Goal: Task Accomplishment & Management: Complete application form

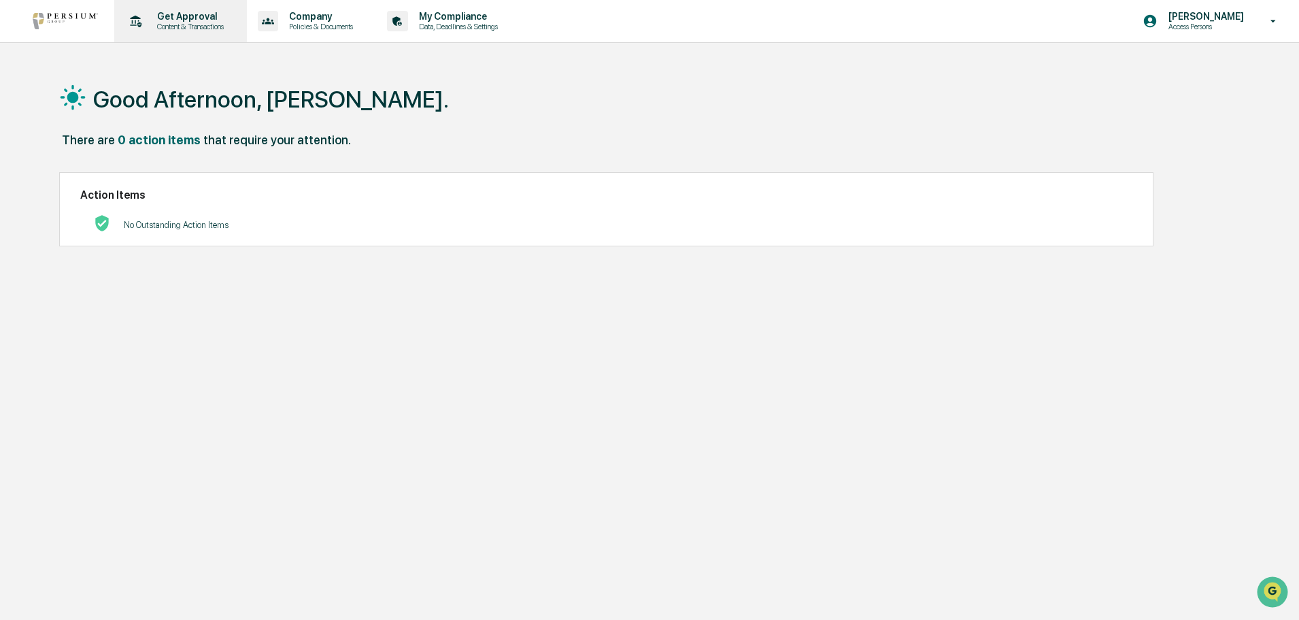
click at [173, 25] on p "Content & Transactions" at bounding box center [188, 27] width 84 height 10
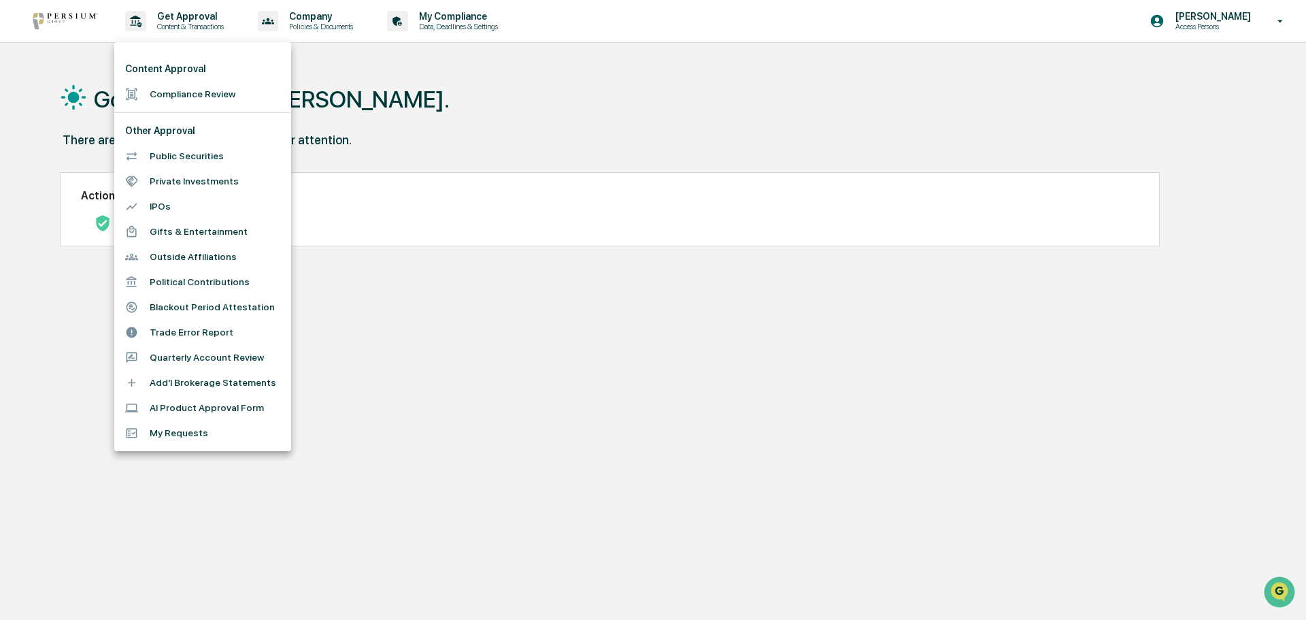
click at [190, 410] on li "AI Product Approval Form" at bounding box center [202, 407] width 177 height 25
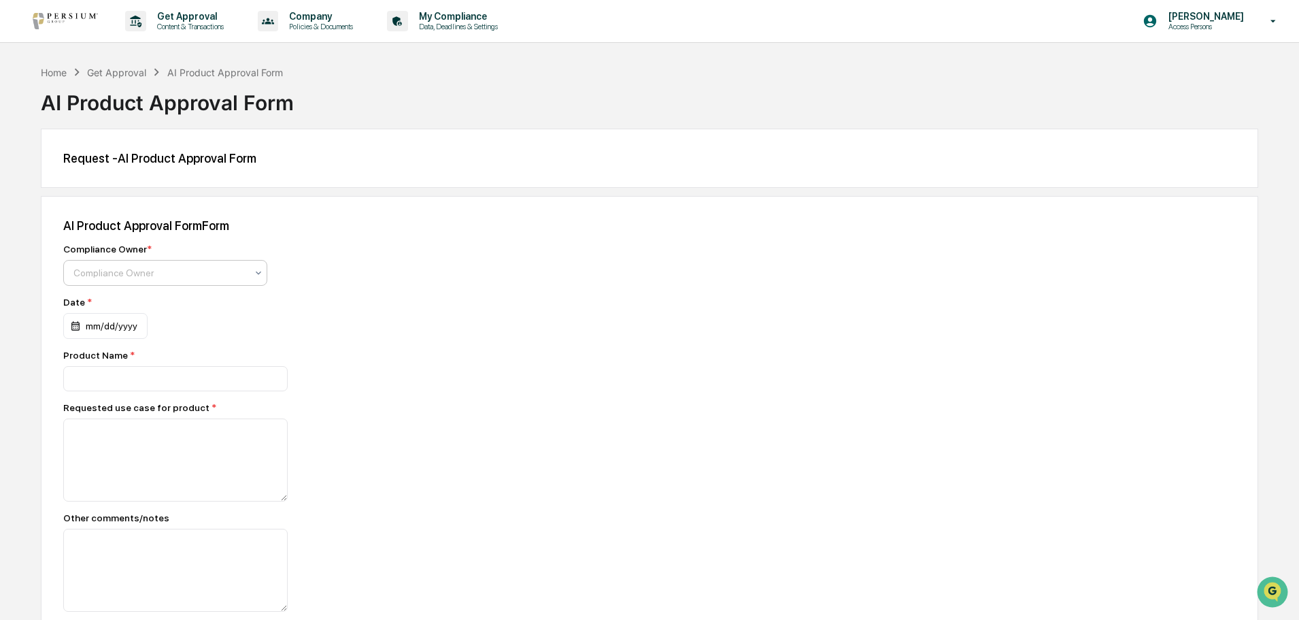
click at [142, 262] on div "Compliance Owner" at bounding box center [165, 273] width 204 height 26
click at [125, 301] on div "[PERSON_NAME]" at bounding box center [165, 305] width 203 height 27
click at [75, 322] on div "mm/dd/yyyy" at bounding box center [105, 326] width 84 height 26
click at [118, 519] on button "29" at bounding box center [117, 519] width 24 height 24
click at [92, 375] on input at bounding box center [175, 378] width 224 height 25
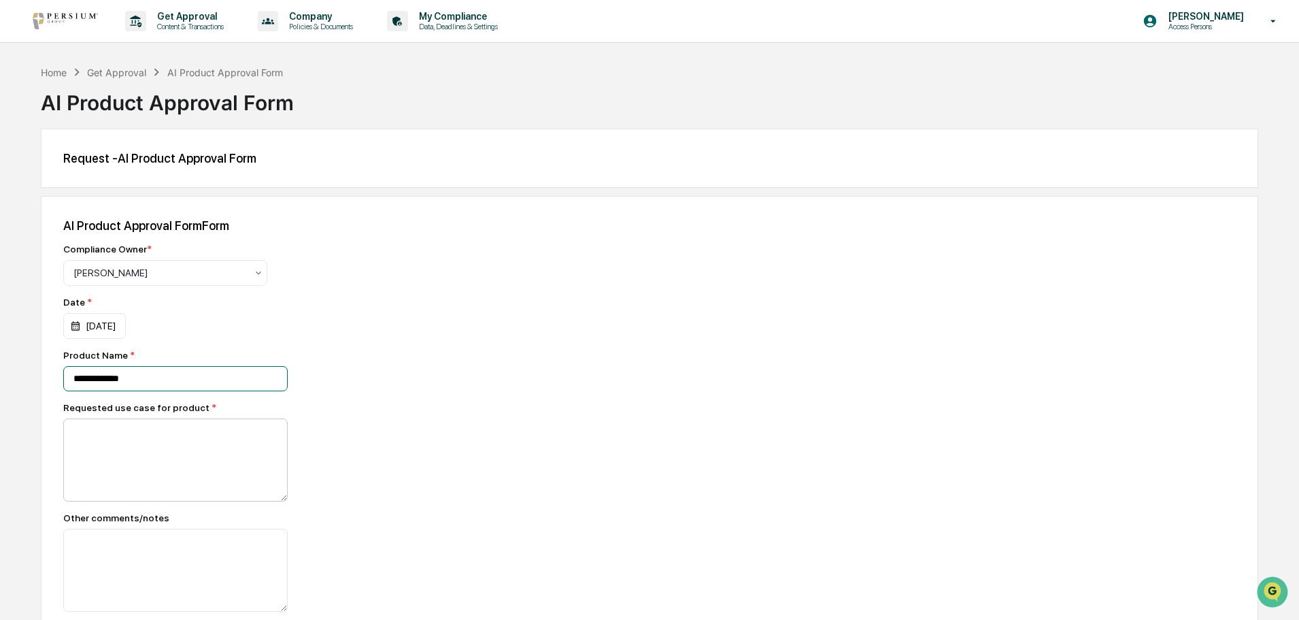
type input "**********"
click at [106, 420] on textarea at bounding box center [175, 459] width 224 height 83
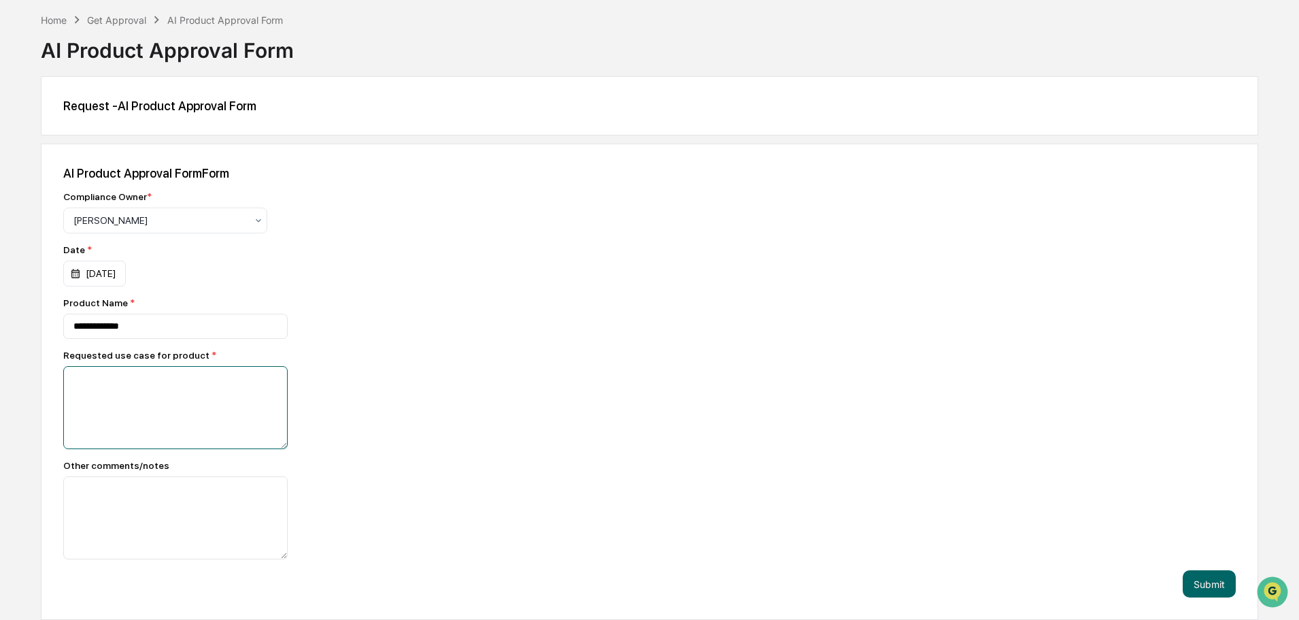
paste textarea "**********"
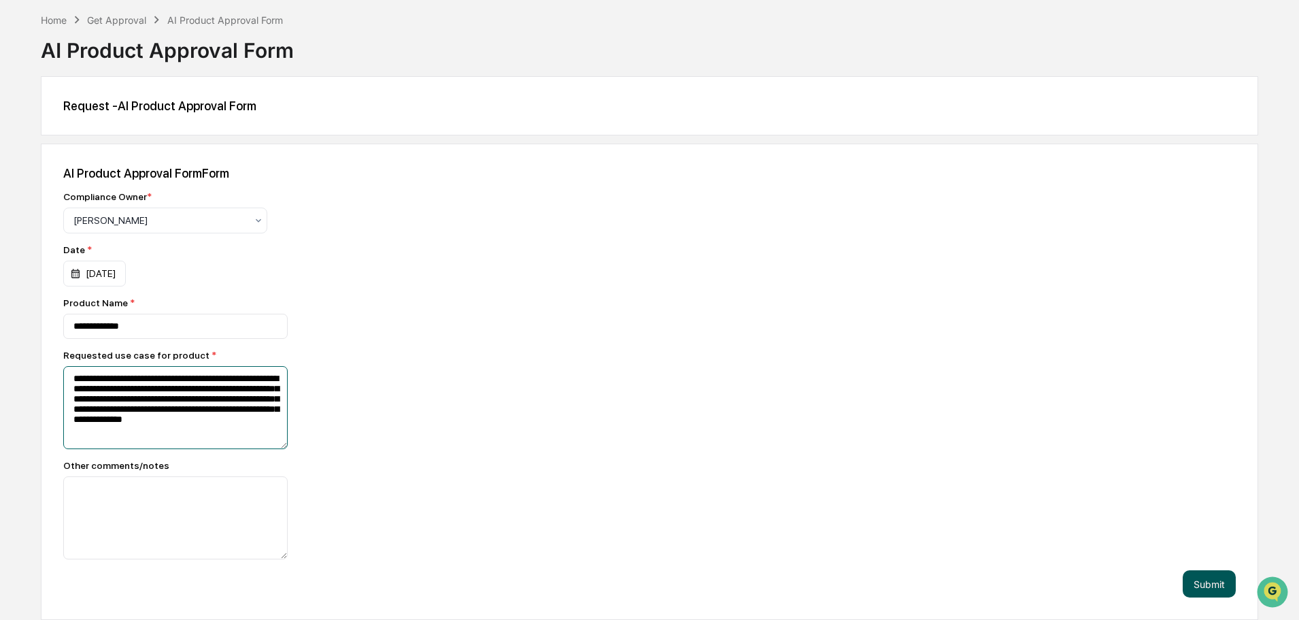
type textarea "**********"
click at [1215, 580] on button "Submit" at bounding box center [1209, 583] width 53 height 27
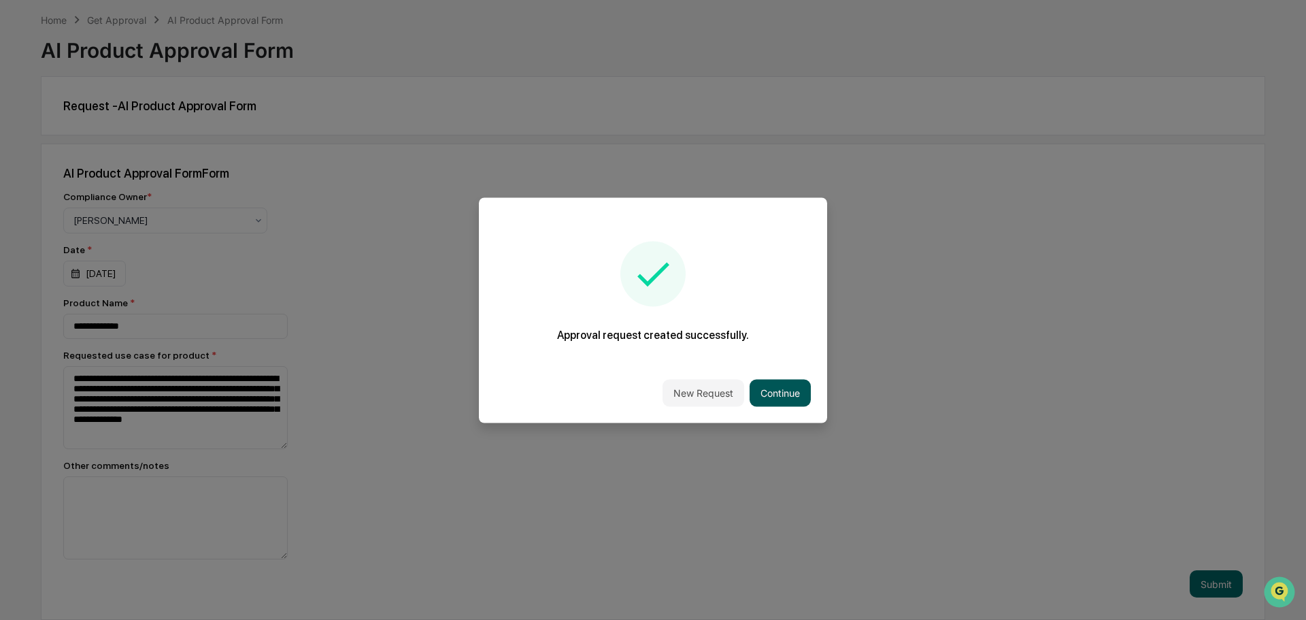
click at [763, 397] on button "Continue" at bounding box center [779, 392] width 61 height 27
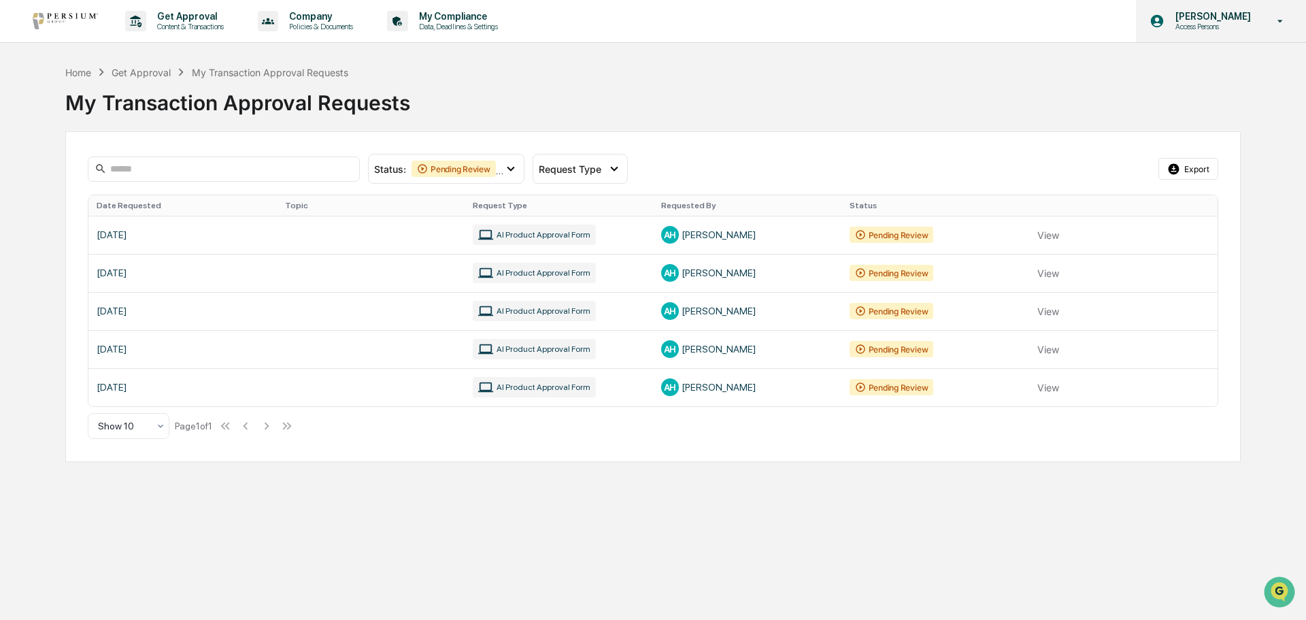
click at [1193, 19] on p "[PERSON_NAME]" at bounding box center [1210, 16] width 93 height 11
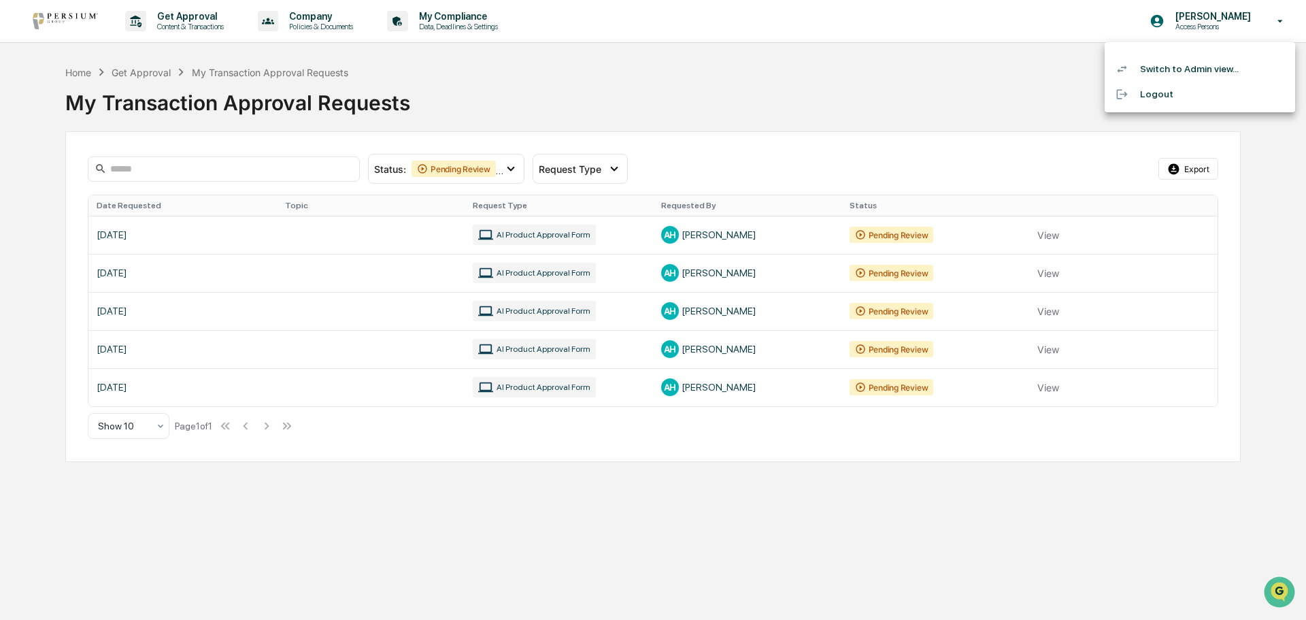
click at [1187, 68] on li "Switch to Admin view..." at bounding box center [1199, 68] width 190 height 25
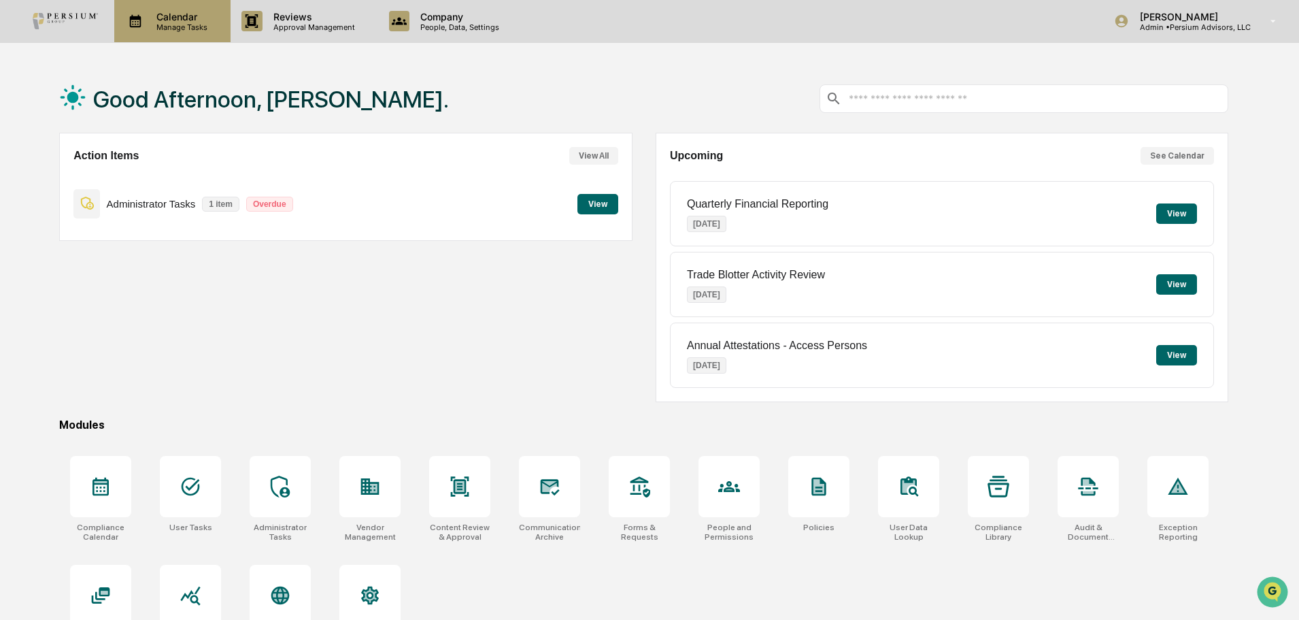
click at [164, 31] on p "Manage Tasks" at bounding box center [180, 27] width 69 height 10
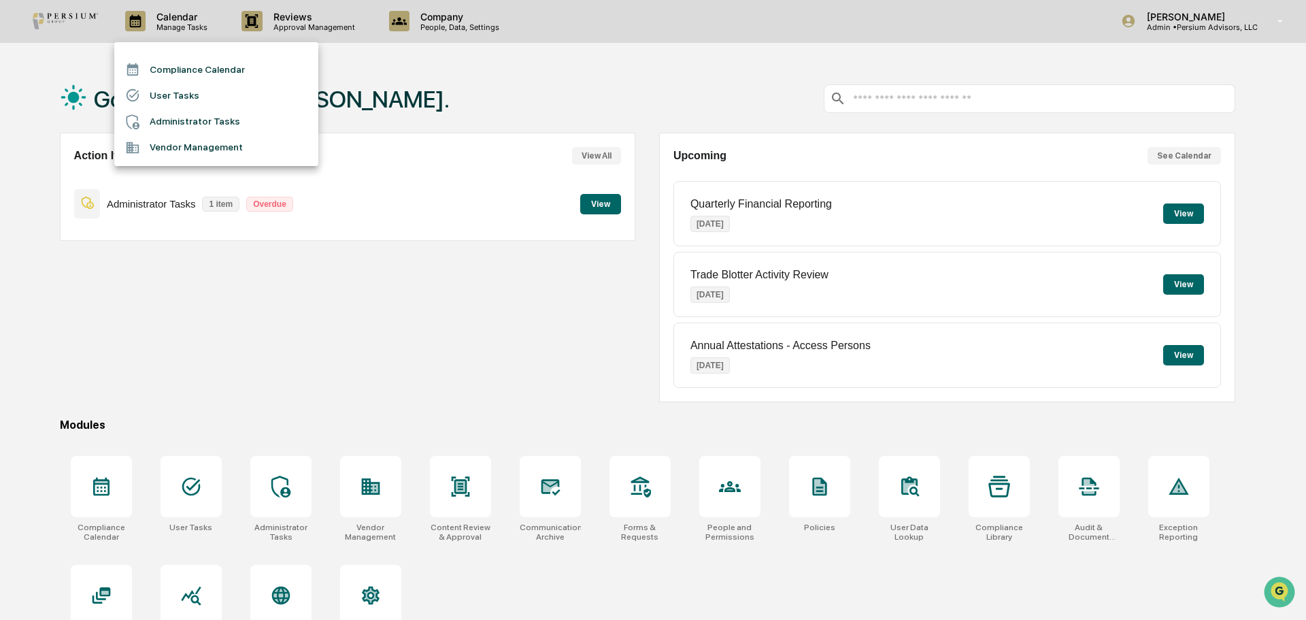
click at [227, 118] on li "Administrator Tasks" at bounding box center [216, 122] width 204 height 26
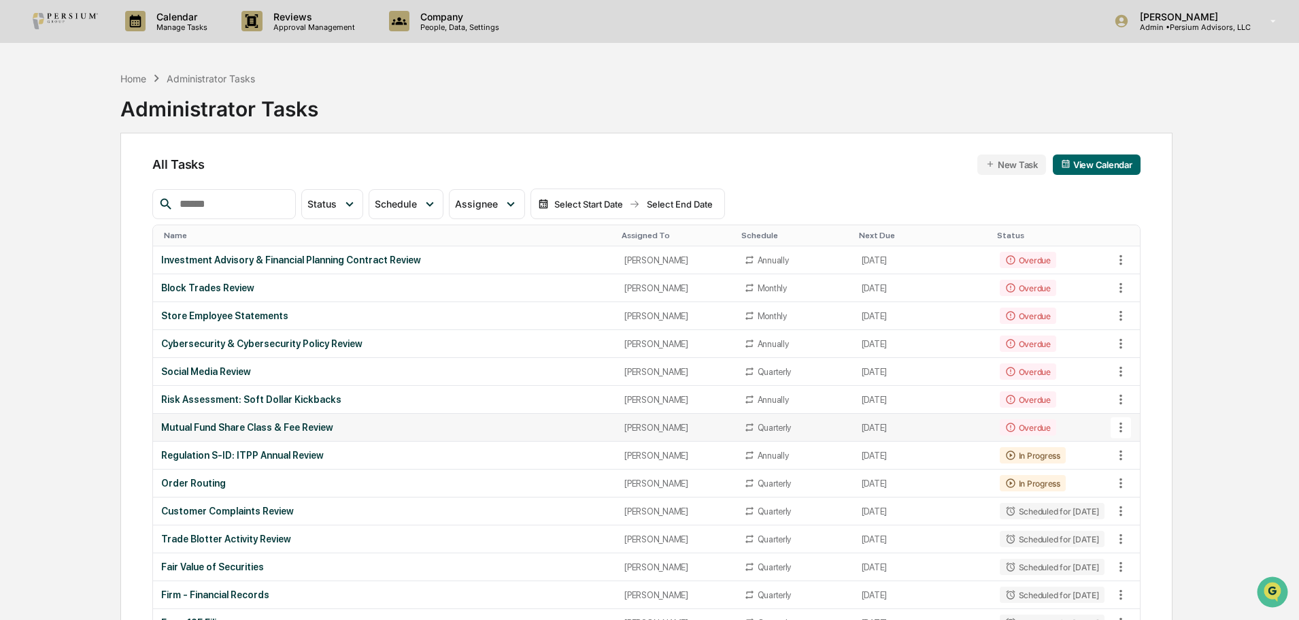
click at [259, 421] on td "Mutual Fund Share Class & Fee Review" at bounding box center [384, 427] width 463 height 28
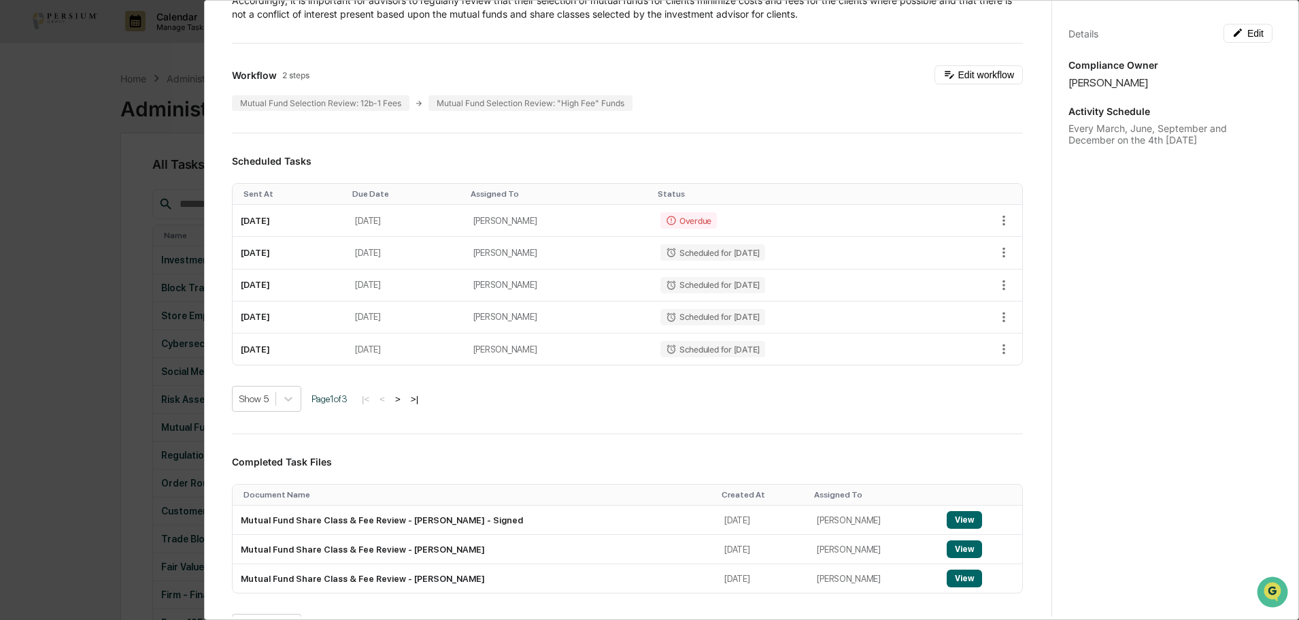
scroll to position [201, 0]
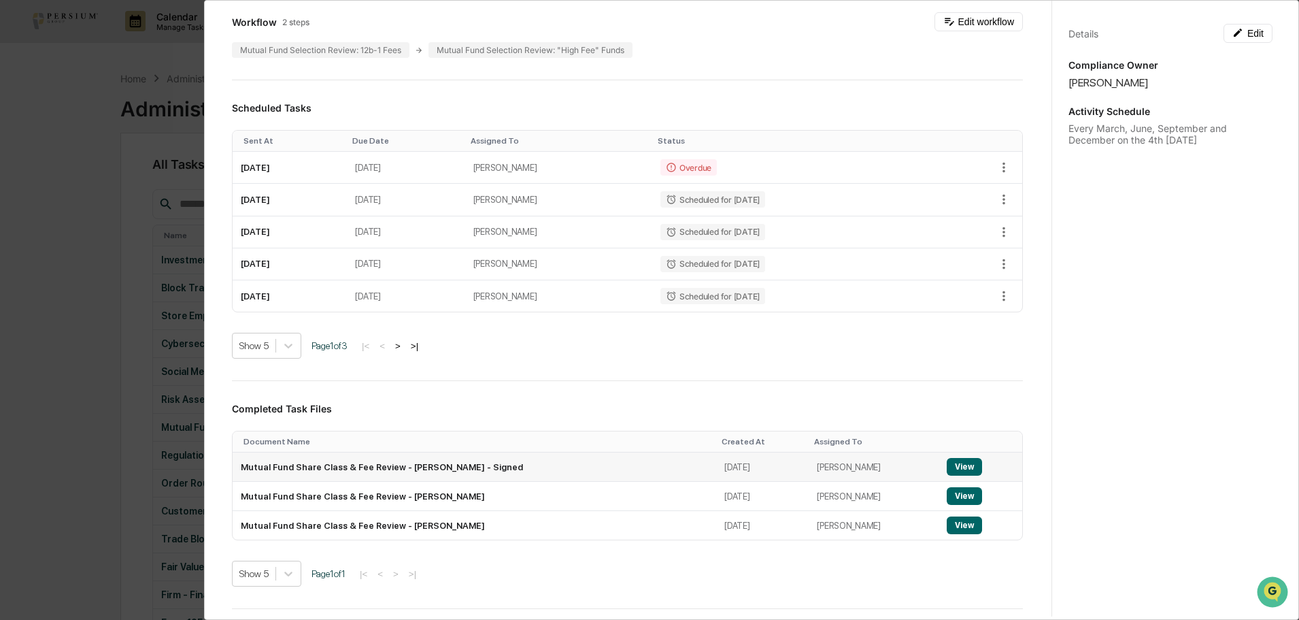
click at [947, 465] on button "View" at bounding box center [964, 467] width 35 height 18
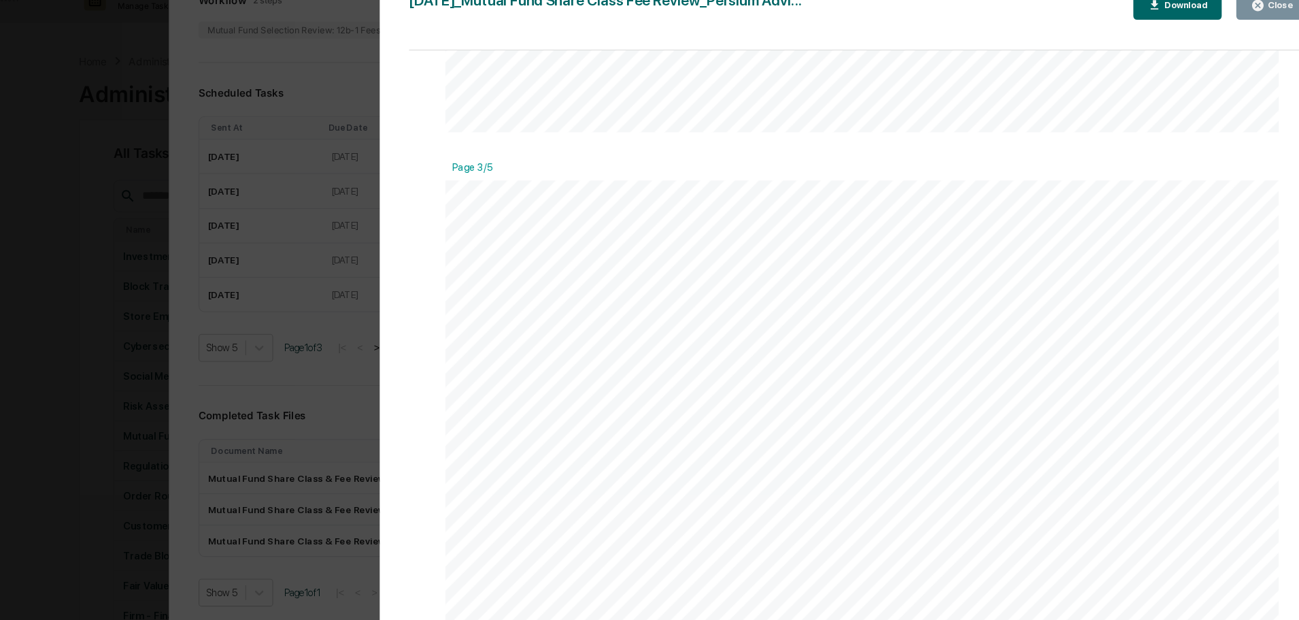
scroll to position [2196, 0]
drag, startPoint x: 681, startPoint y: 320, endPoint x: 554, endPoint y: 305, distance: 128.1
click at [558, 305] on span "expense" at bounding box center [584, 299] width 52 height 14
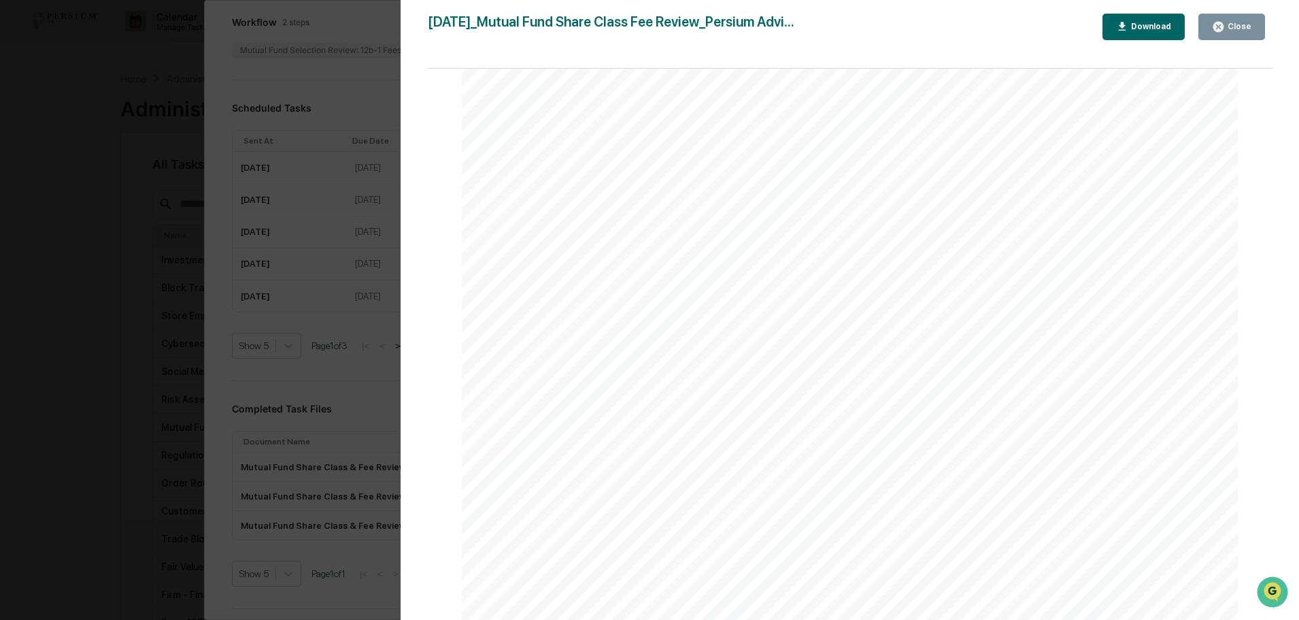
click at [1242, 13] on div "Version History [DATE] 05:04 PM [PERSON_NAME] [DATE]_Mutual Fund Share Class Fe…" at bounding box center [850, 323] width 899 height 647
click at [1244, 27] on div "Close" at bounding box center [1238, 27] width 27 height 10
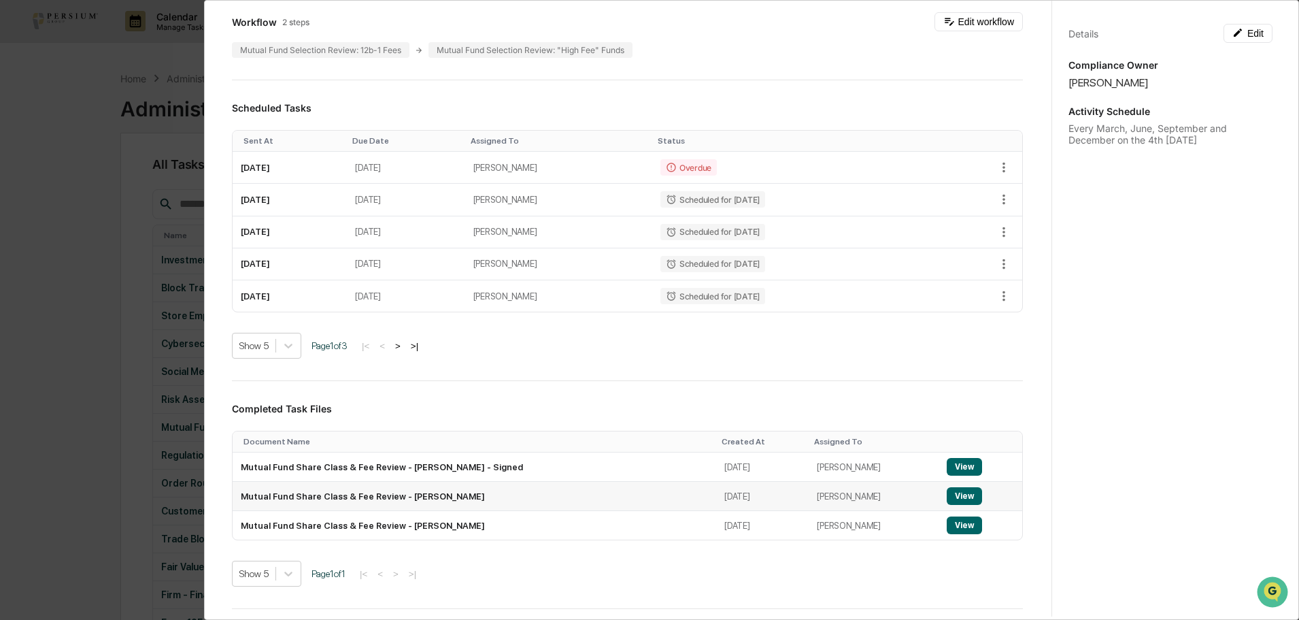
click at [951, 495] on button "View" at bounding box center [964, 496] width 35 height 18
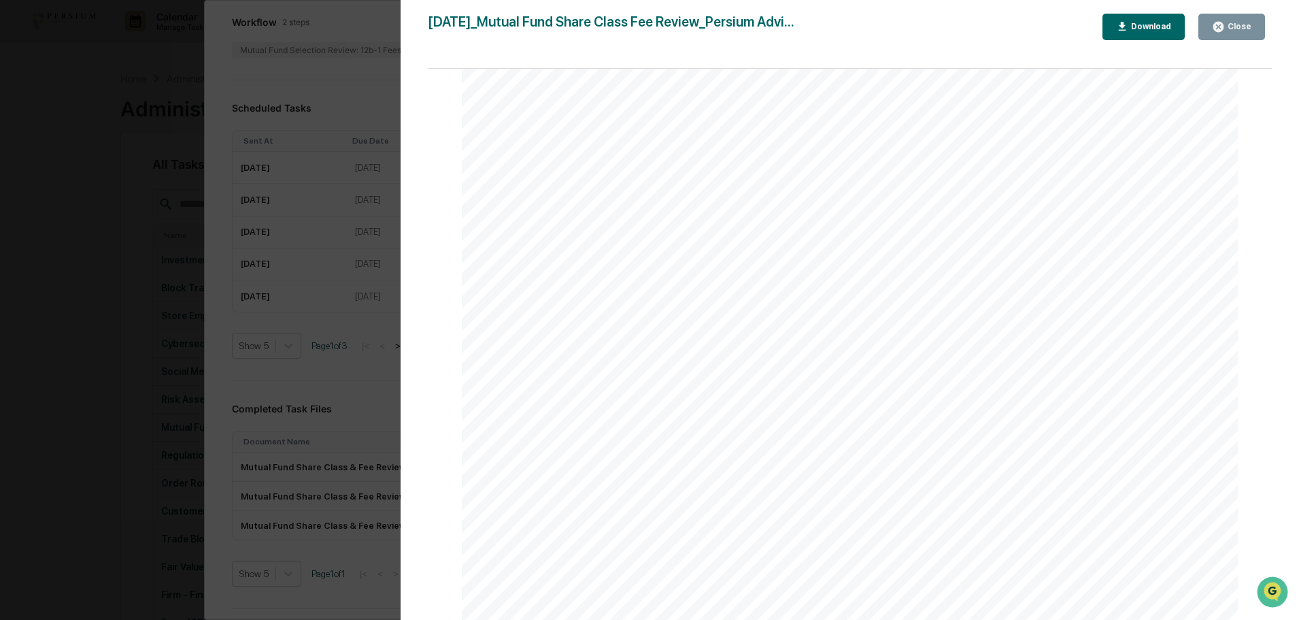
scroll to position [1487, 0]
click at [1225, 20] on icon "button" at bounding box center [1218, 26] width 13 height 13
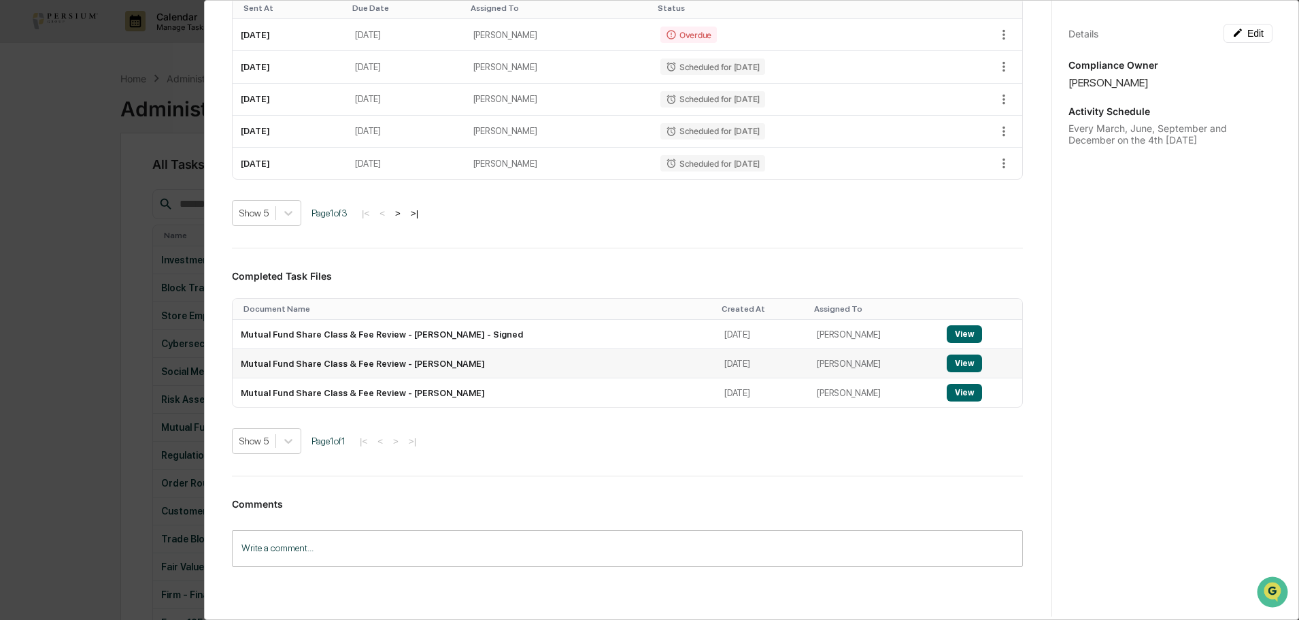
scroll to position [334, 0]
click at [947, 396] on button "View" at bounding box center [964, 393] width 35 height 18
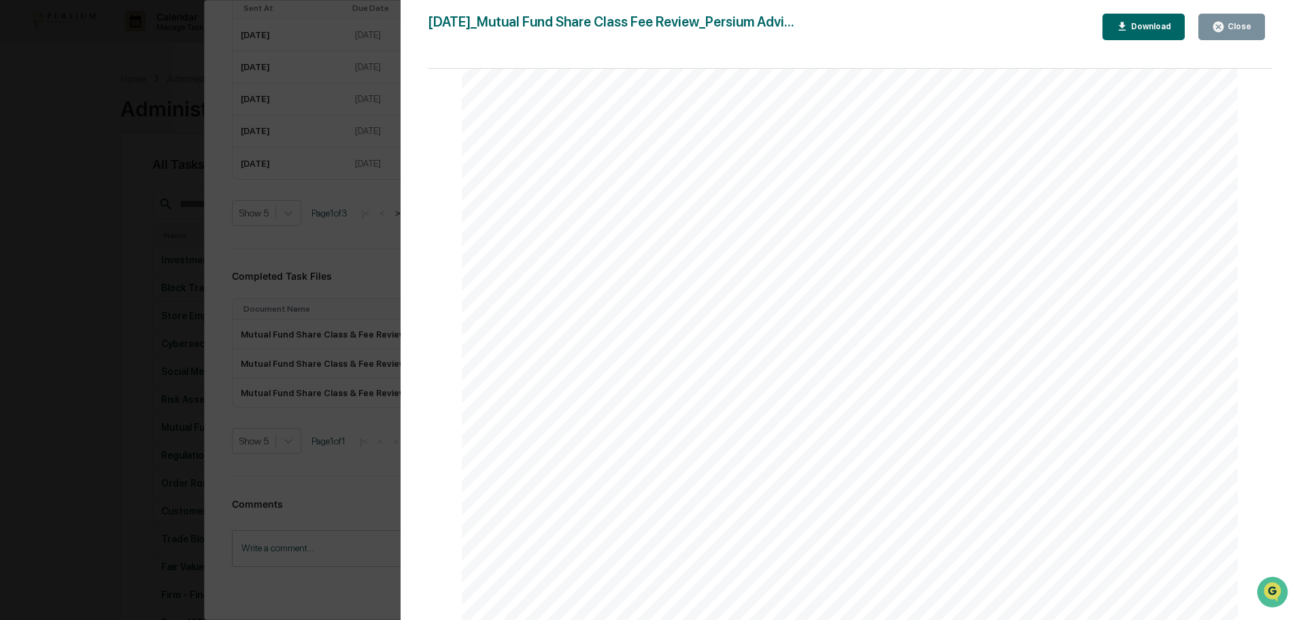
scroll to position [4753, 0]
click at [1227, 35] on button "Close" at bounding box center [1231, 27] width 67 height 27
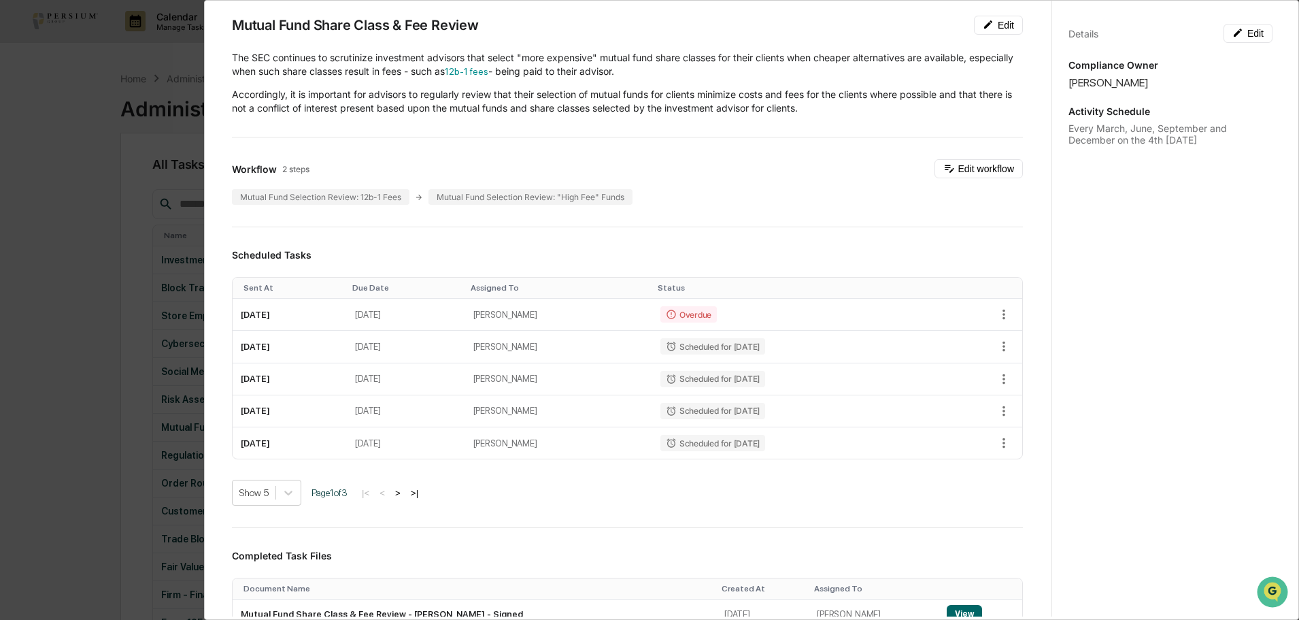
scroll to position [46, 0]
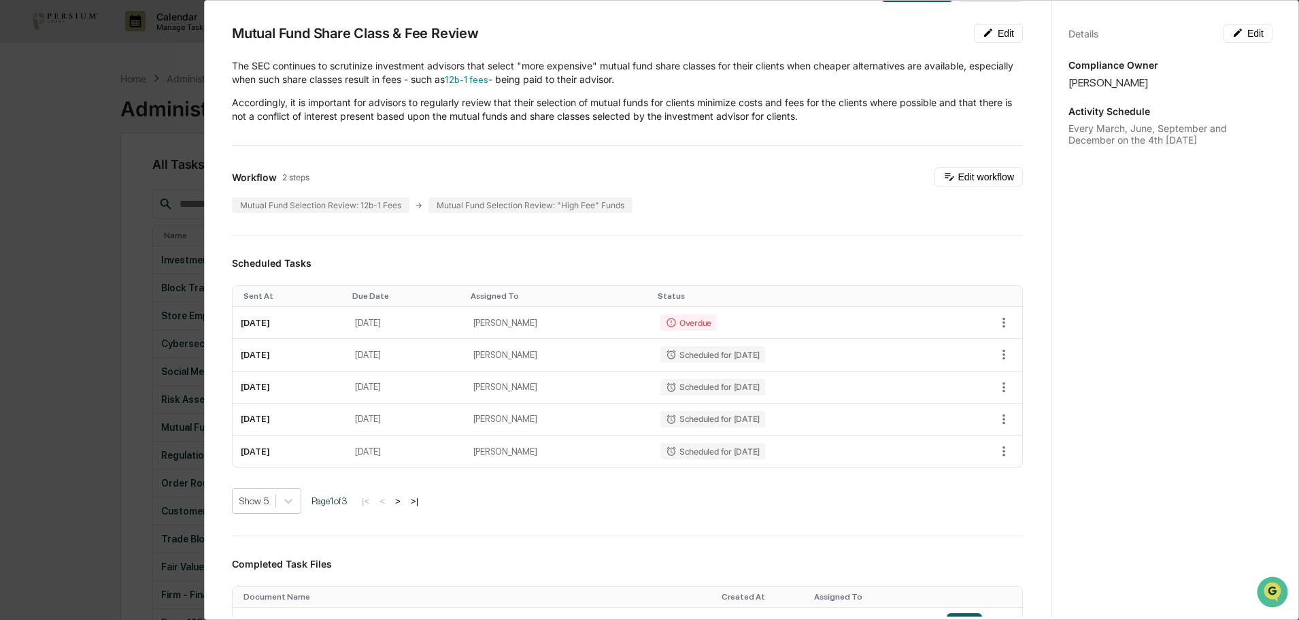
click at [92, 141] on div "Administrator Activity List Mutual Fund Share Class & Fee Review Continue Task …" at bounding box center [649, 310] width 1299 height 620
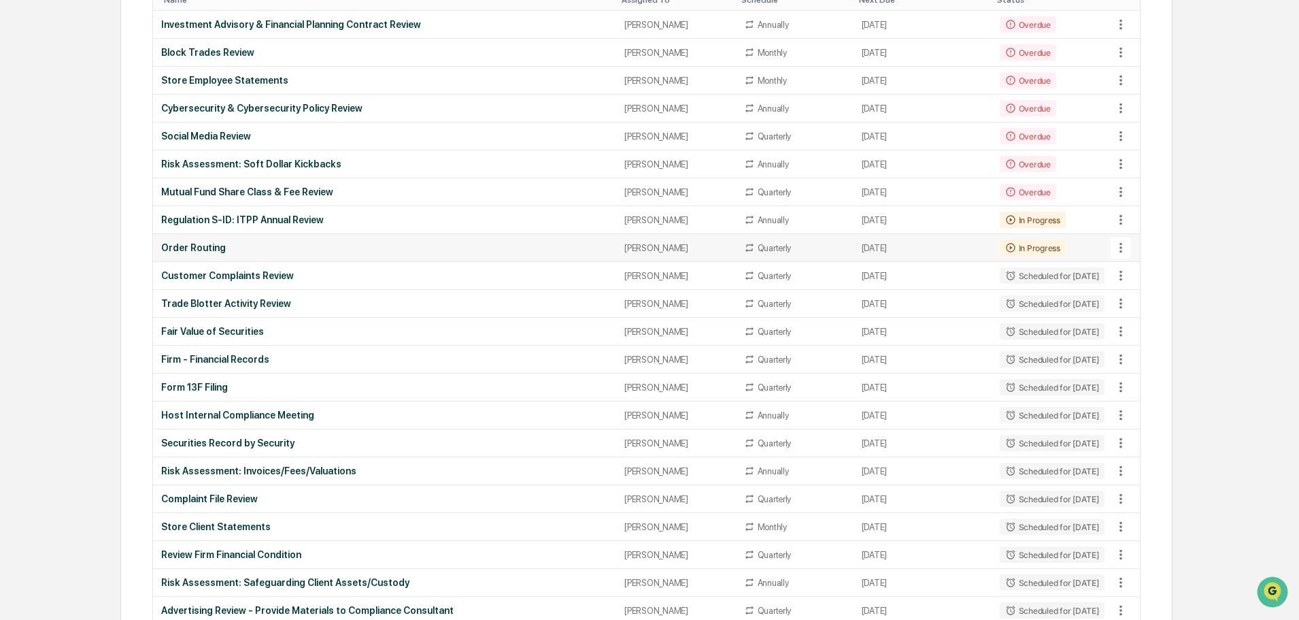
scroll to position [0, 0]
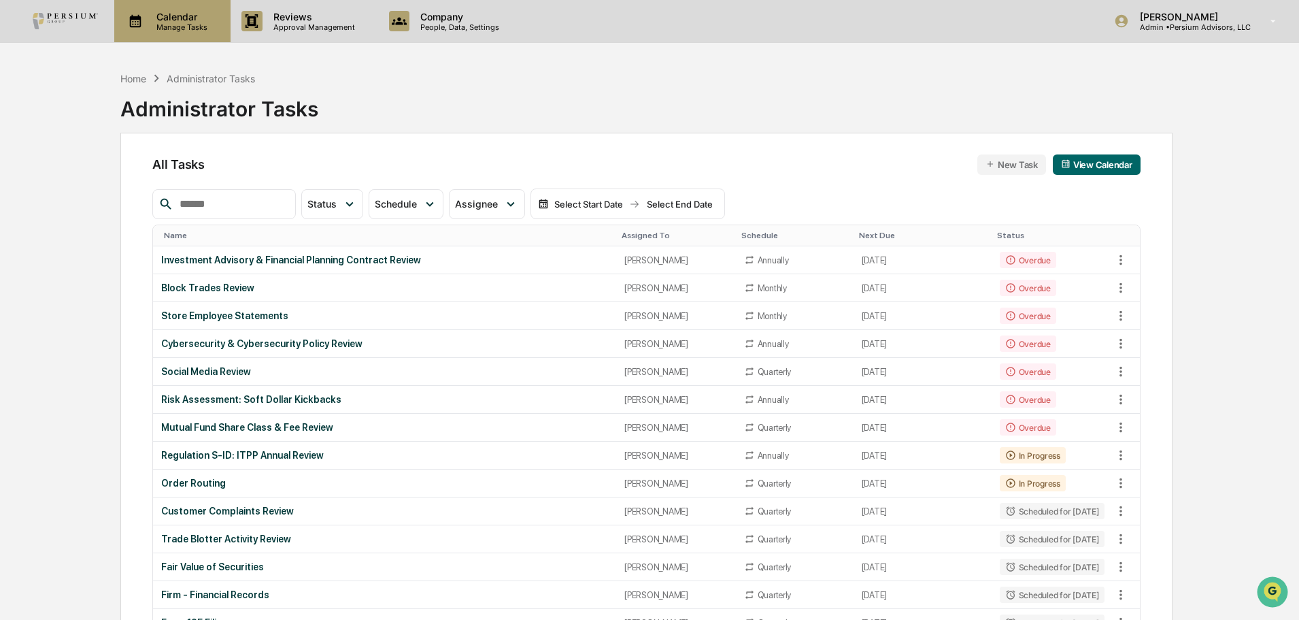
click at [167, 25] on p "Manage Tasks" at bounding box center [180, 27] width 69 height 10
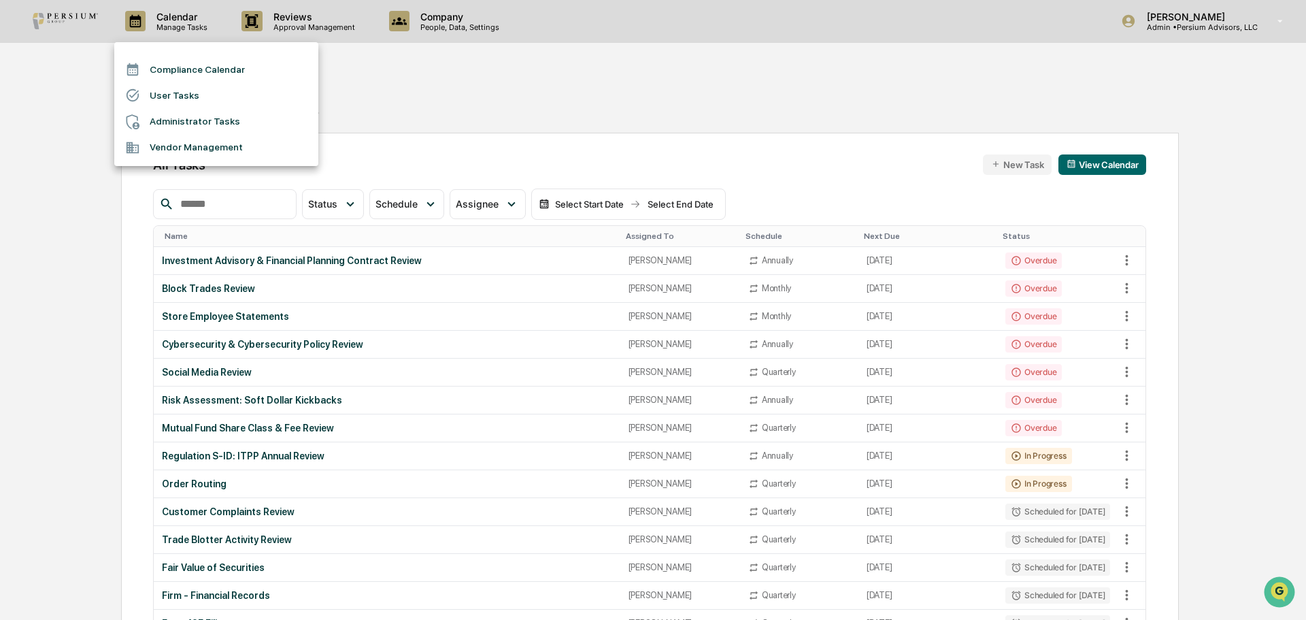
click at [195, 147] on li "Vendor Management" at bounding box center [216, 148] width 204 height 26
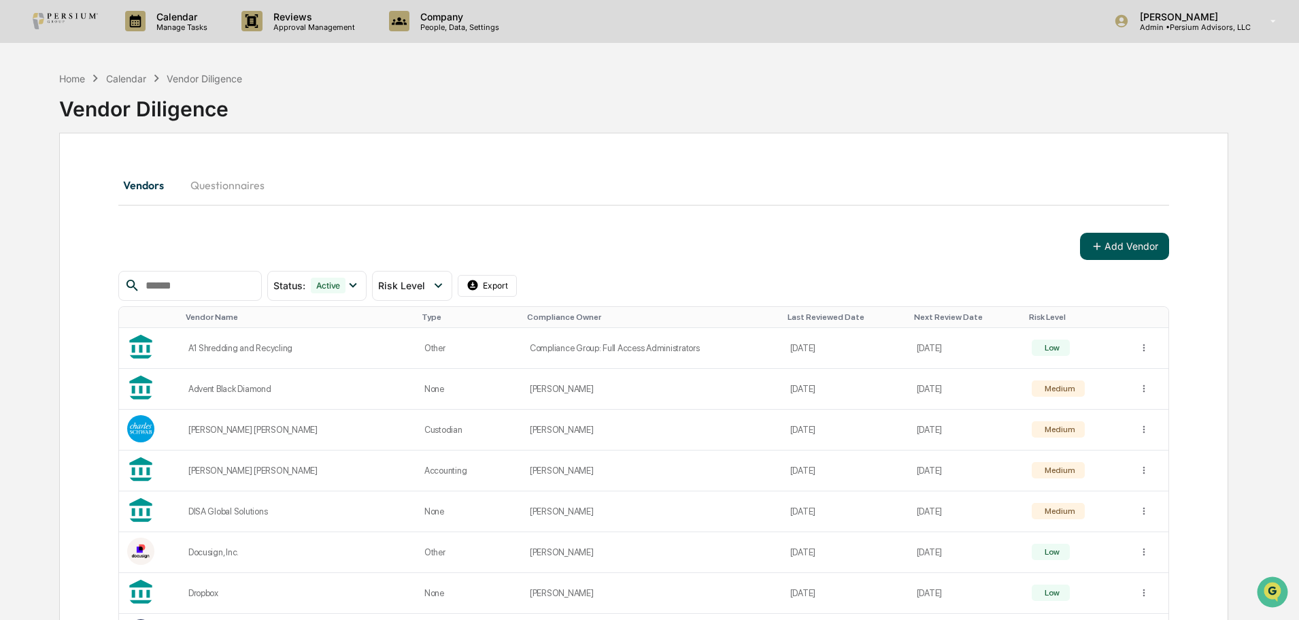
click at [1113, 246] on button "Add Vendor" at bounding box center [1124, 246] width 89 height 27
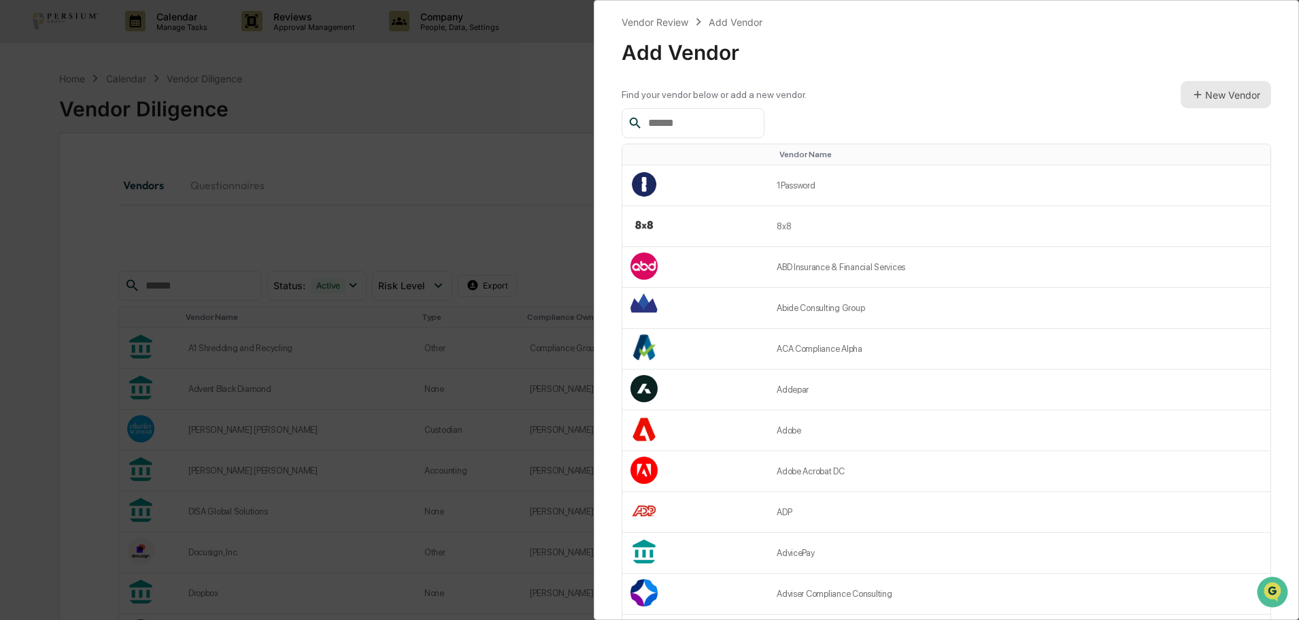
click at [1232, 93] on button "New Vendor" at bounding box center [1226, 94] width 90 height 27
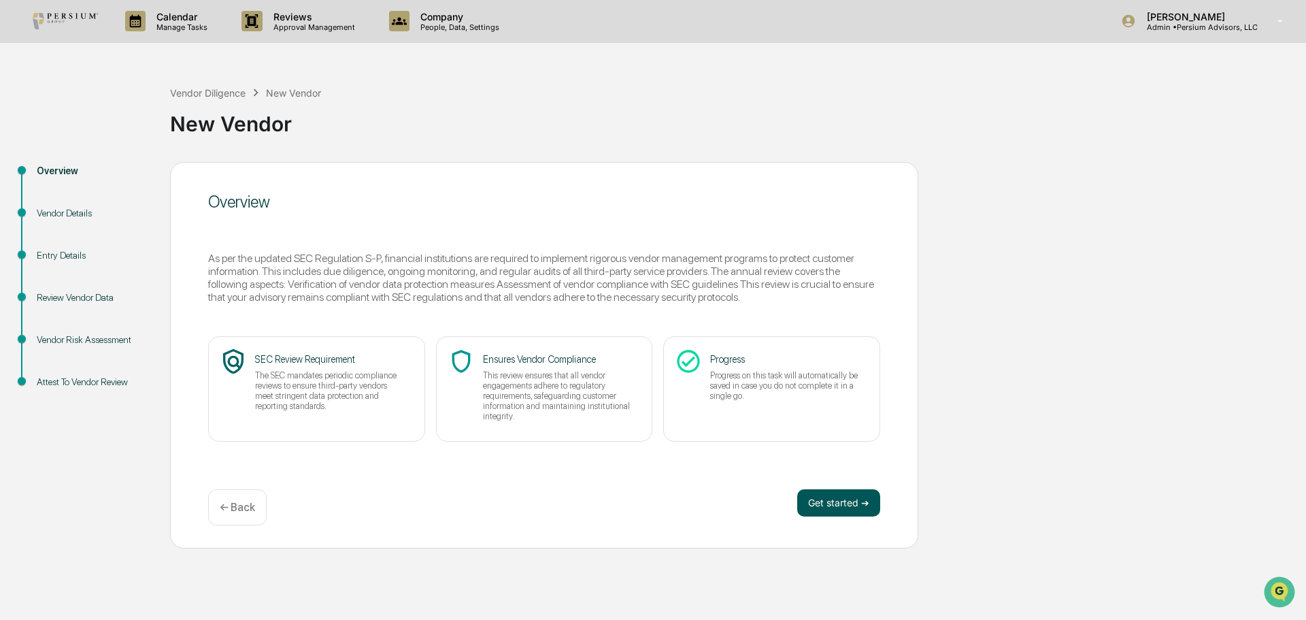
click at [826, 501] on button "Get started ➔" at bounding box center [838, 502] width 83 height 27
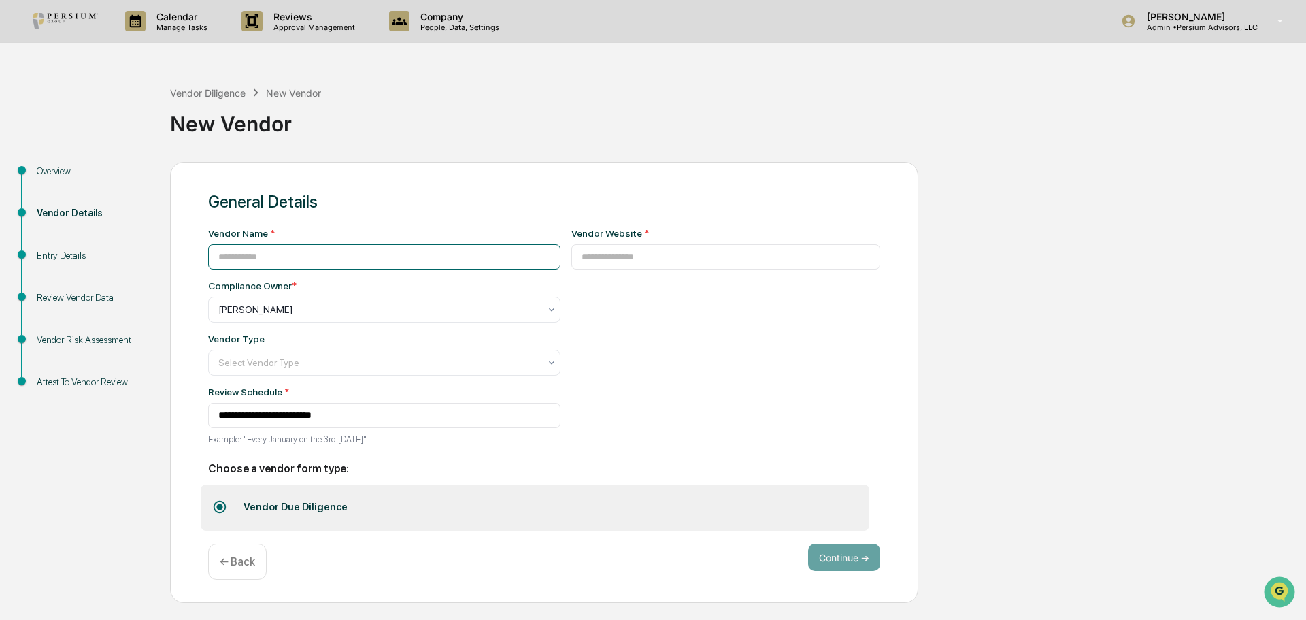
click at [304, 256] on input at bounding box center [384, 256] width 352 height 25
type input "**********"
click at [594, 250] on input at bounding box center [725, 256] width 309 height 25
paste input "**********"
type input "**********"
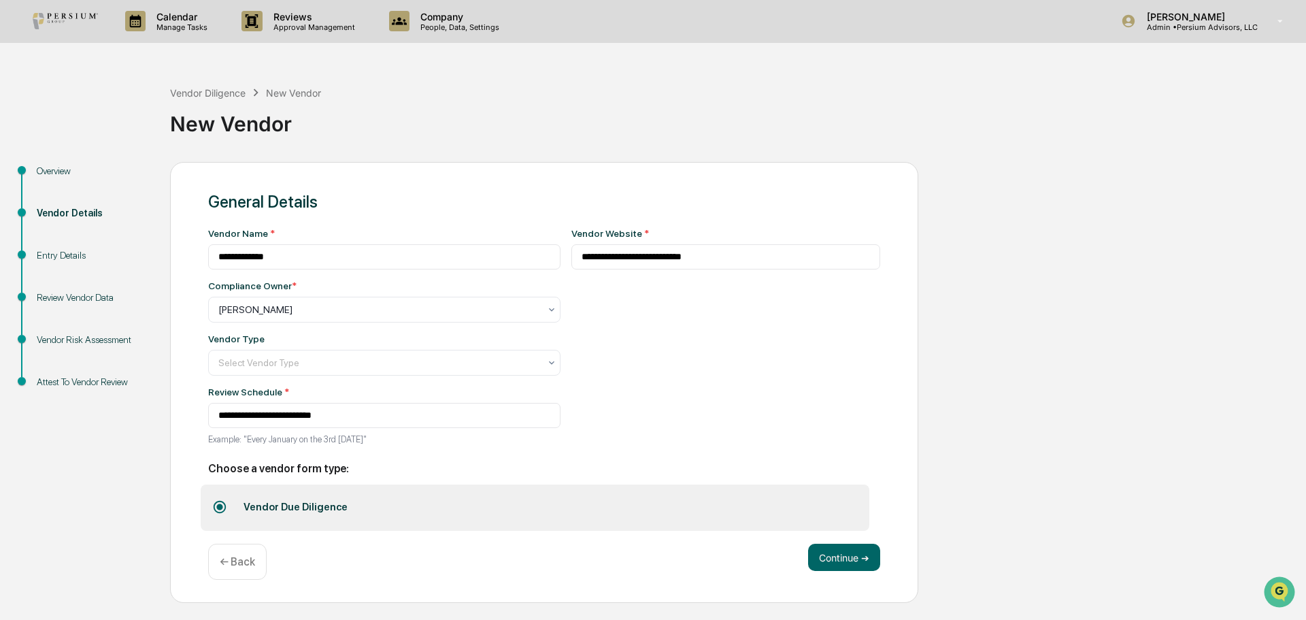
click at [633, 336] on div "**********" at bounding box center [725, 340] width 309 height 225
click at [324, 351] on div "Select Vendor Type" at bounding box center [384, 363] width 352 height 26
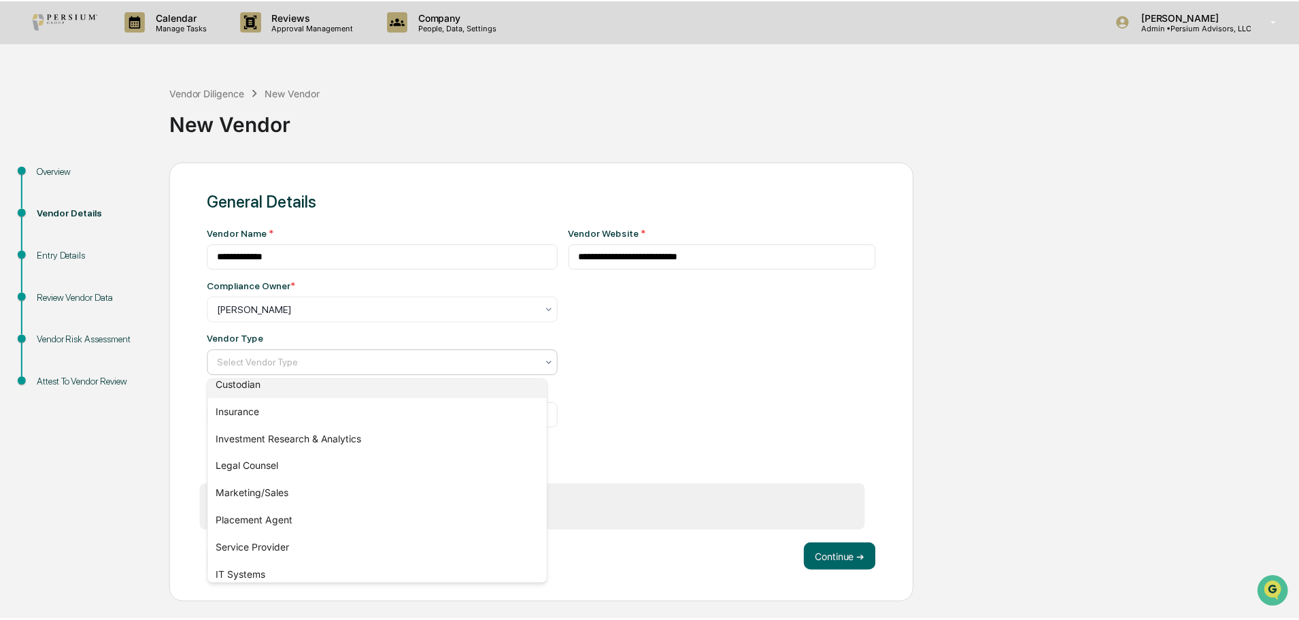
scroll to position [155, 0]
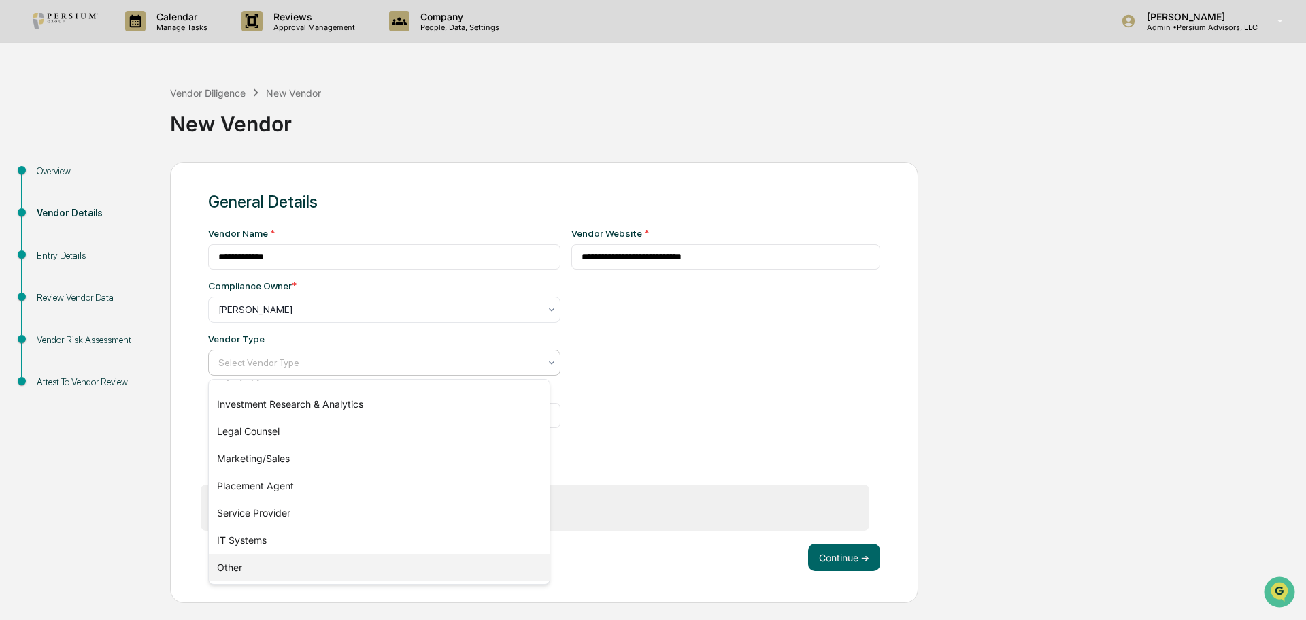
click at [261, 567] on div "Other" at bounding box center [379, 567] width 341 height 27
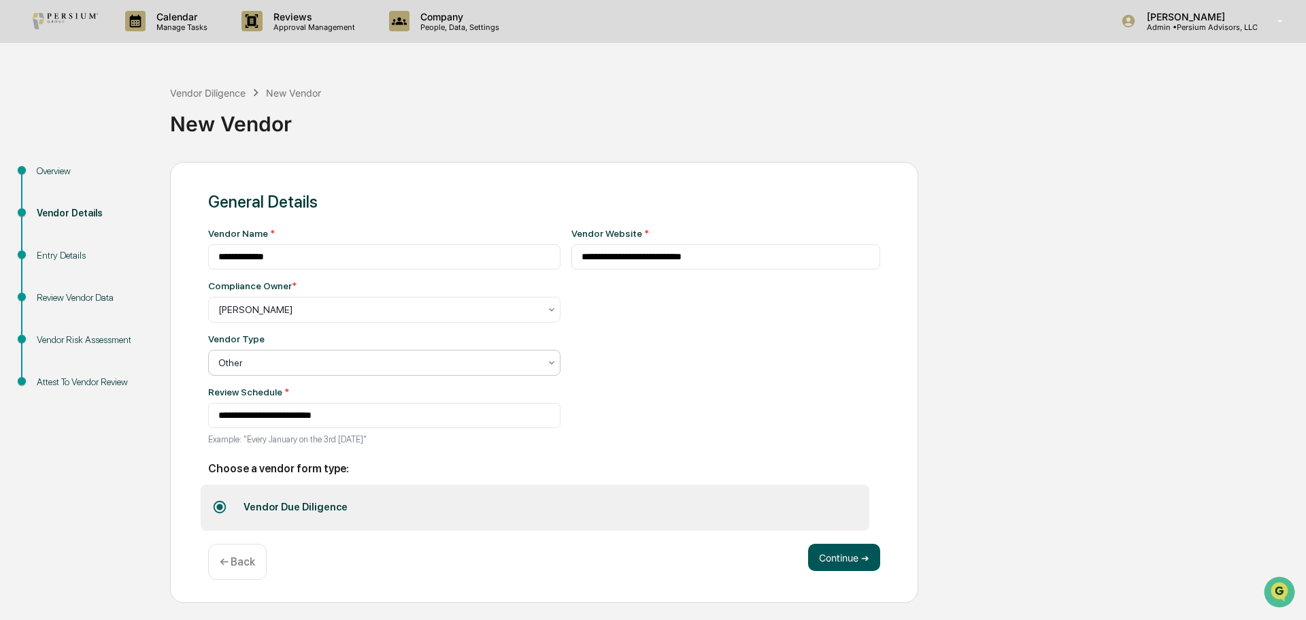
click at [852, 557] on button "Continue ➔" at bounding box center [844, 556] width 72 height 27
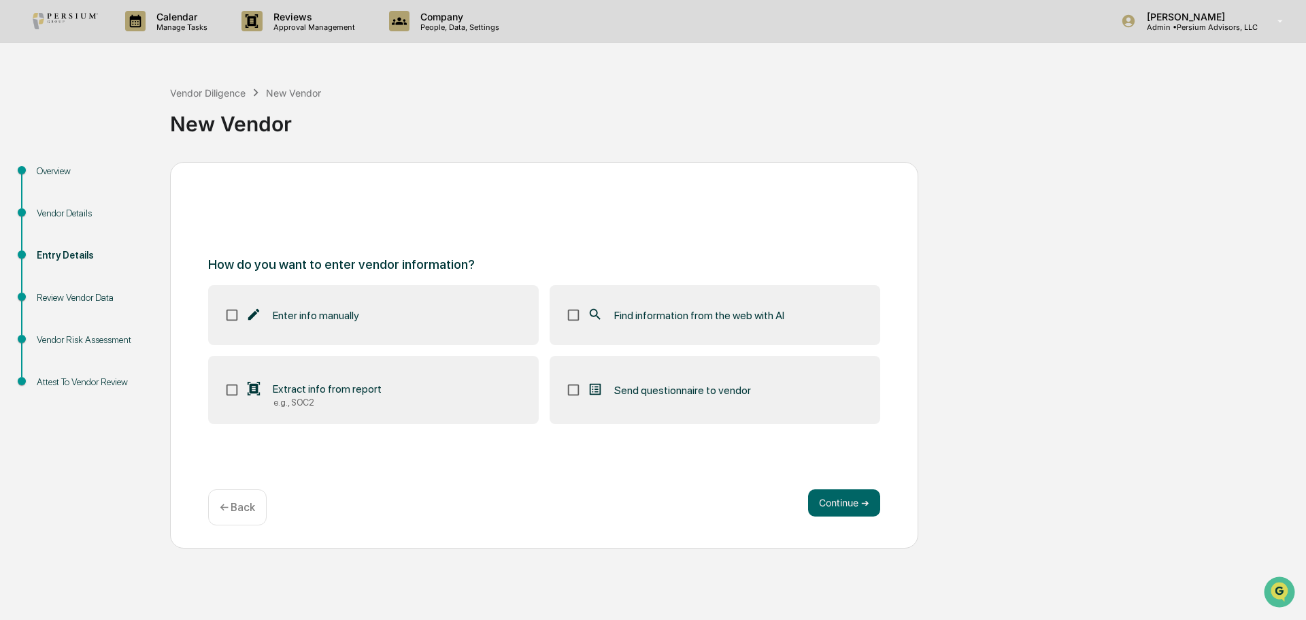
click at [305, 300] on label "Enter info manually" at bounding box center [373, 315] width 331 height 60
click at [344, 391] on span "Extract info from report" at bounding box center [327, 388] width 109 height 13
click at [611, 318] on div "Find information from the web with AI" at bounding box center [685, 315] width 197 height 16
click at [830, 489] on button "Continue ➔" at bounding box center [844, 502] width 72 height 27
click at [831, 498] on button "Continue ➔" at bounding box center [844, 502] width 72 height 27
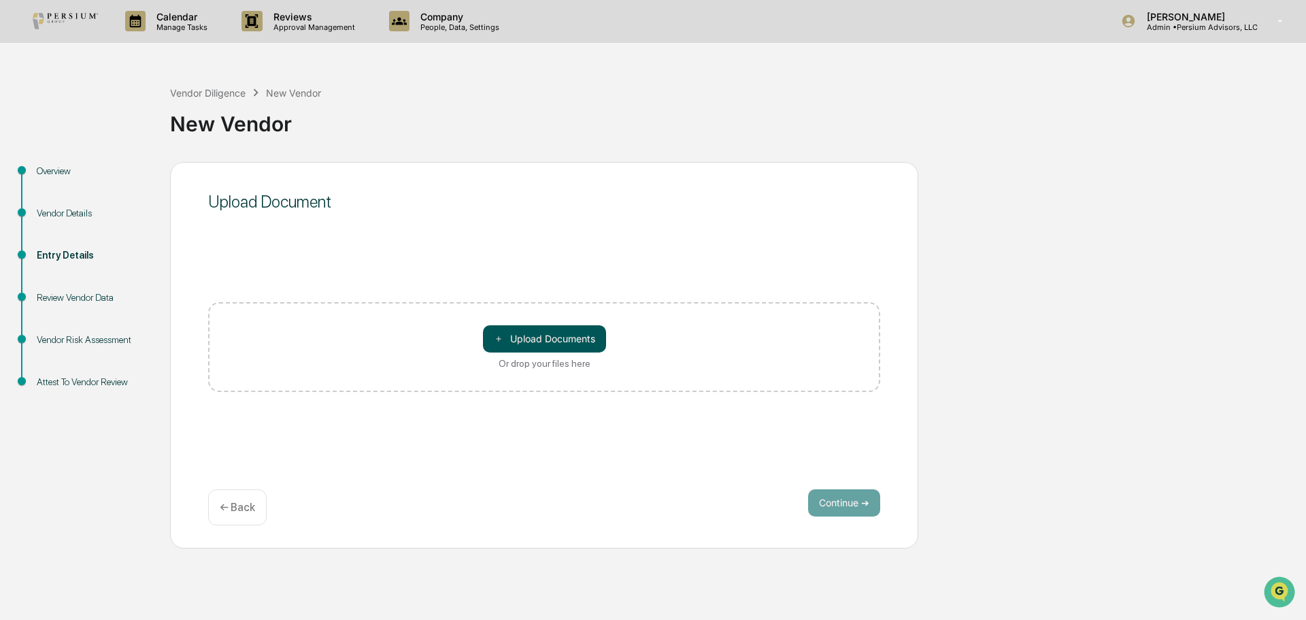
click at [567, 337] on button "＋ Upload Documents" at bounding box center [544, 338] width 123 height 27
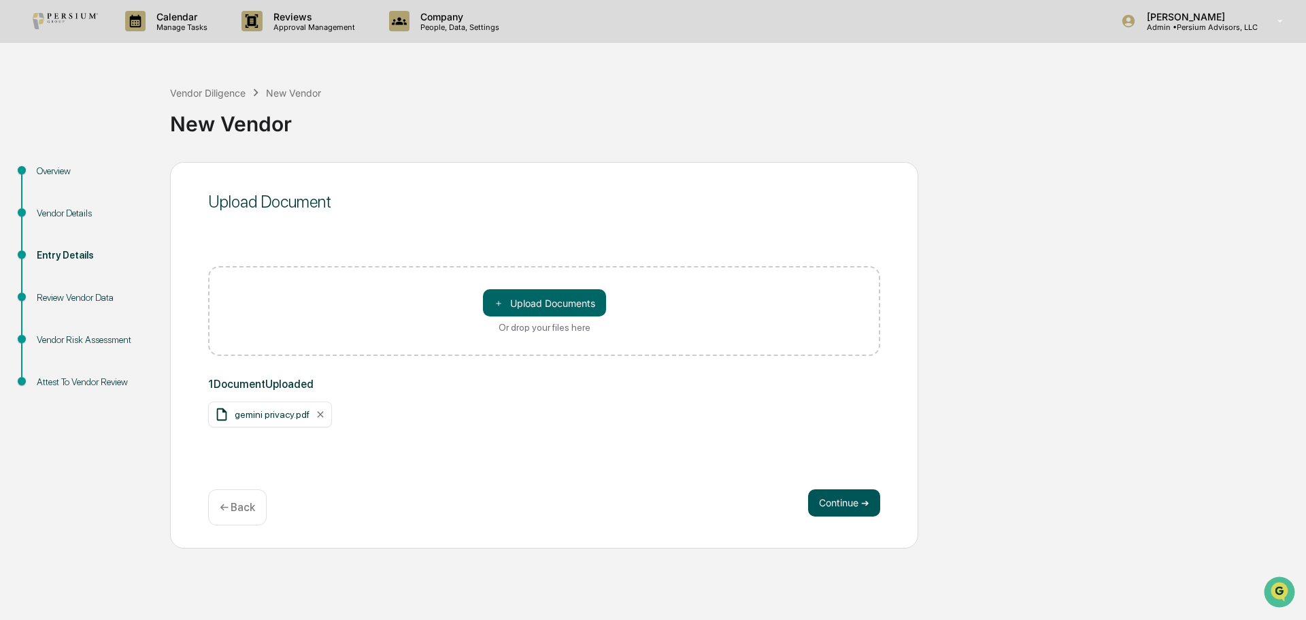
click at [840, 501] on button "Continue ➔" at bounding box center [844, 502] width 72 height 27
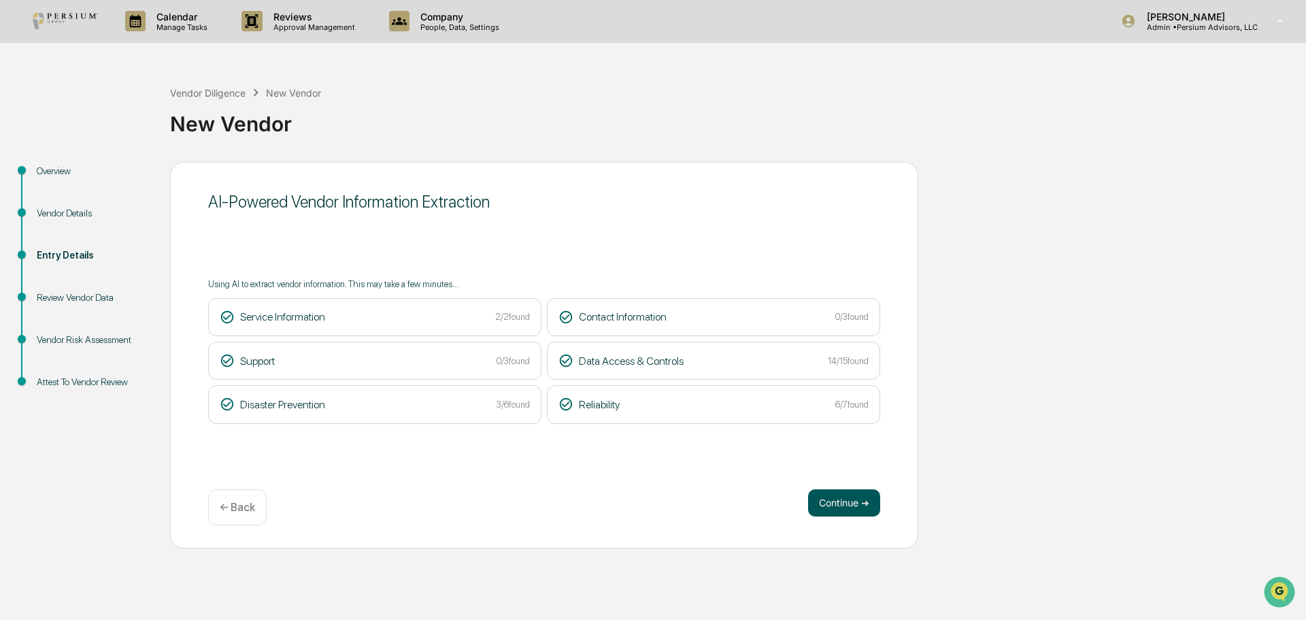
click at [873, 501] on button "Continue ➔" at bounding box center [844, 502] width 72 height 27
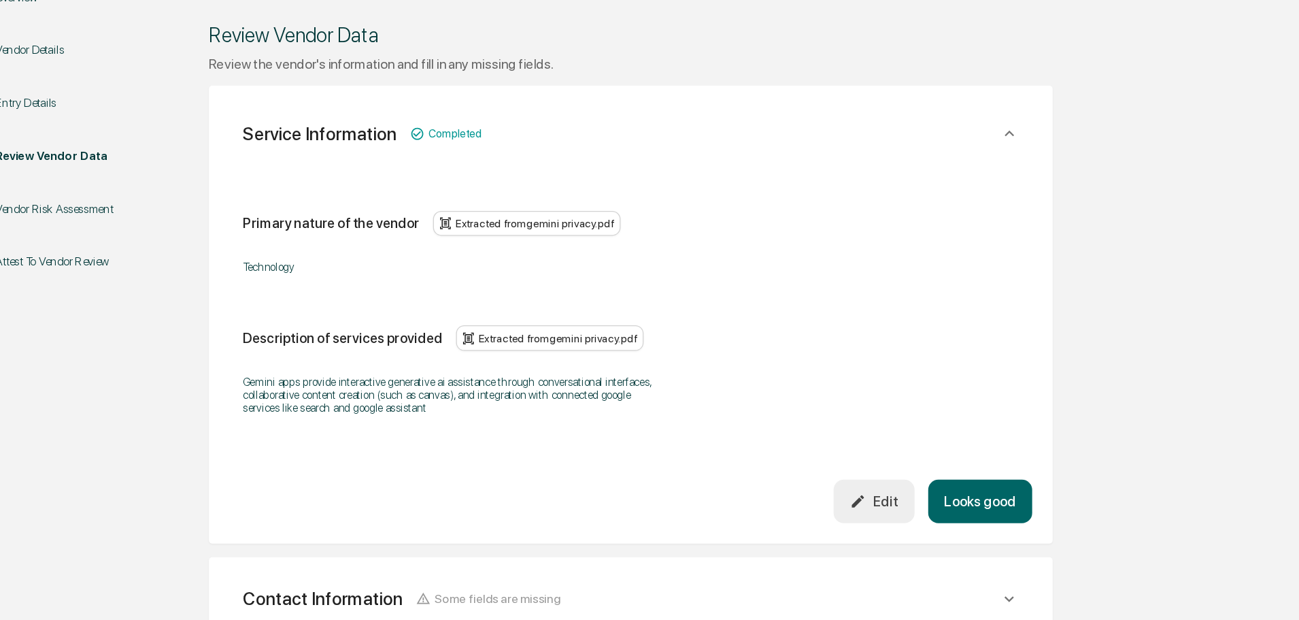
scroll to position [229, 0]
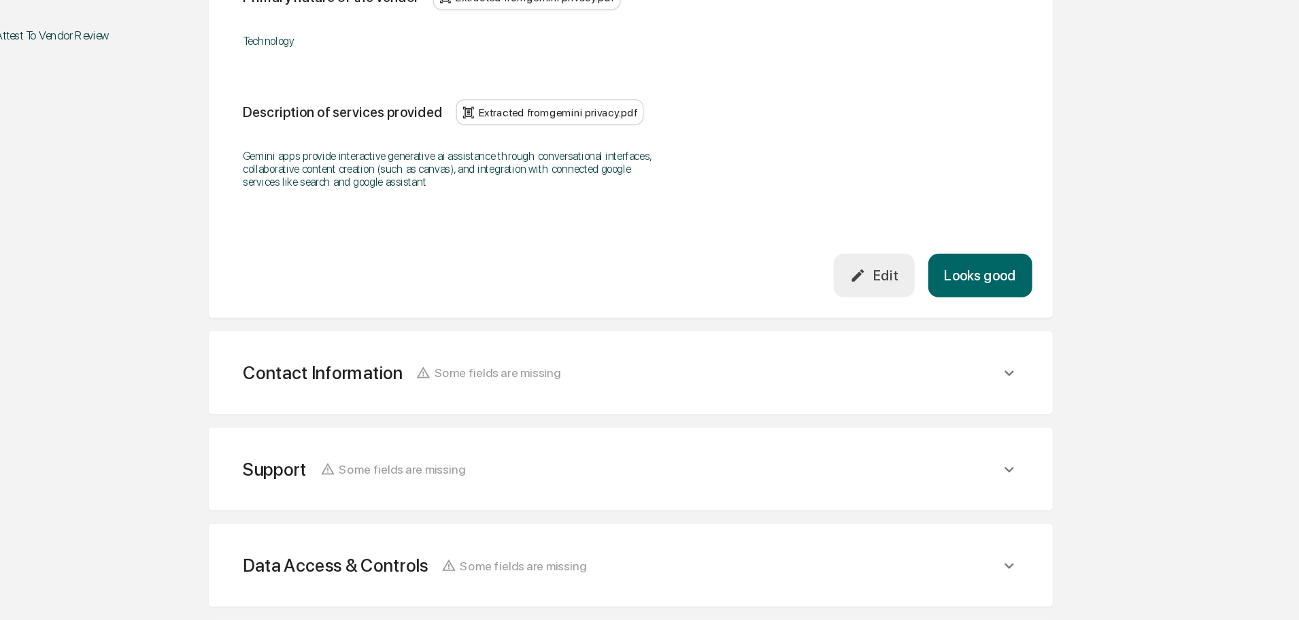
click at [814, 349] on button "Looks good" at bounding box center [822, 344] width 83 height 35
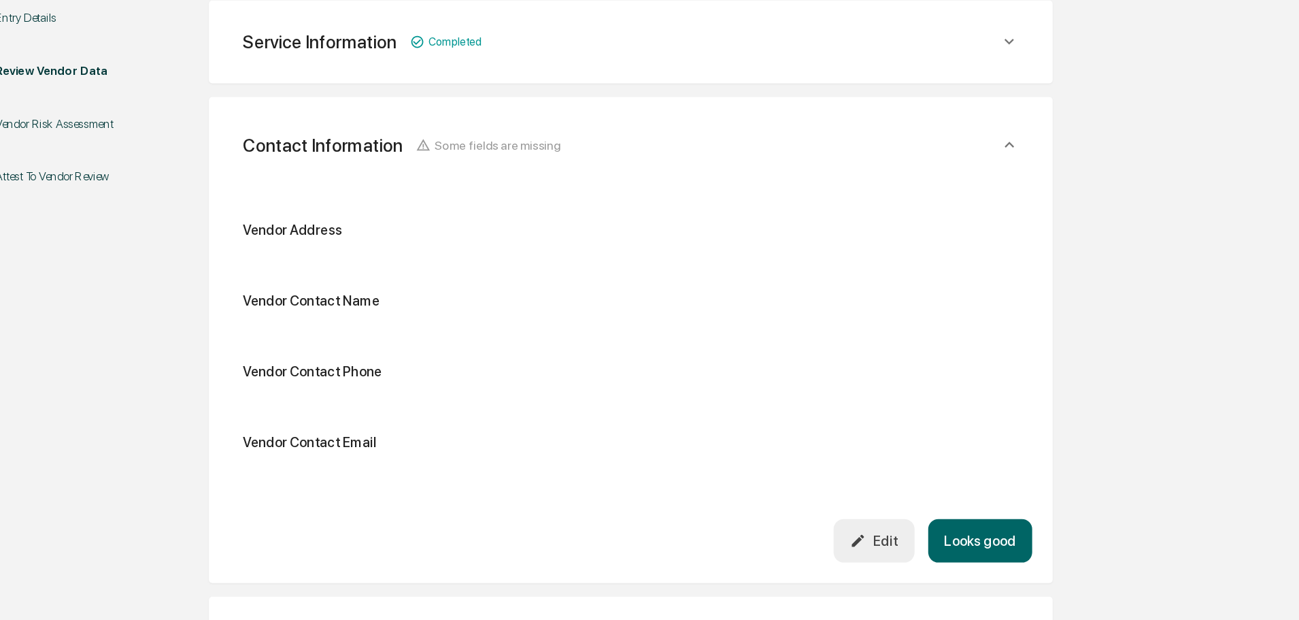
click at [820, 444] on button "Looks good" at bounding box center [822, 444] width 83 height 35
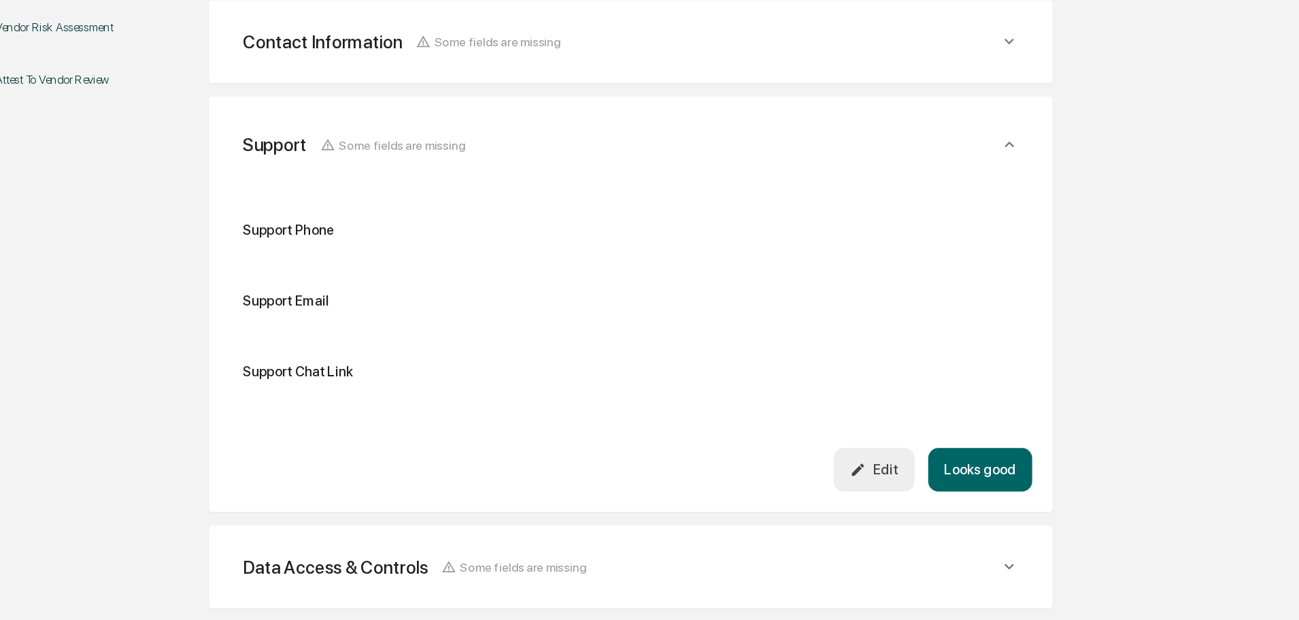
click at [837, 469] on button "Looks good" at bounding box center [822, 465] width 83 height 35
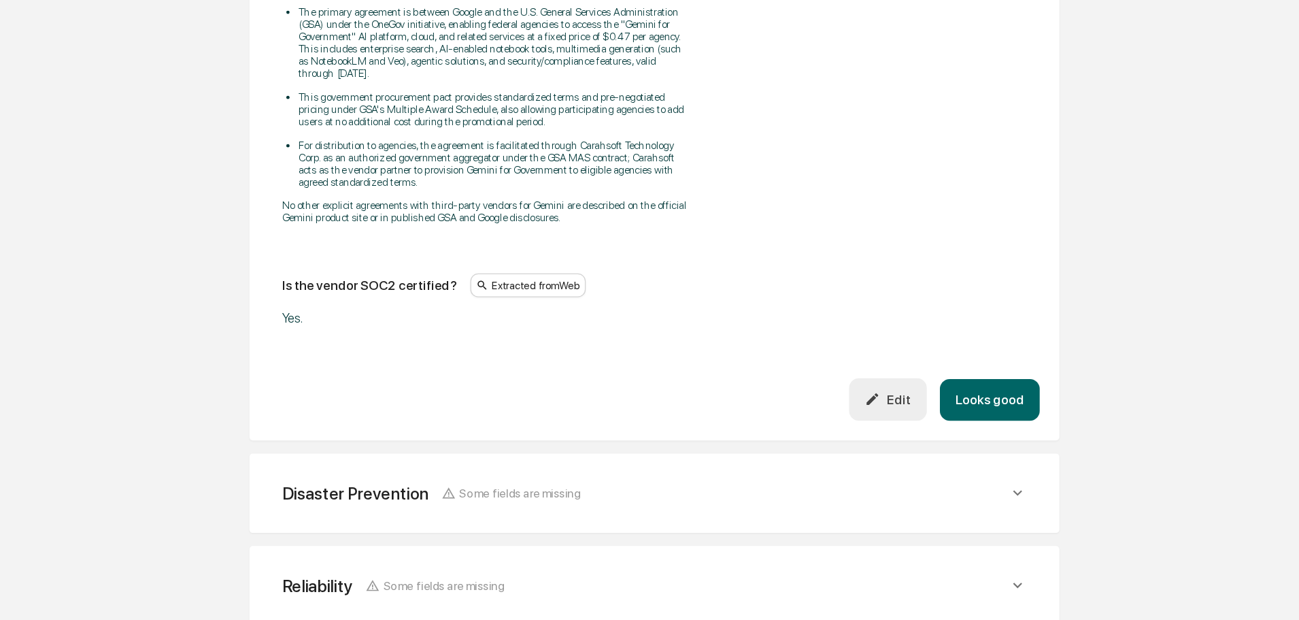
scroll to position [1927, 0]
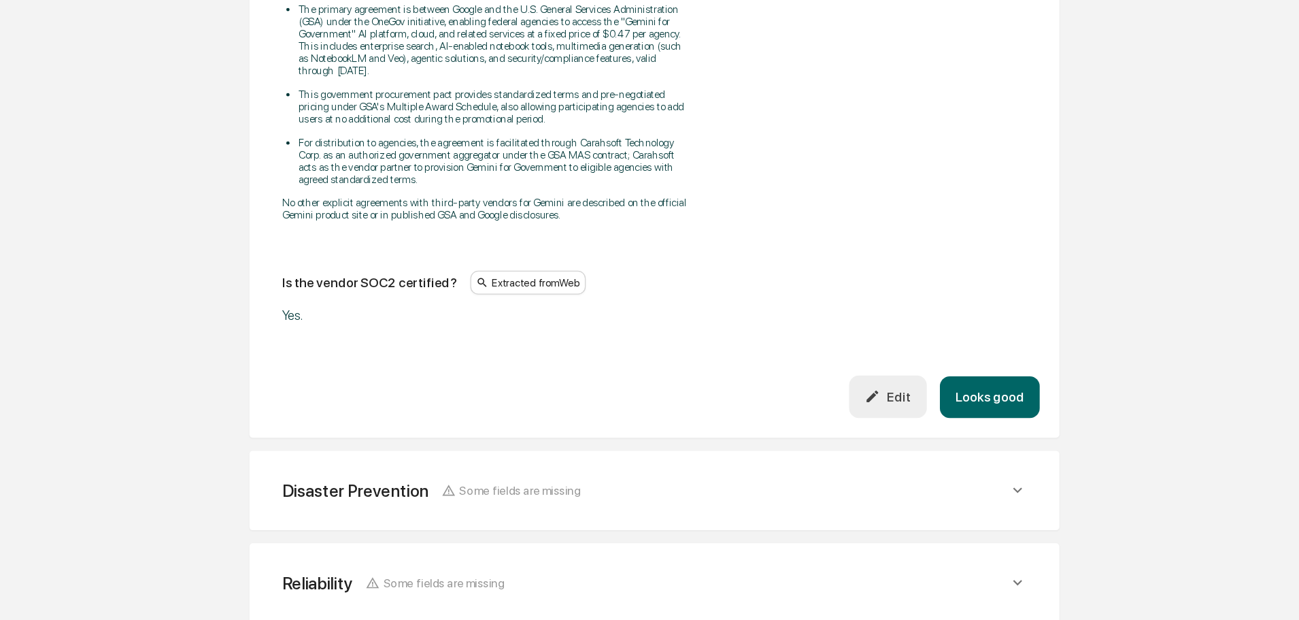
click at [729, 430] on icon "button" at bounding box center [725, 433] width 13 height 13
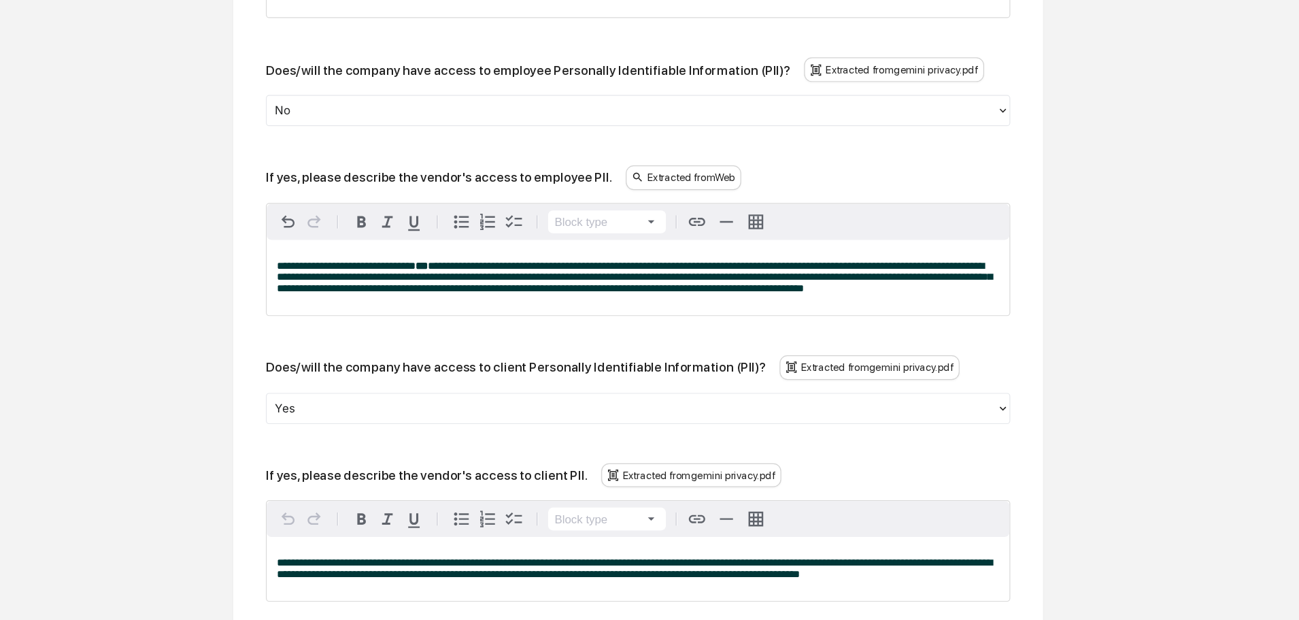
scroll to position [951, 0]
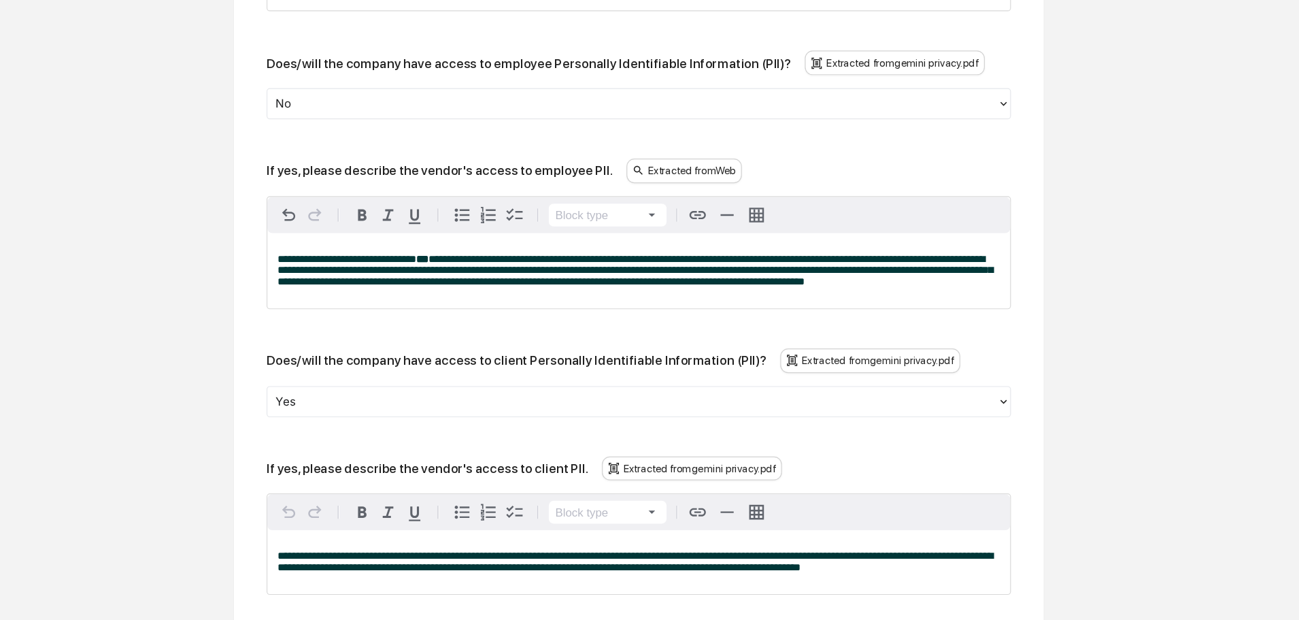
click at [398, 445] on div at bounding box center [538, 438] width 593 height 16
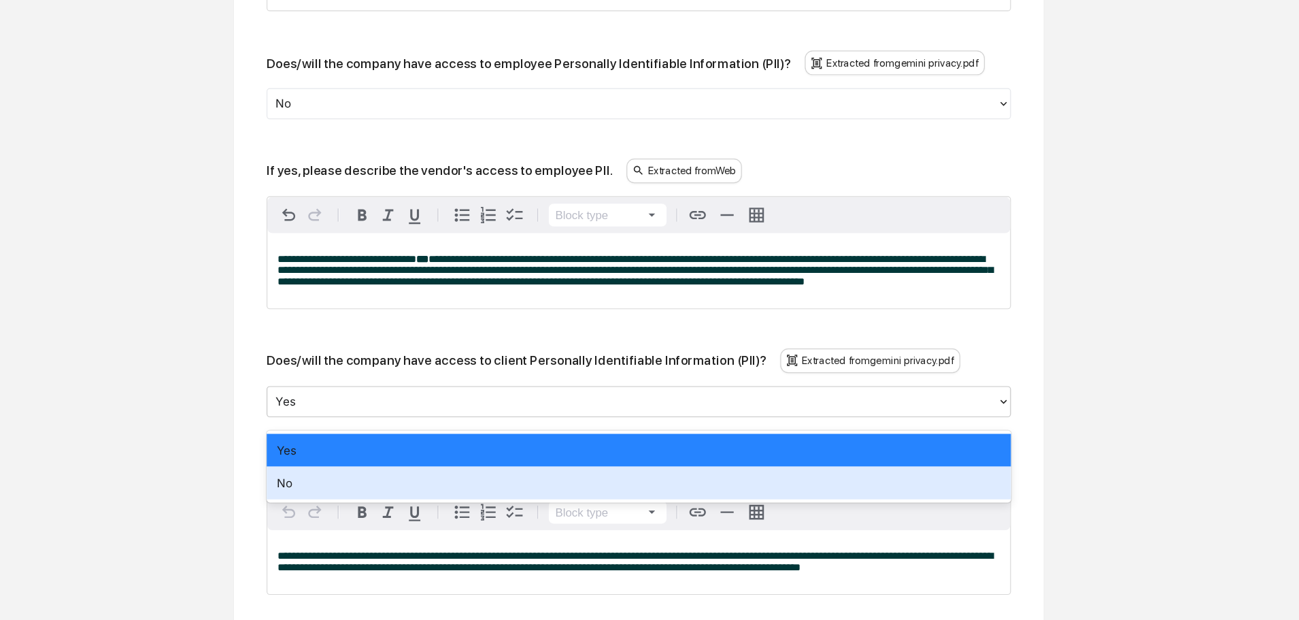
click at [356, 505] on div "No" at bounding box center [544, 505] width 619 height 27
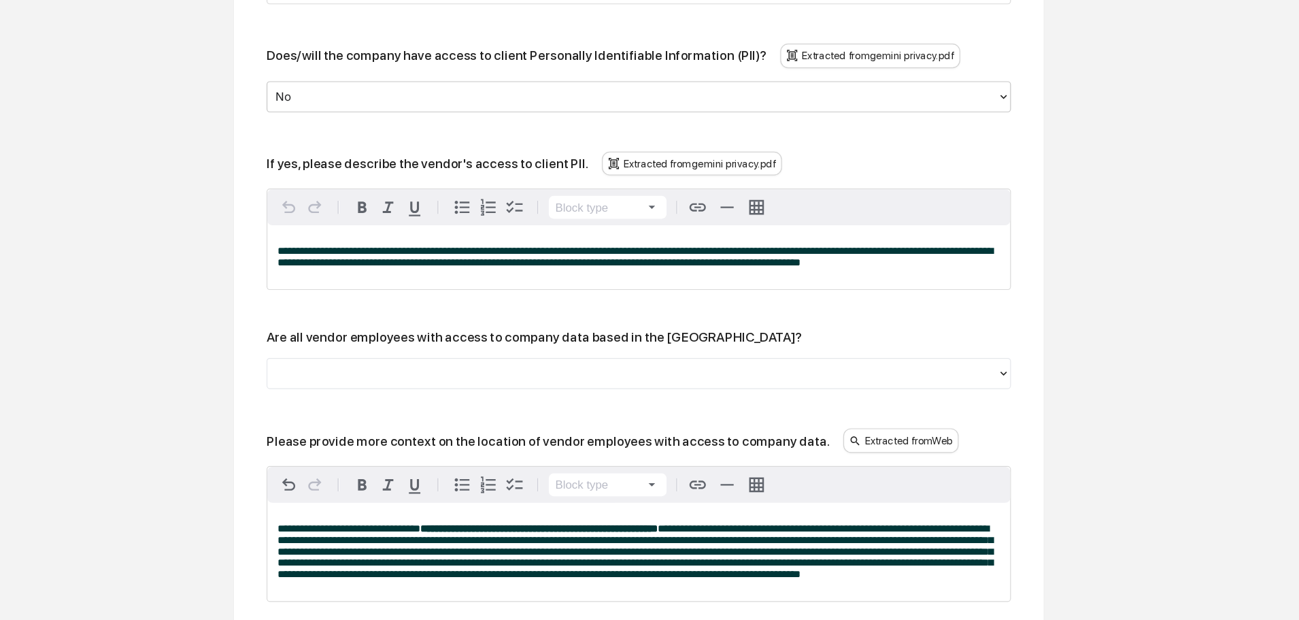
scroll to position [1206, 0]
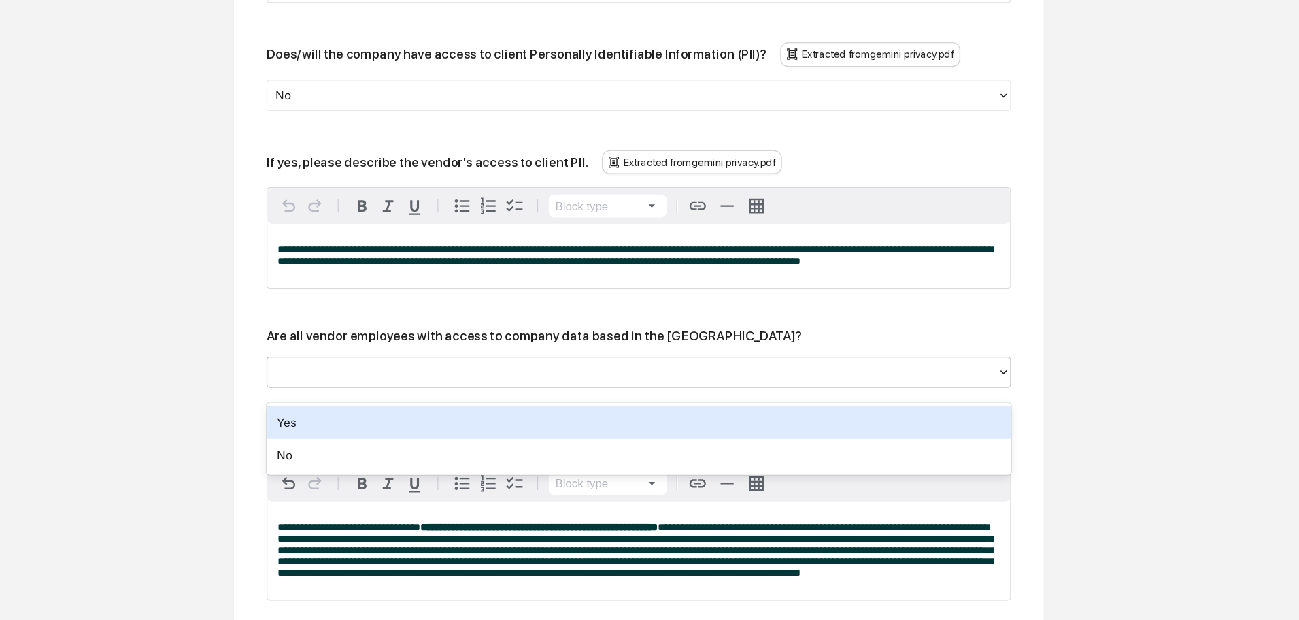
click at [372, 415] on div at bounding box center [538, 414] width 593 height 16
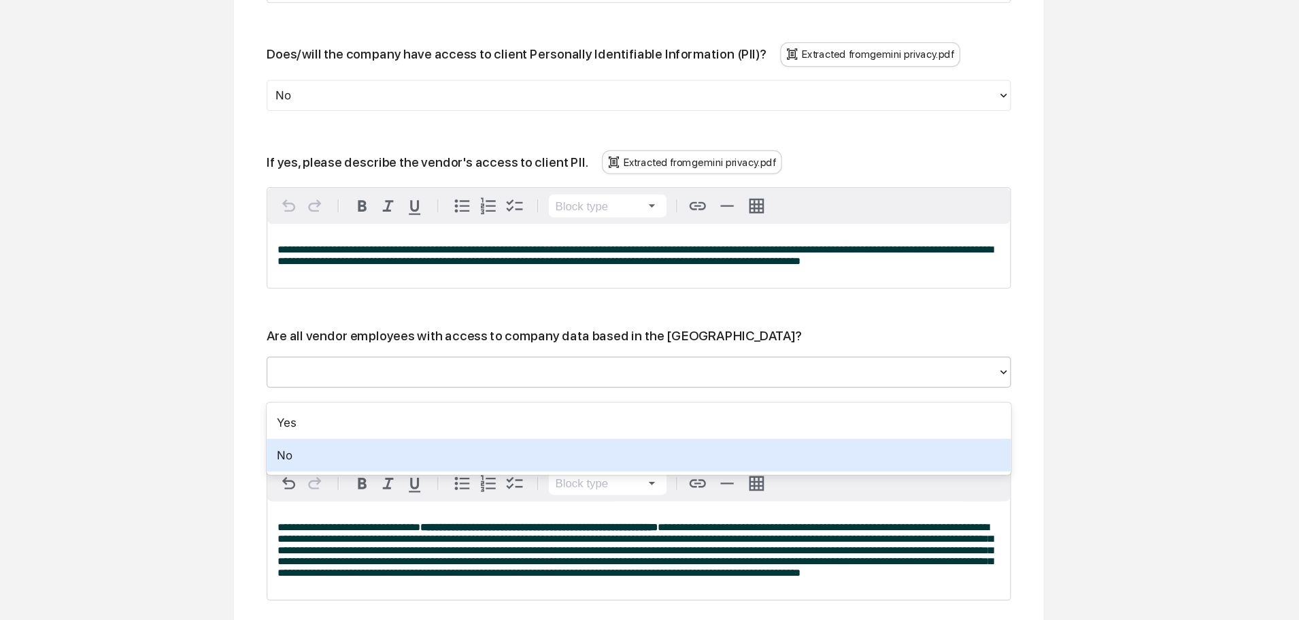
click at [360, 479] on div "No" at bounding box center [544, 482] width 619 height 27
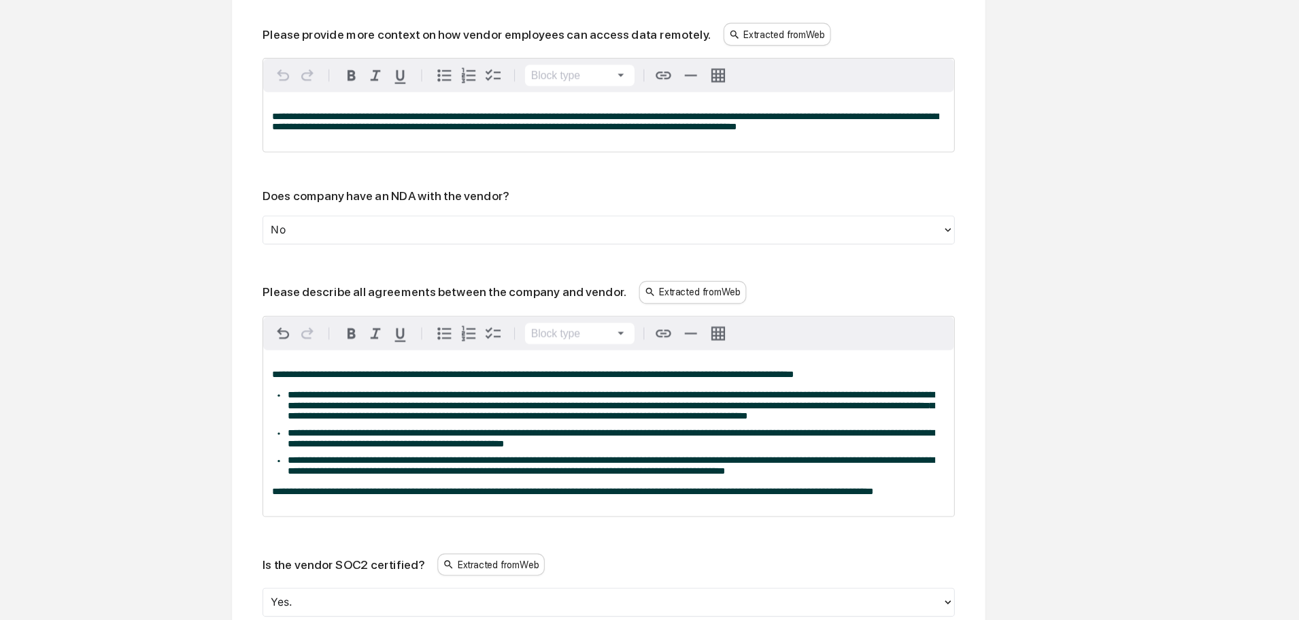
scroll to position [1837, 0]
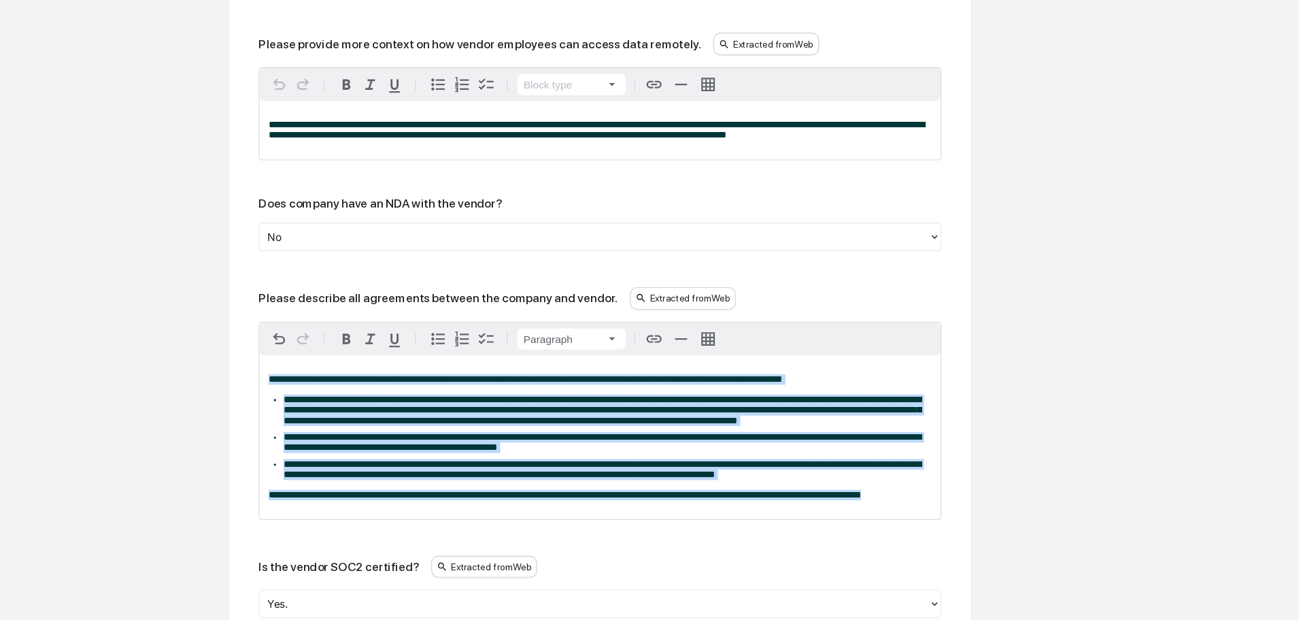
drag, startPoint x: 817, startPoint y: 537, endPoint x: 213, endPoint y: 367, distance: 627.6
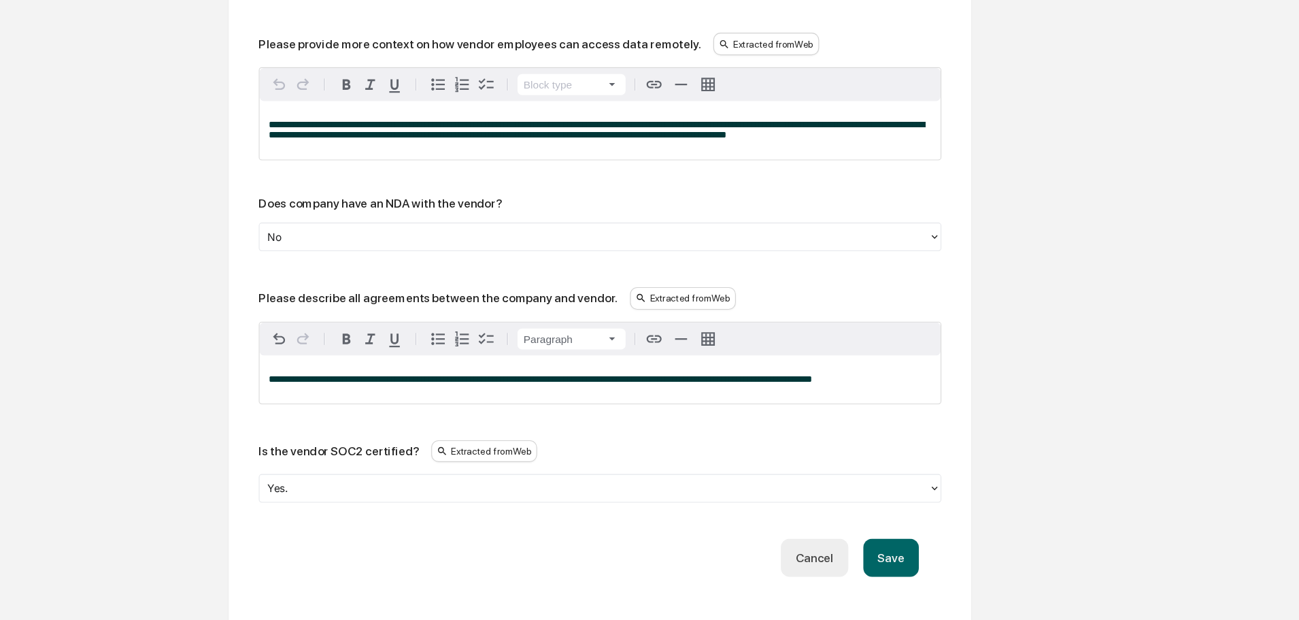
click at [730, 405] on span "**********" at bounding box center [489, 400] width 493 height 9
drag, startPoint x: 794, startPoint y: 431, endPoint x: 710, endPoint y: 426, distance: 84.5
click at [710, 406] on p "**********" at bounding box center [543, 401] width 601 height 10
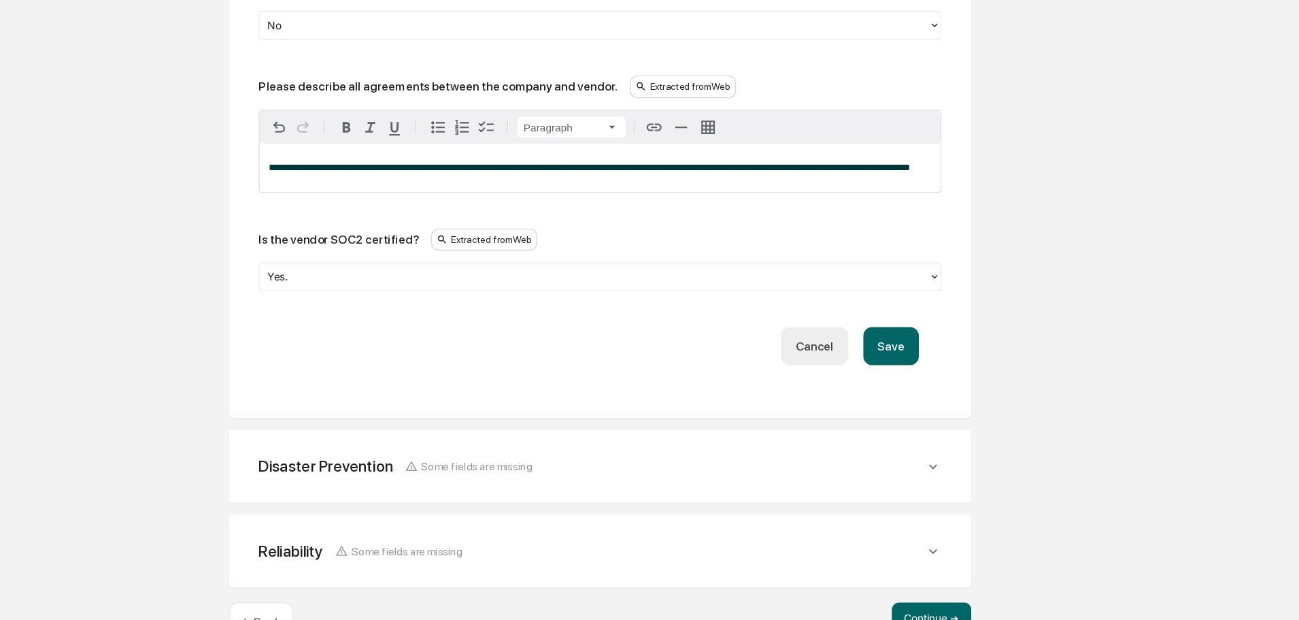
scroll to position [2029, 0]
click at [799, 388] on button "Save" at bounding box center [808, 370] width 50 height 35
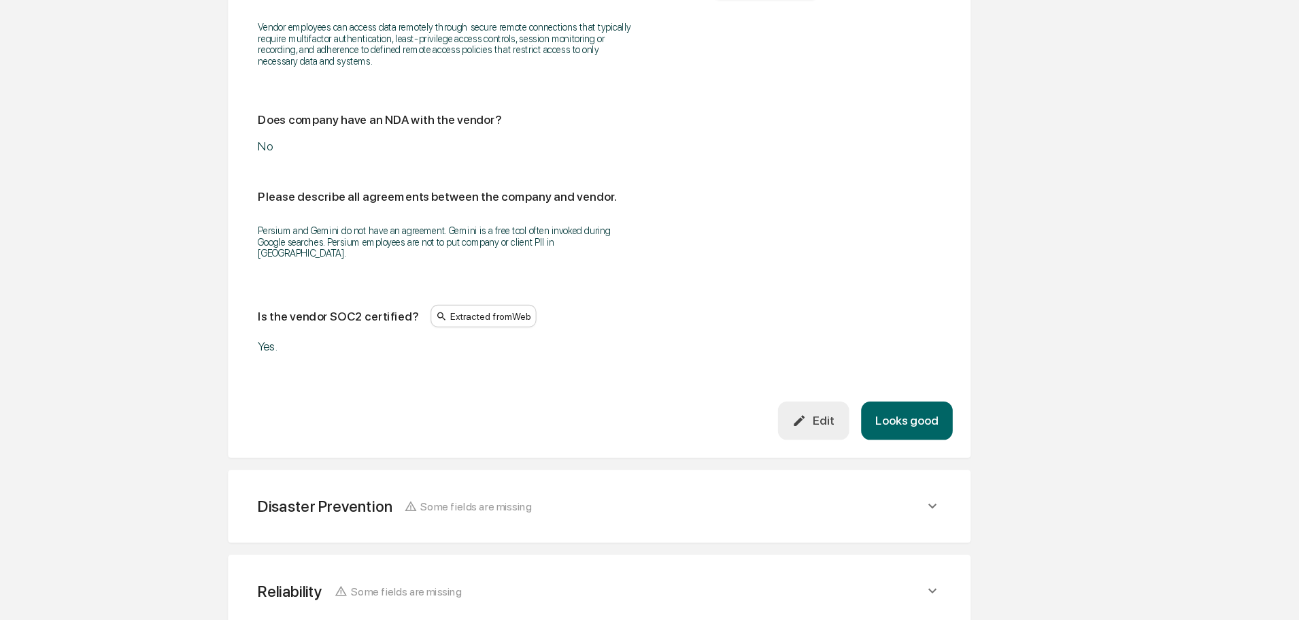
scroll to position [1799, 0]
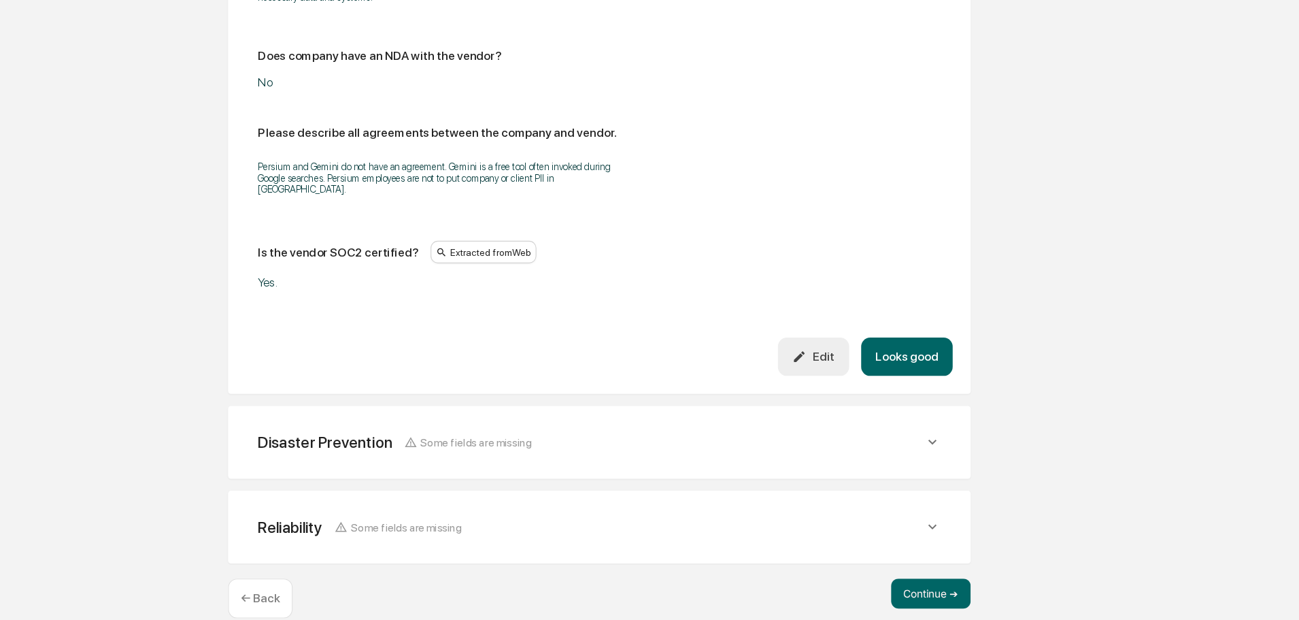
click at [853, 450] on icon at bounding box center [846, 457] width 15 height 15
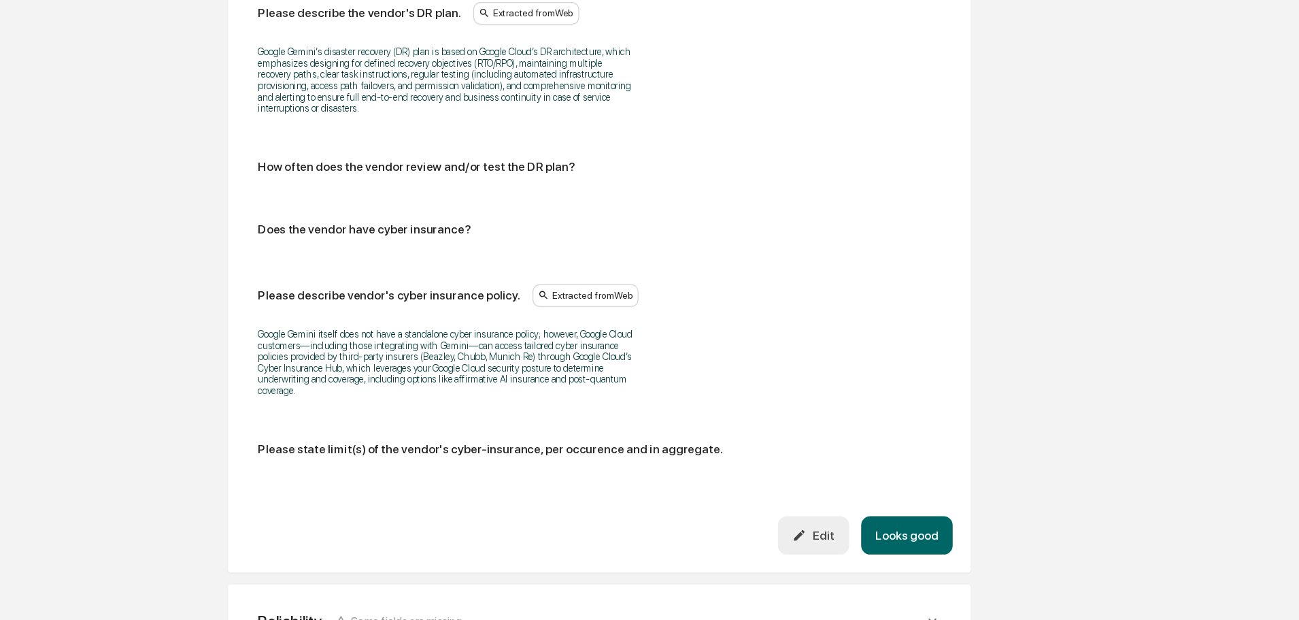
scroll to position [2335, 0]
click at [747, 535] on div "Edit" at bounding box center [738, 541] width 38 height 13
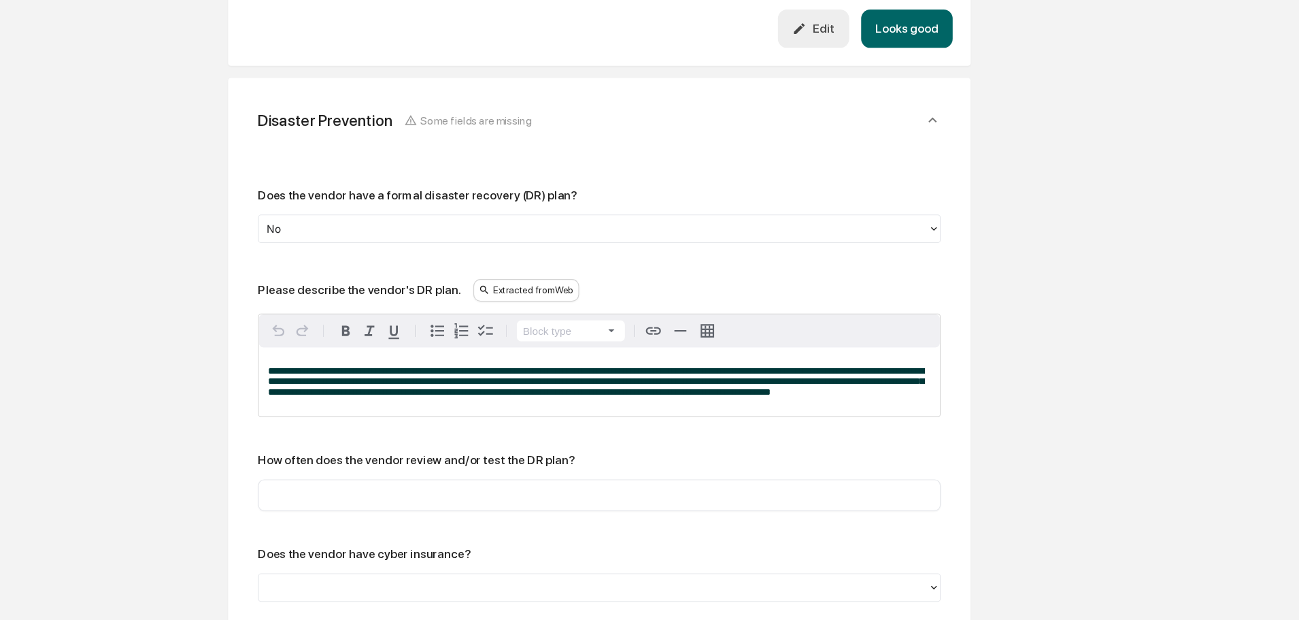
scroll to position [2123, 0]
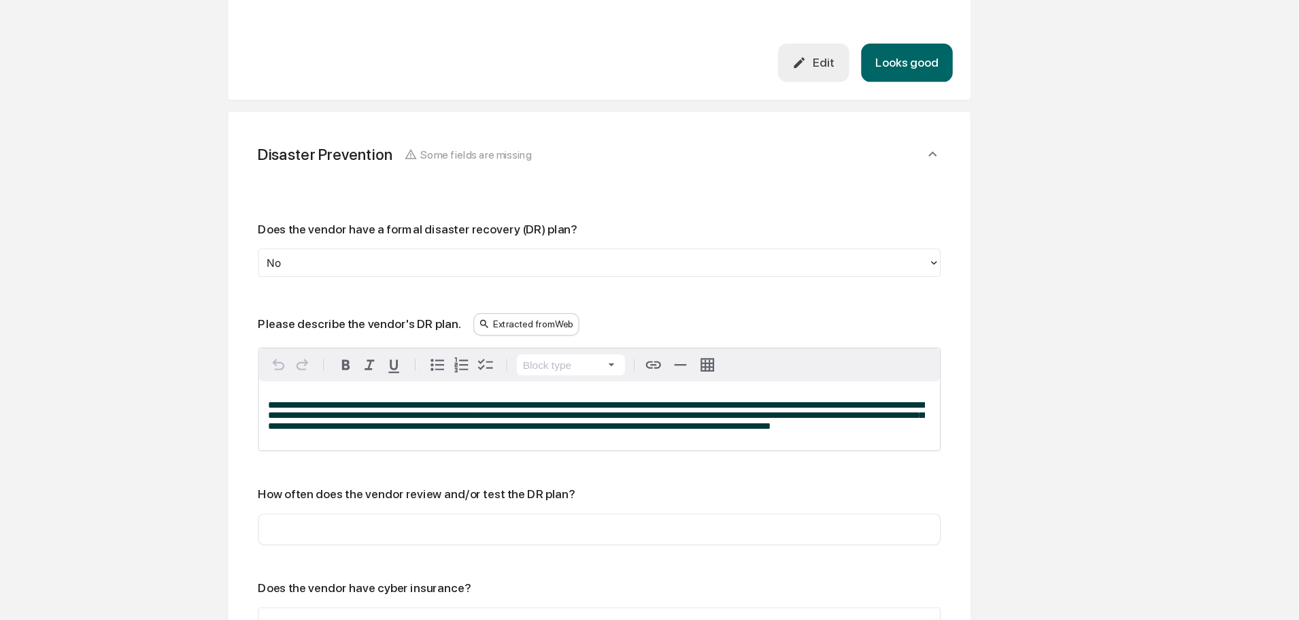
click at [339, 202] on div "Does the vendor have a formal disaster recovery (DR) plan? No" at bounding box center [544, 226] width 619 height 50
click at [333, 231] on div at bounding box center [538, 239] width 593 height 16
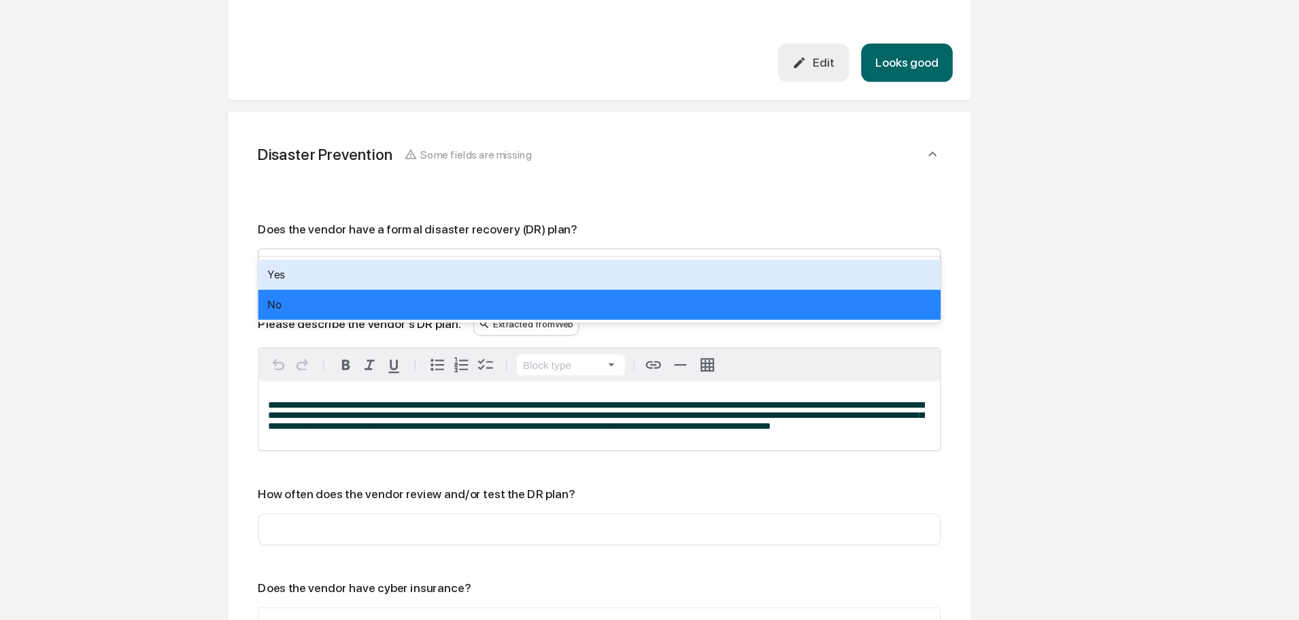
click at [322, 253] on div "Yes" at bounding box center [544, 248] width 619 height 27
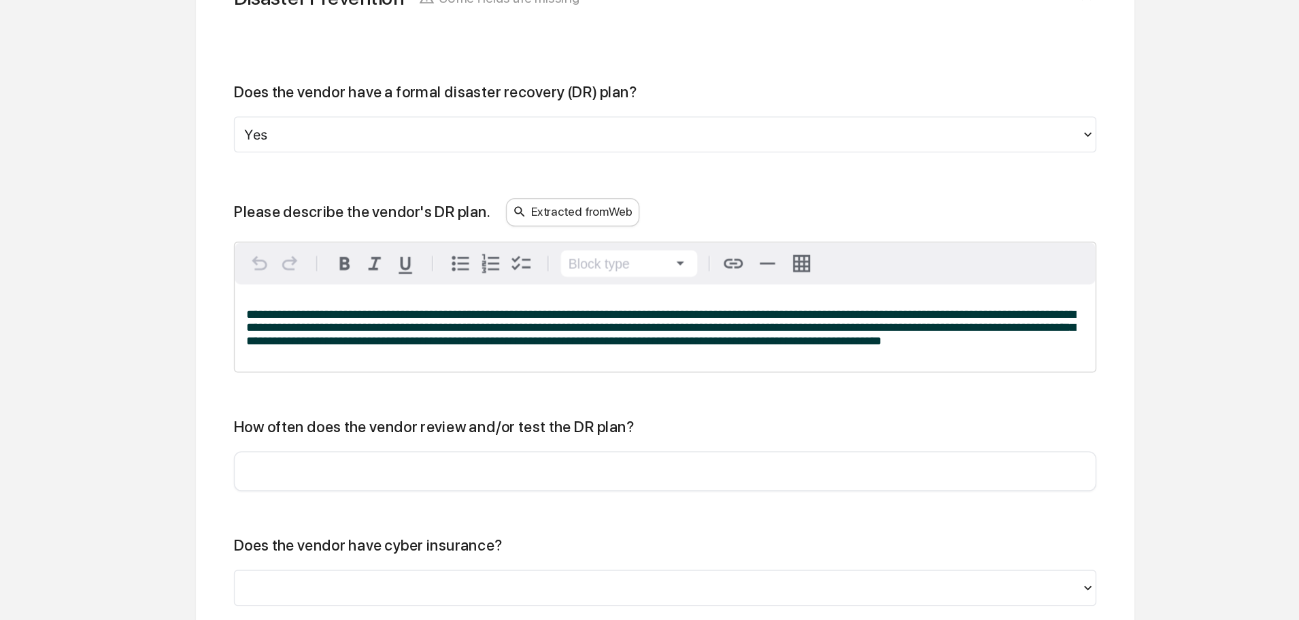
click at [299, 465] on div "​" at bounding box center [544, 479] width 619 height 29
click at [289, 473] on input "text" at bounding box center [544, 480] width 598 height 14
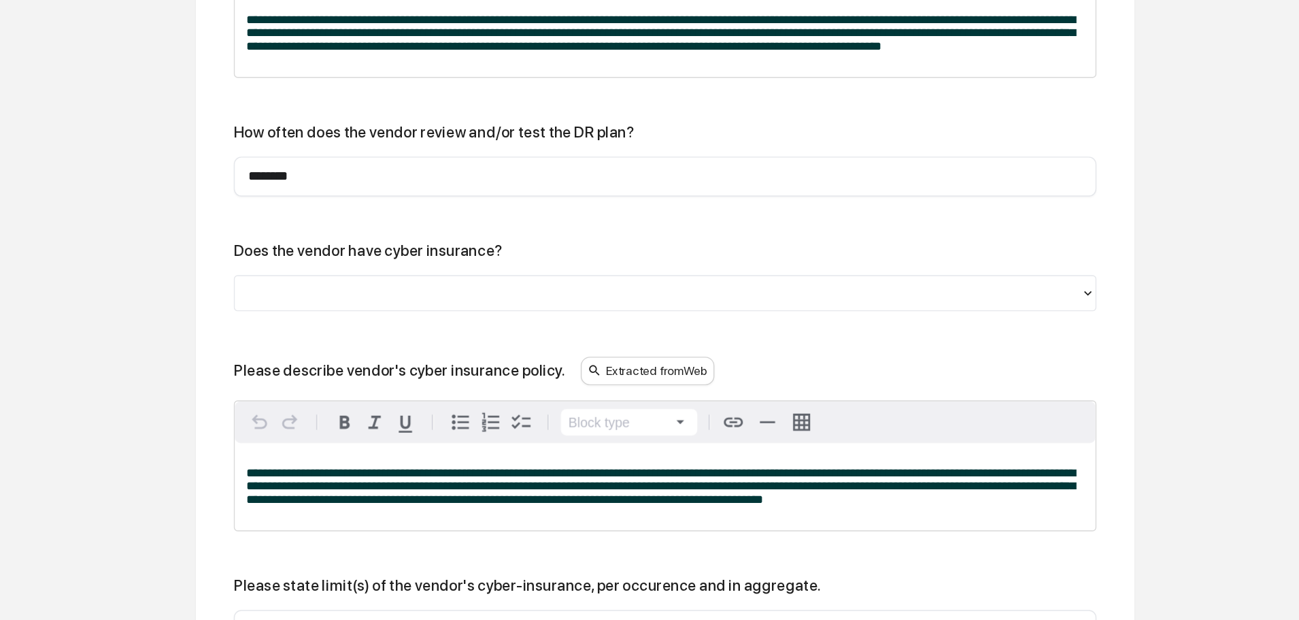
scroll to position [2316, 0]
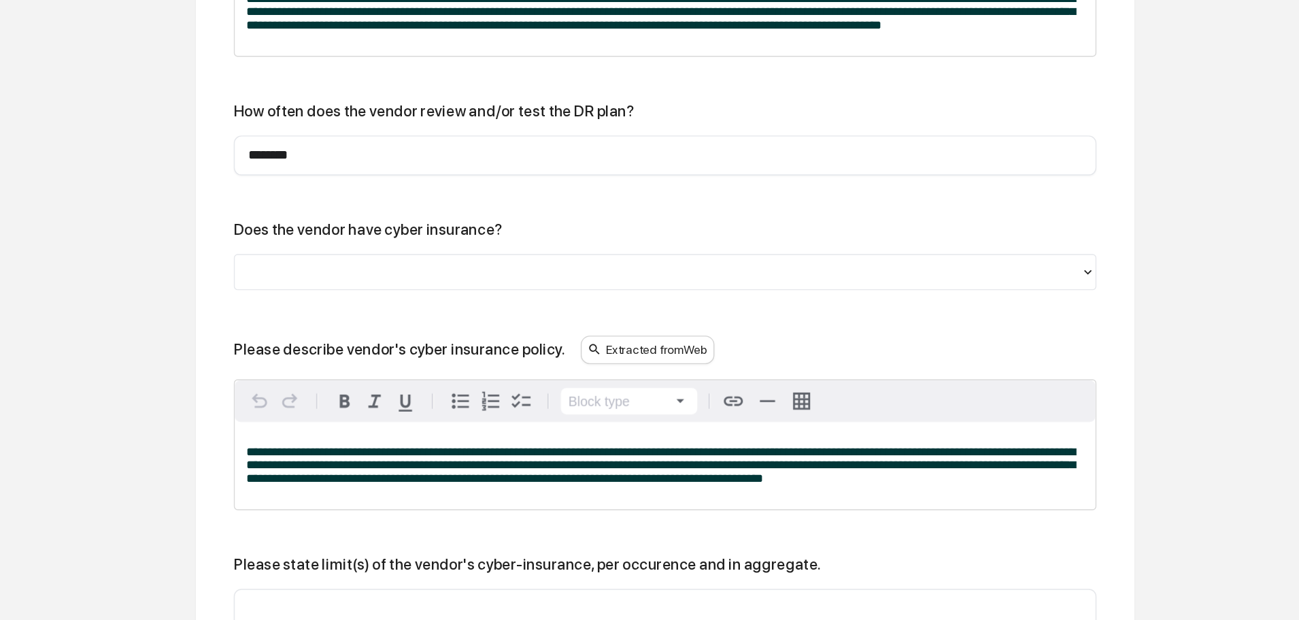
type input "********"
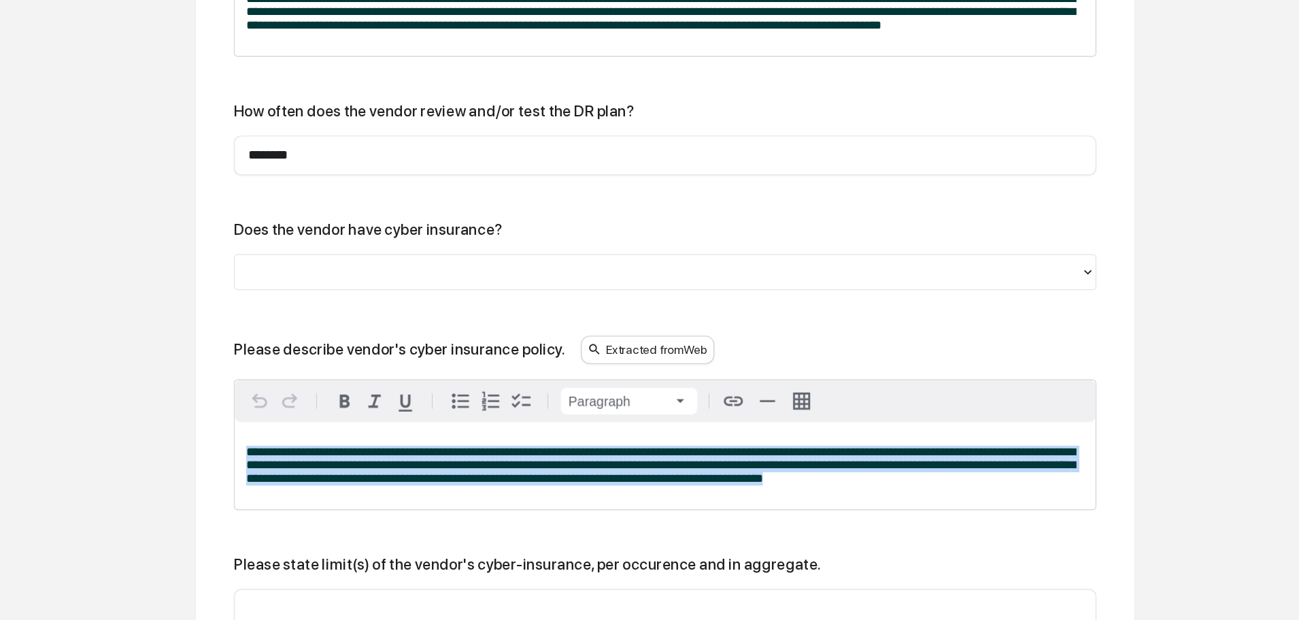
drag, startPoint x: 782, startPoint y: 503, endPoint x: 226, endPoint y: 479, distance: 556.1
click at [226, 479] on div "**********" at bounding box center [544, 347] width 641 height 756
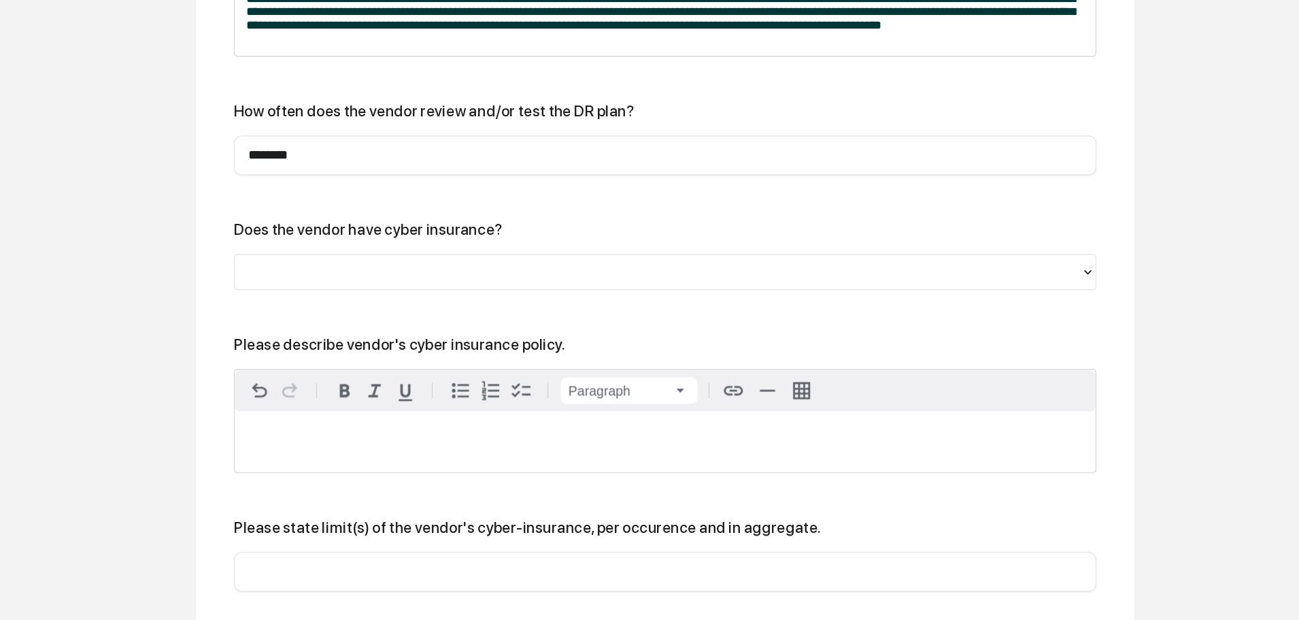
scroll to position [2461, 0]
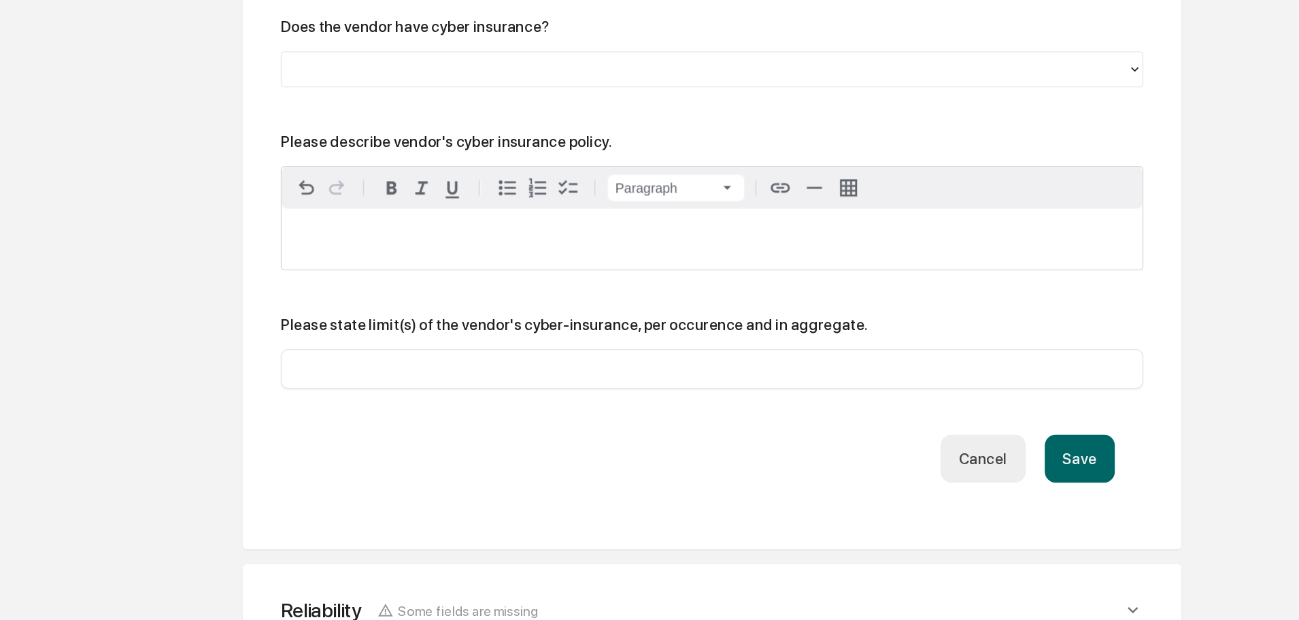
click at [796, 486] on button "Save" at bounding box center [808, 503] width 50 height 35
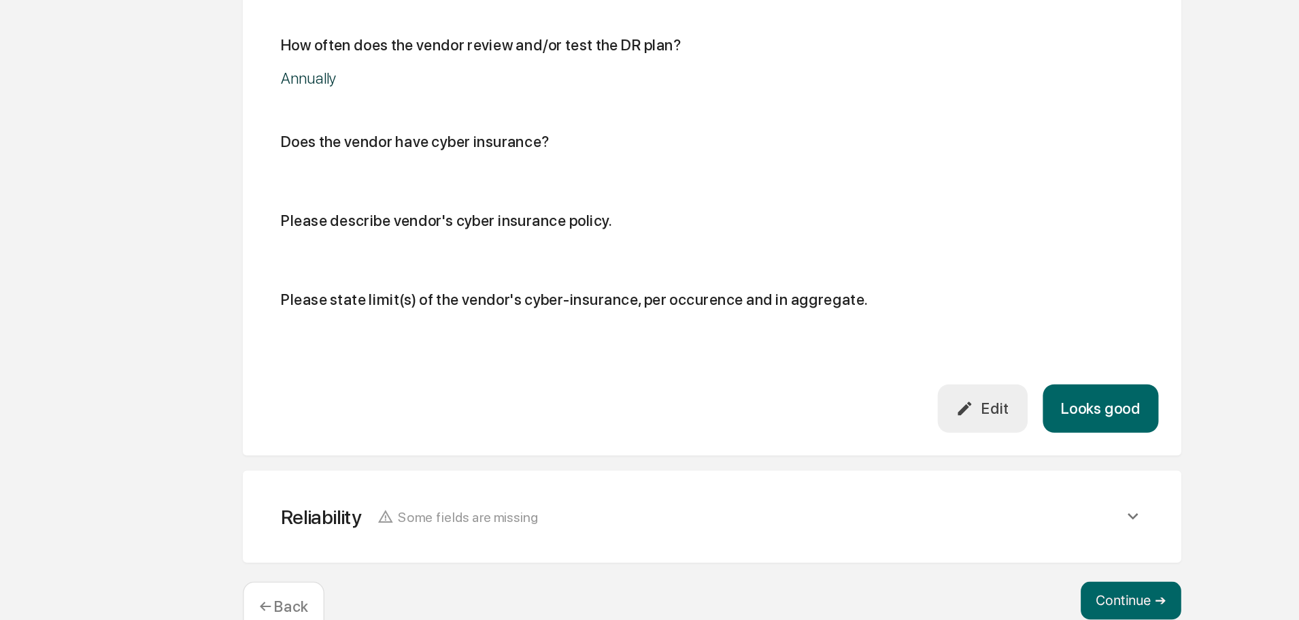
scroll to position [2346, 0]
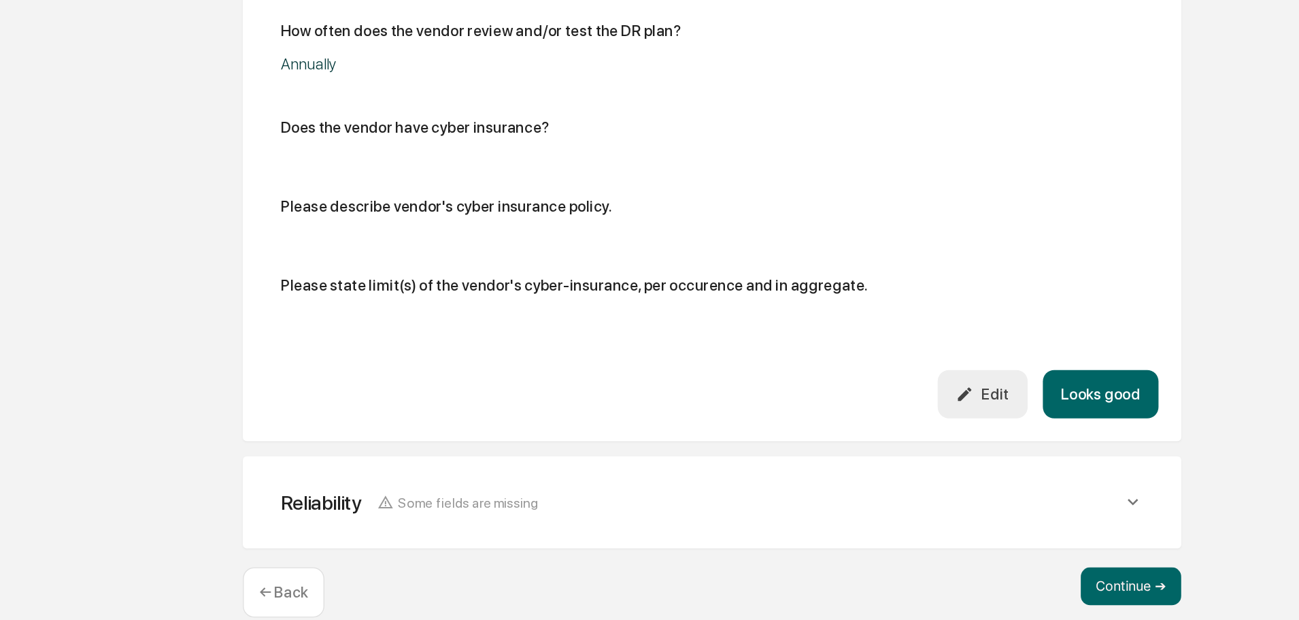
click at [845, 440] on button "Looks good" at bounding box center [822, 457] width 83 height 35
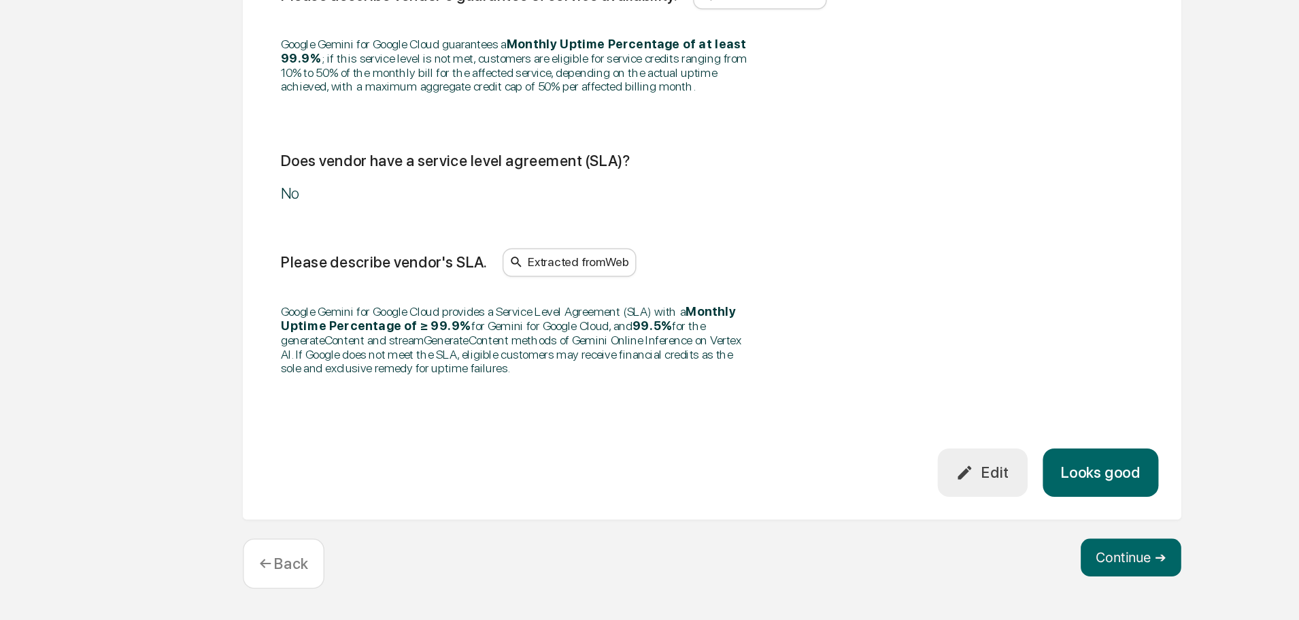
click at [845, 432] on div "Google Gemini for Google Cloud provides a Service Level Agreement (SLA) with a …" at bounding box center [544, 418] width 619 height 69
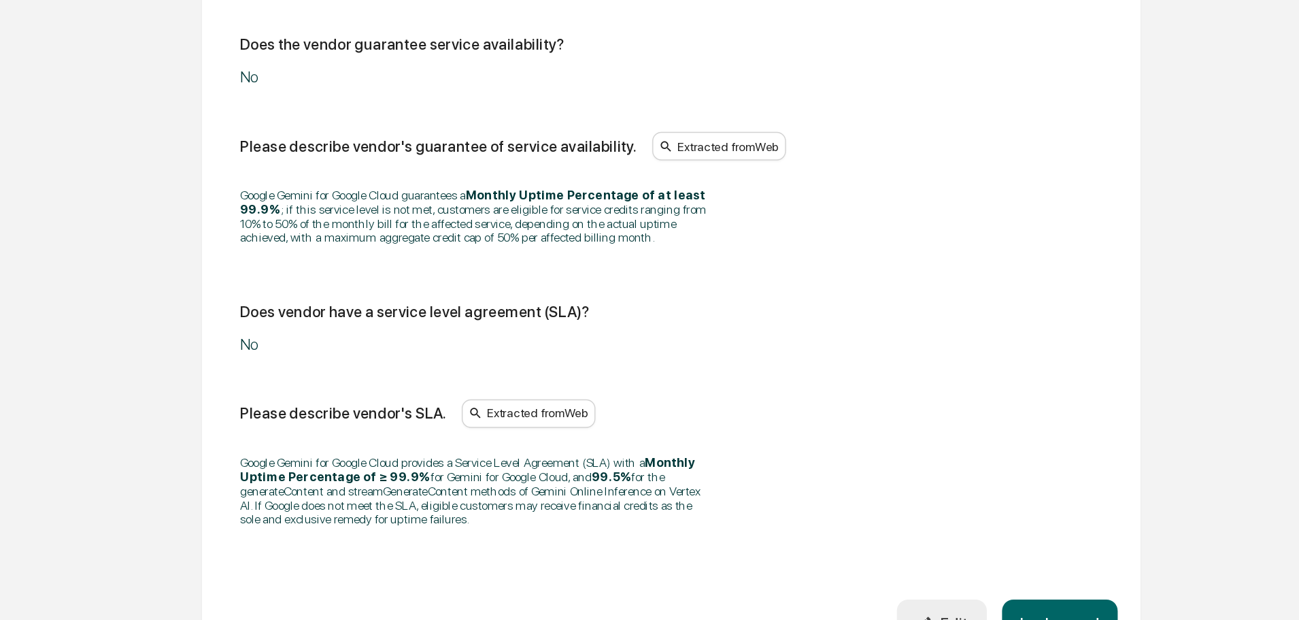
scroll to position [835, 0]
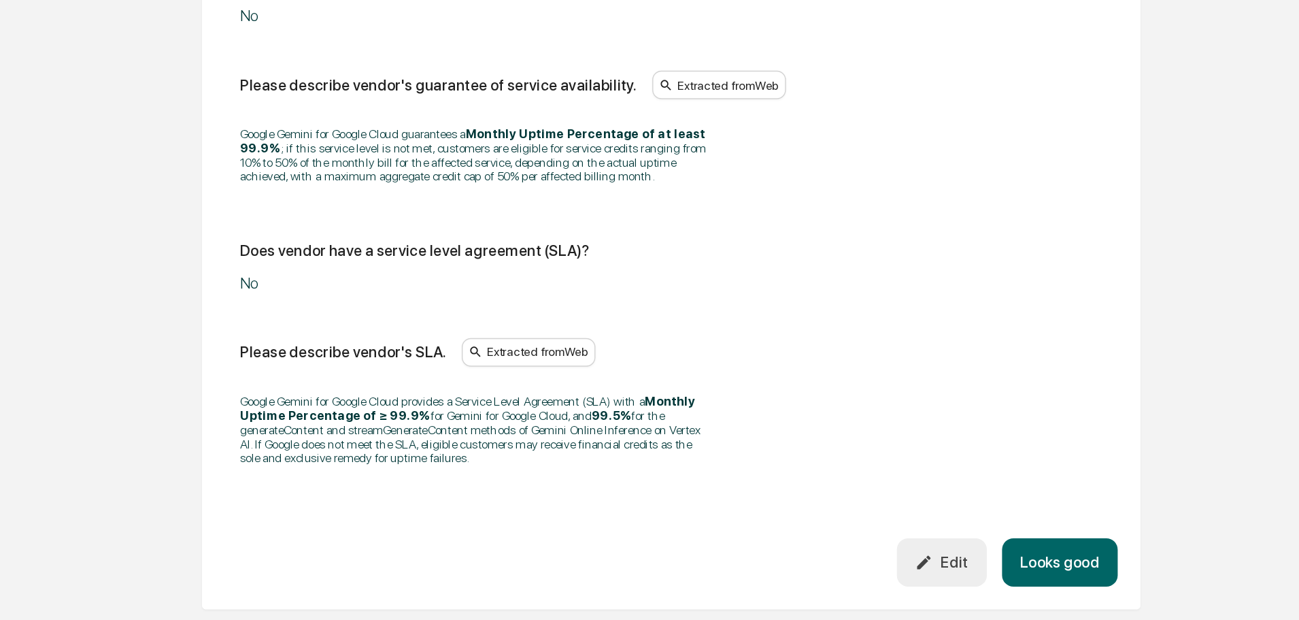
click at [730, 573] on icon "button" at bounding box center [725, 577] width 13 height 13
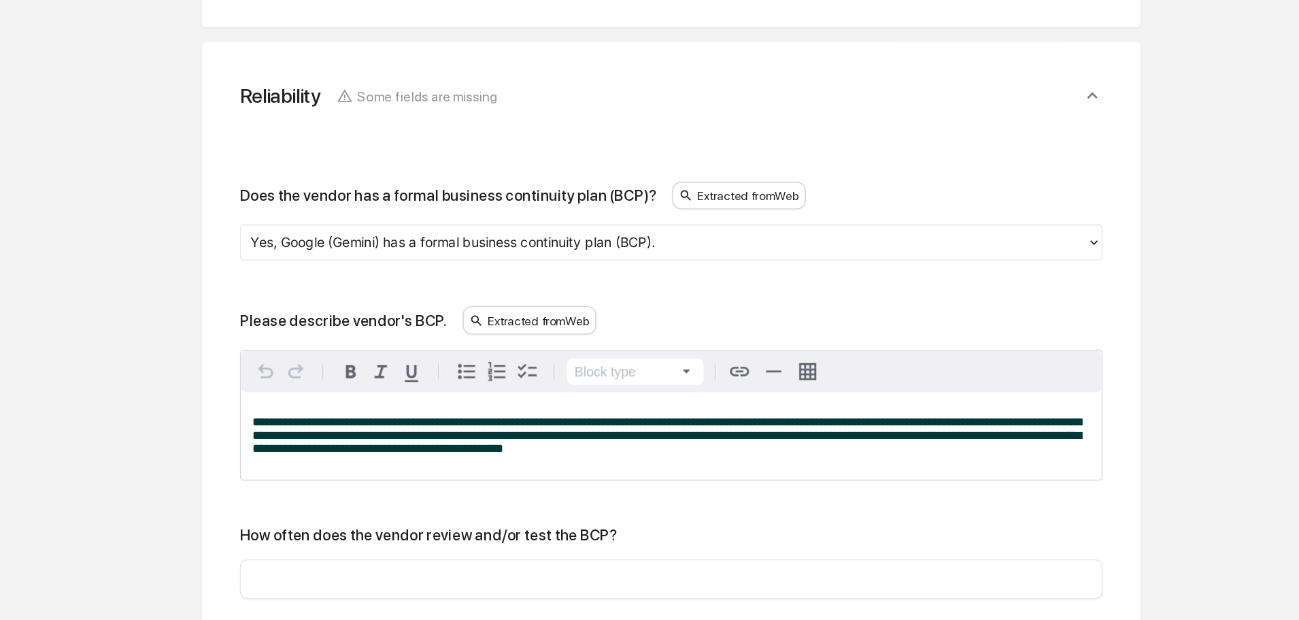
scroll to position [532, 0]
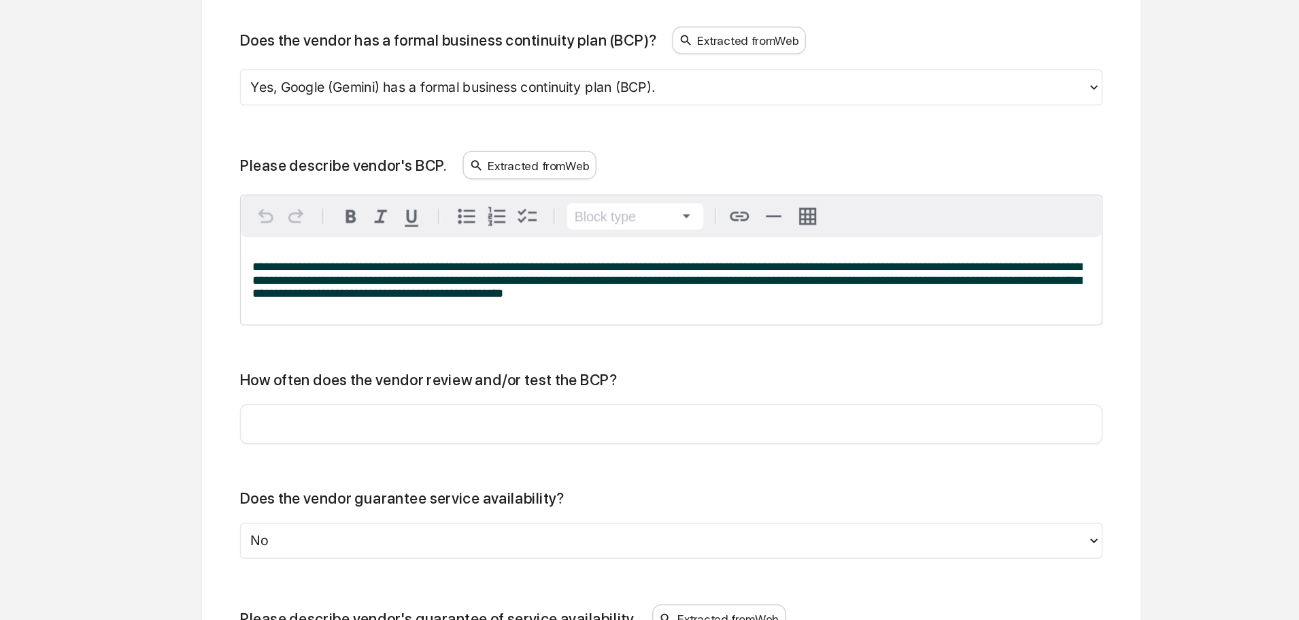
click at [362, 477] on input "text" at bounding box center [544, 479] width 598 height 14
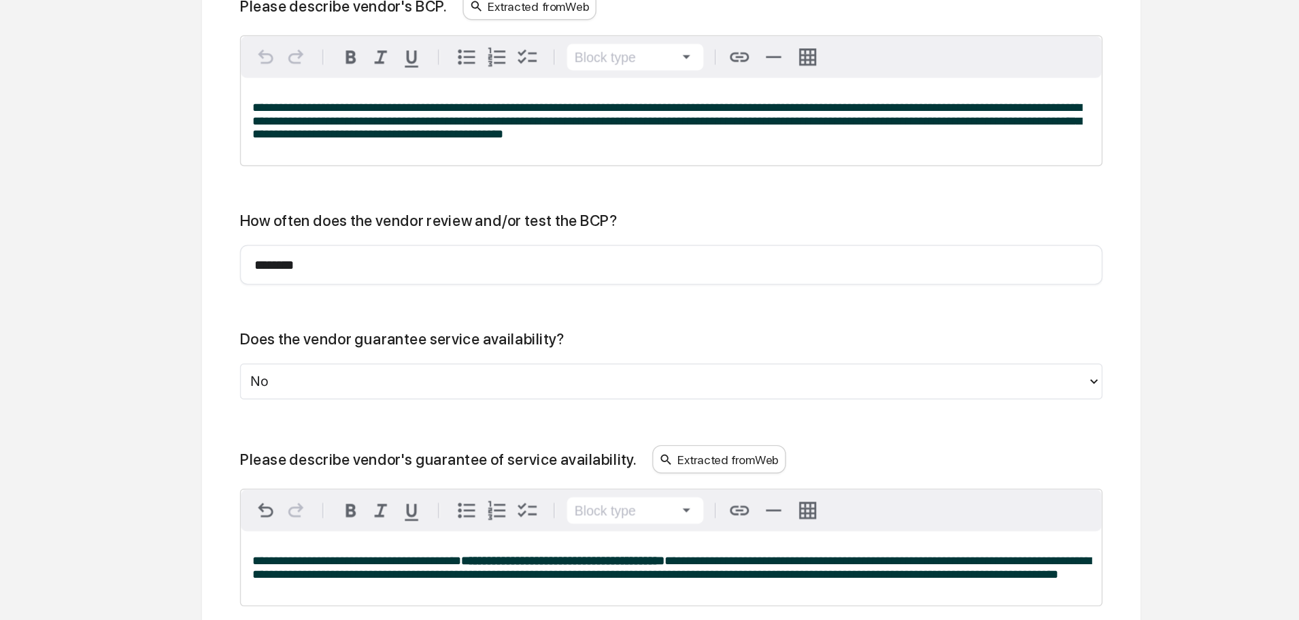
scroll to position [761, 0]
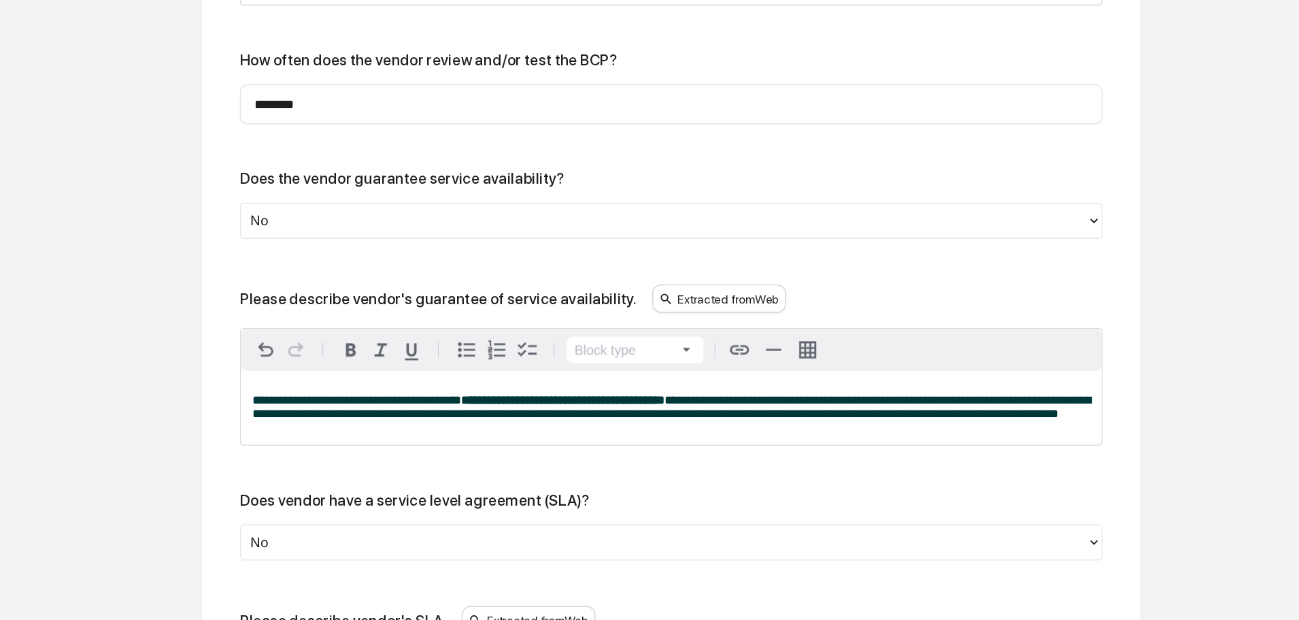
type input "********"
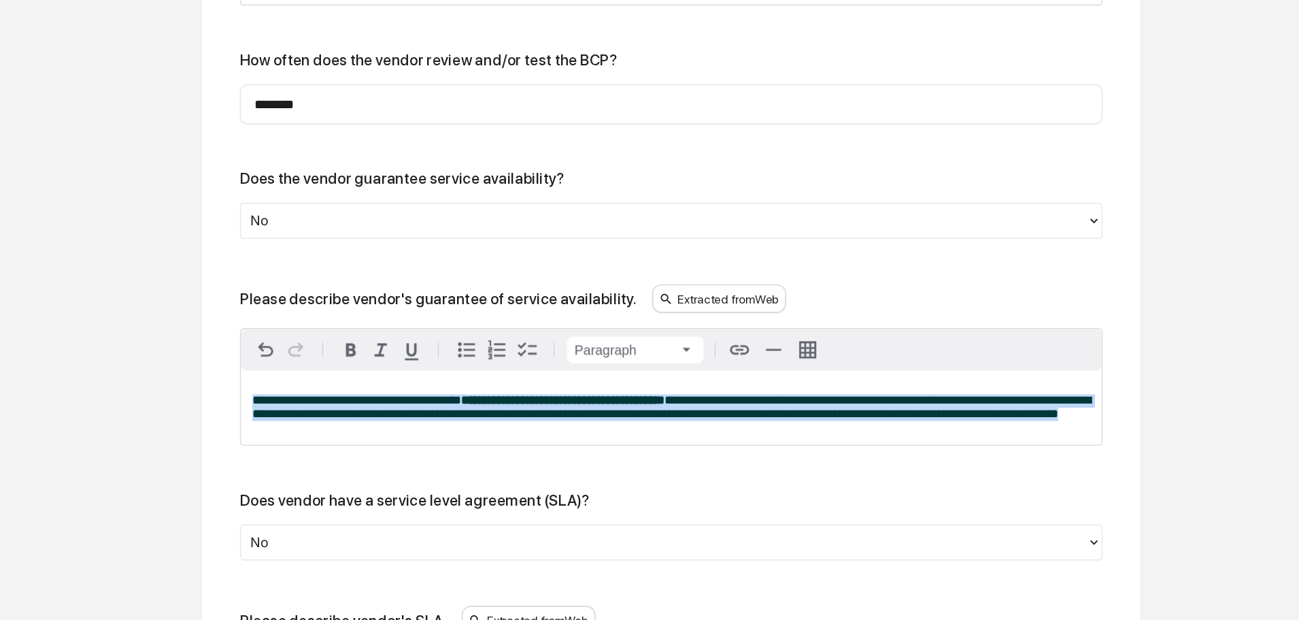
drag, startPoint x: 305, startPoint y: 495, endPoint x: 233, endPoint y: 463, distance: 79.5
click at [233, 463] on div "**********" at bounding box center [544, 379] width 641 height 908
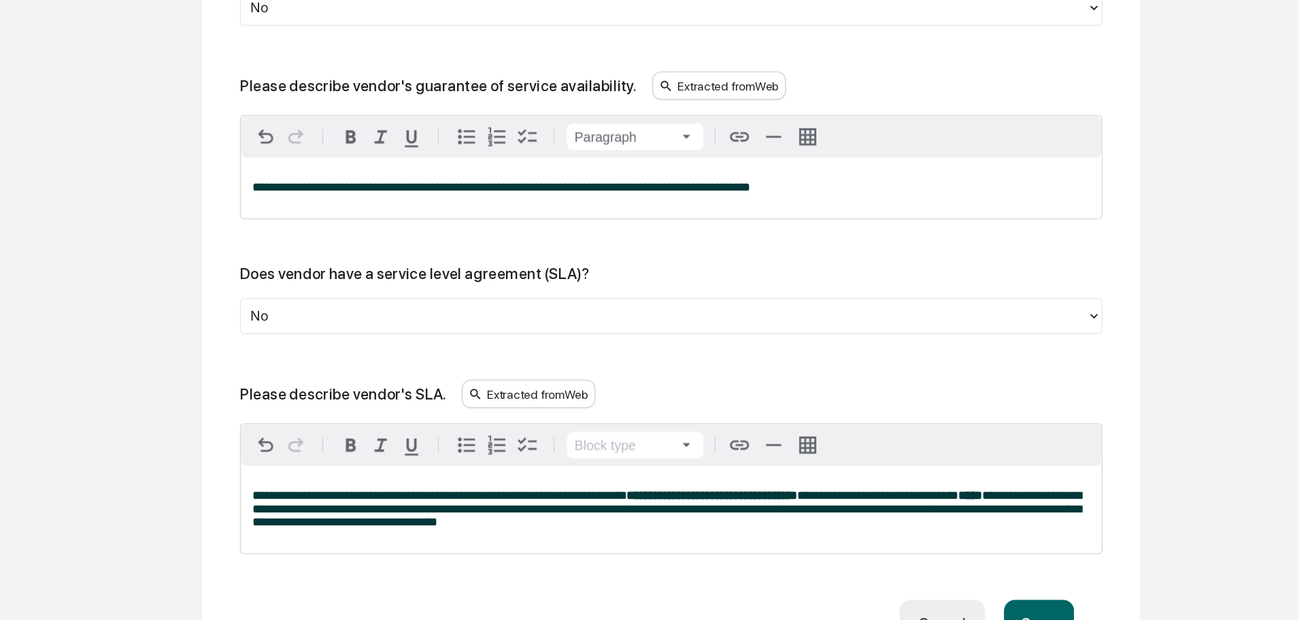
scroll to position [945, 0]
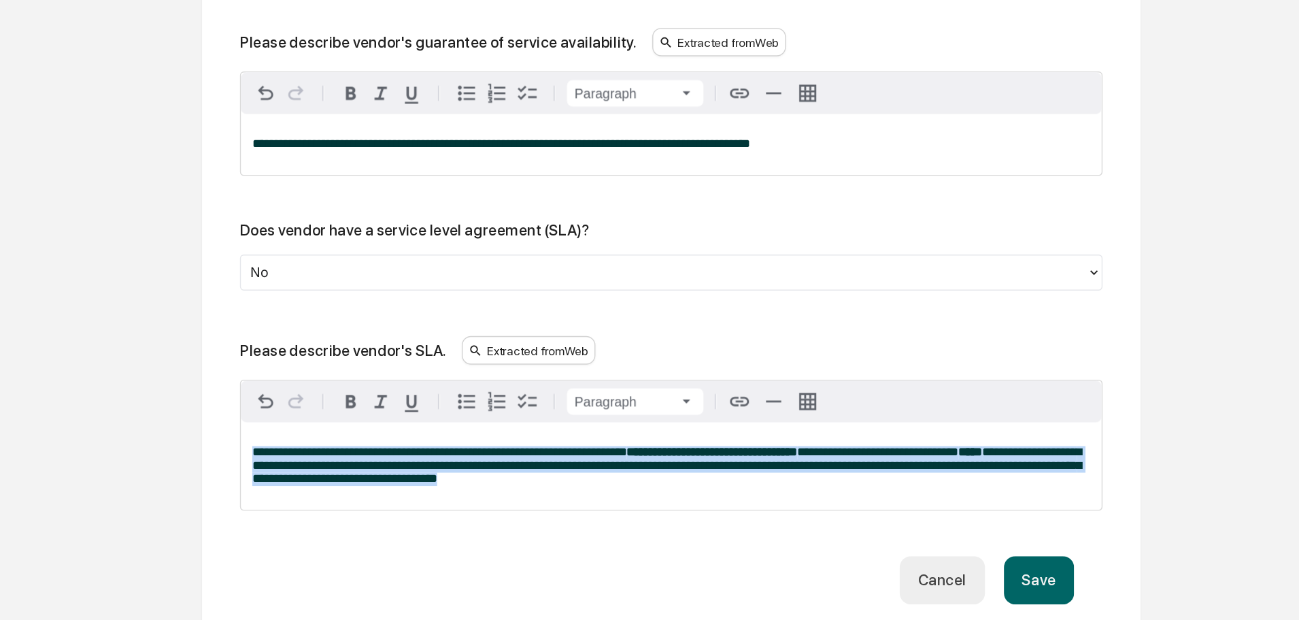
drag, startPoint x: 504, startPoint y: 523, endPoint x: 220, endPoint y: 479, distance: 286.9
click at [220, 479] on div "**********" at bounding box center [543, 167] width 673 height 975
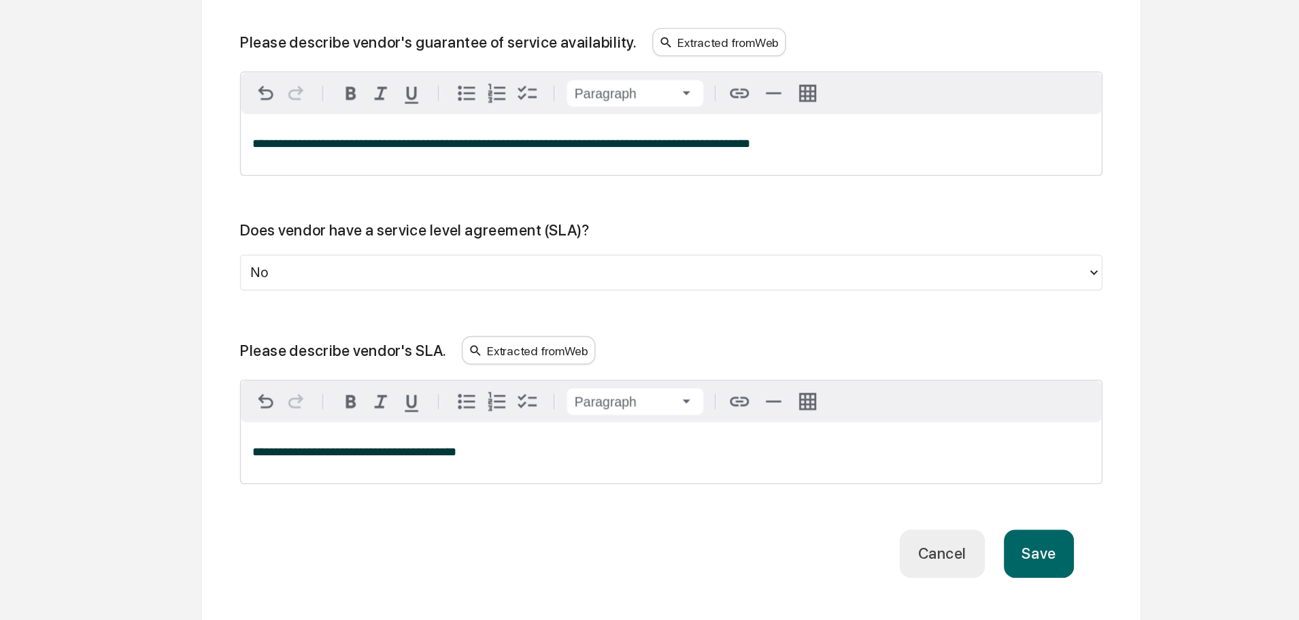
click at [796, 568] on button "Save" at bounding box center [808, 571] width 50 height 35
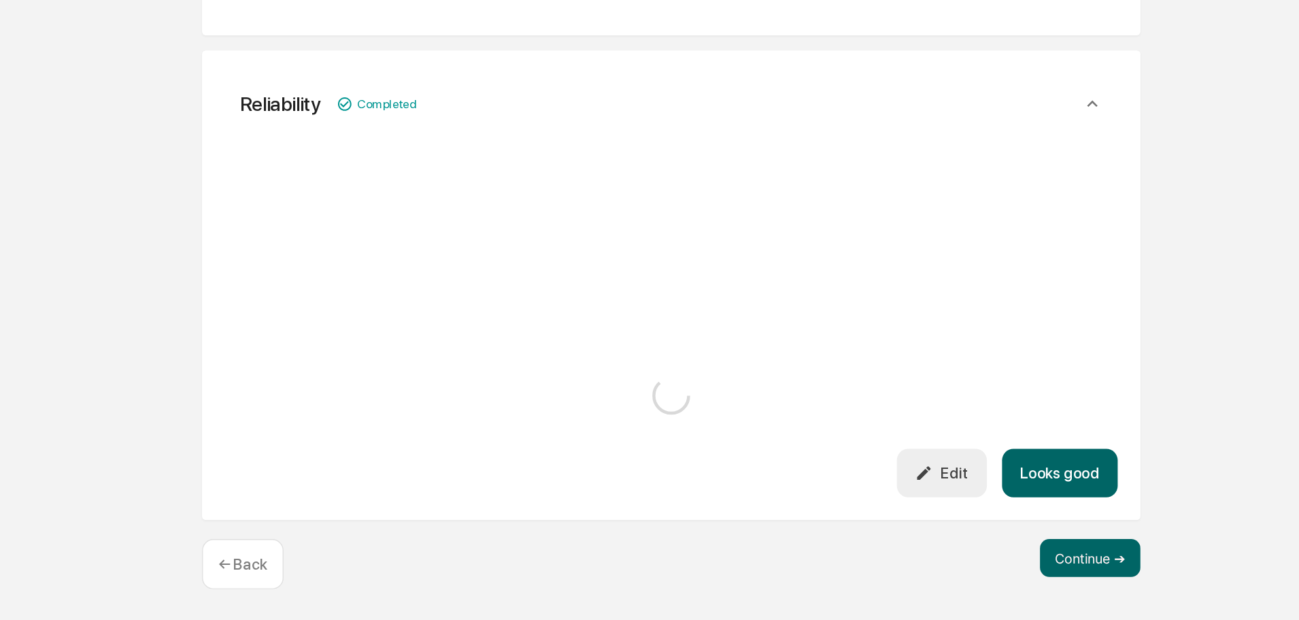
scroll to position [836, 0]
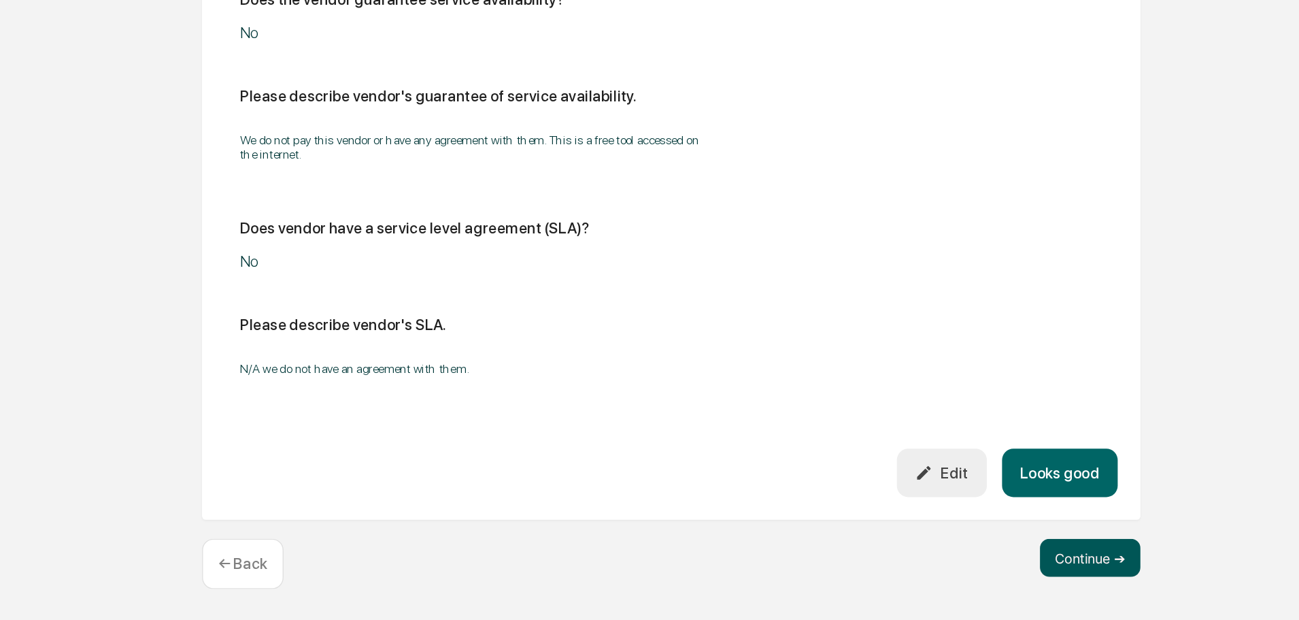
click at [830, 568] on button "Continue ➔" at bounding box center [845, 574] width 72 height 27
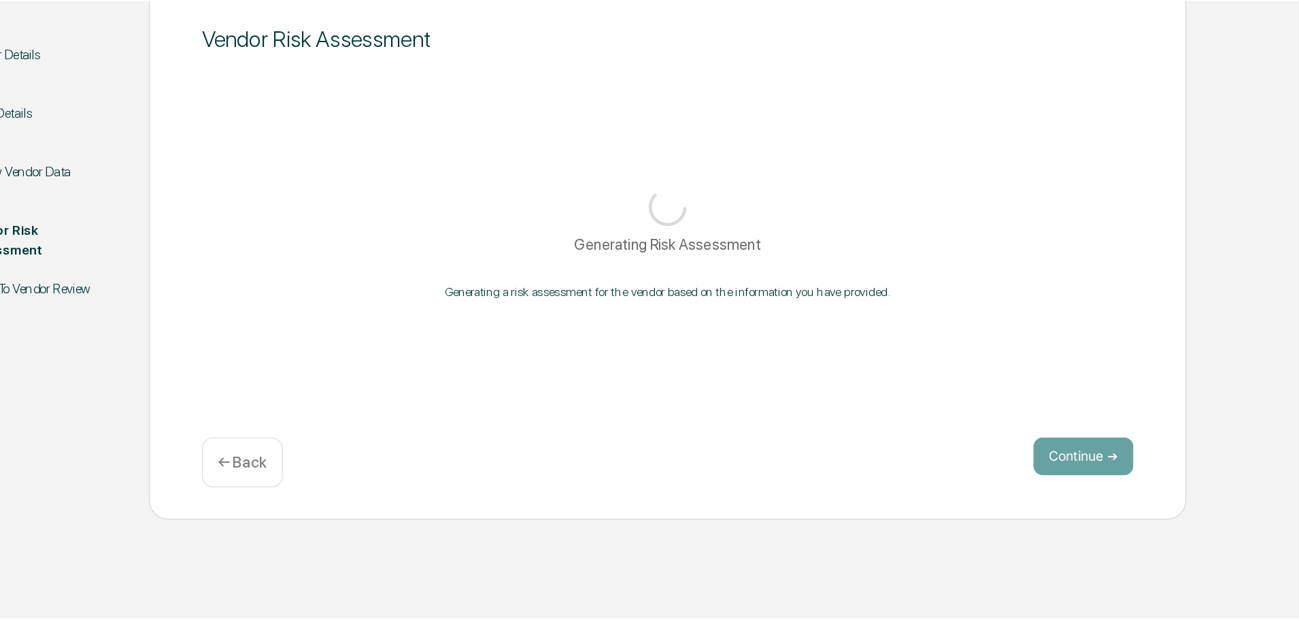
scroll to position [0, 0]
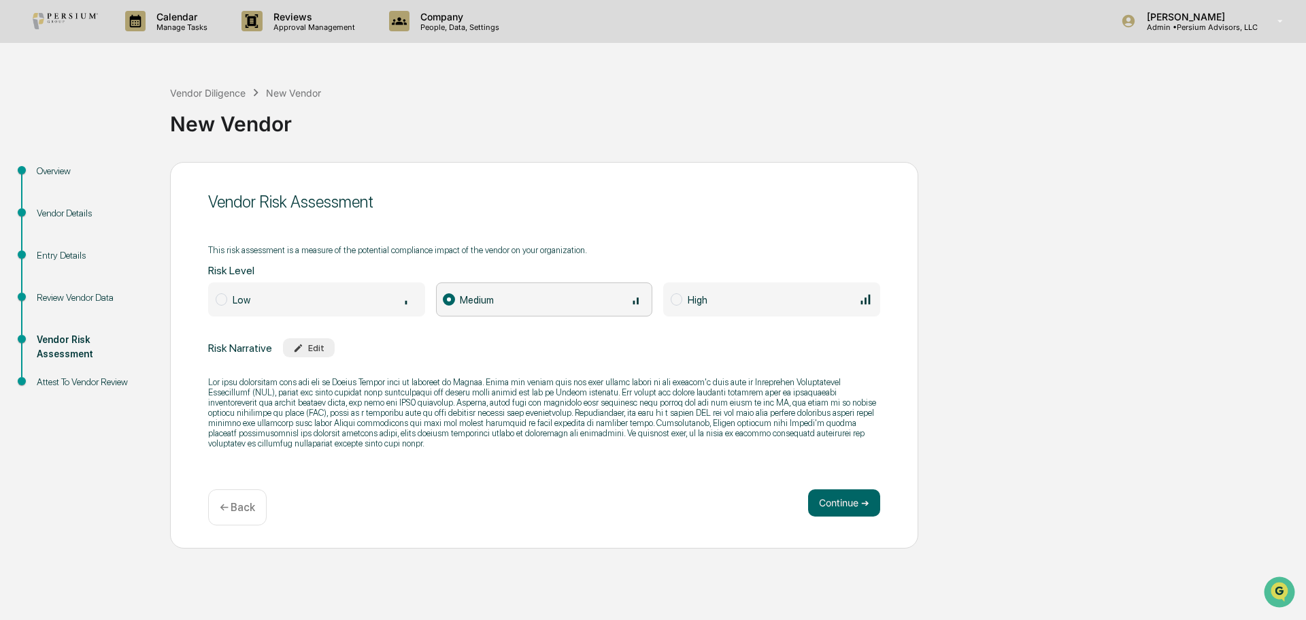
click at [347, 288] on span "Low" at bounding box center [316, 299] width 217 height 34
click at [303, 348] on div "Edit" at bounding box center [308, 348] width 31 height 10
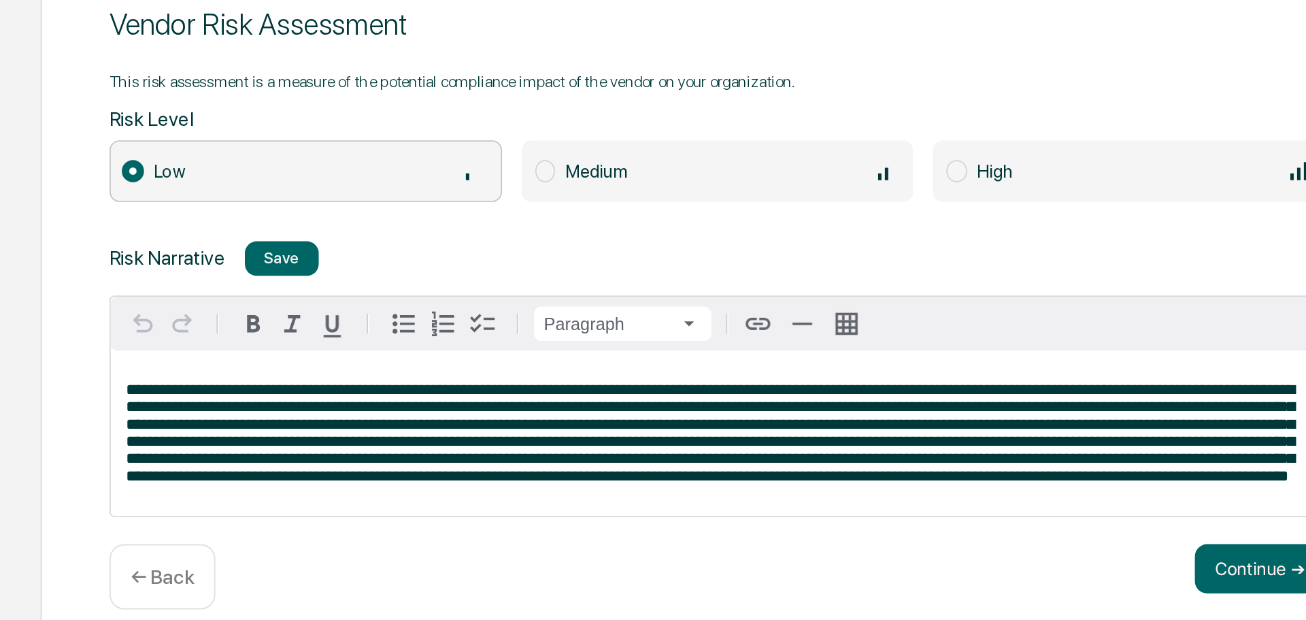
click at [499, 403] on span at bounding box center [540, 427] width 646 height 56
click at [612, 416] on span at bounding box center [540, 427] width 646 height 56
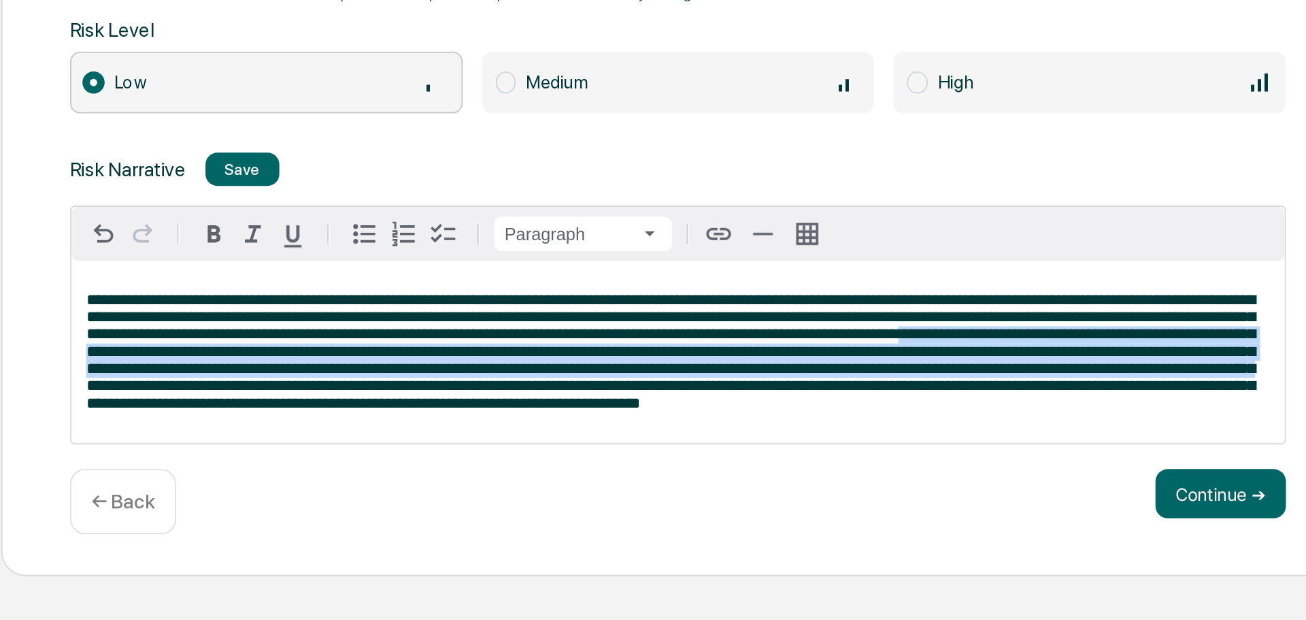
drag, startPoint x: 759, startPoint y: 418, endPoint x: 426, endPoint y: 456, distance: 334.7
click at [426, 456] on span at bounding box center [540, 430] width 646 height 66
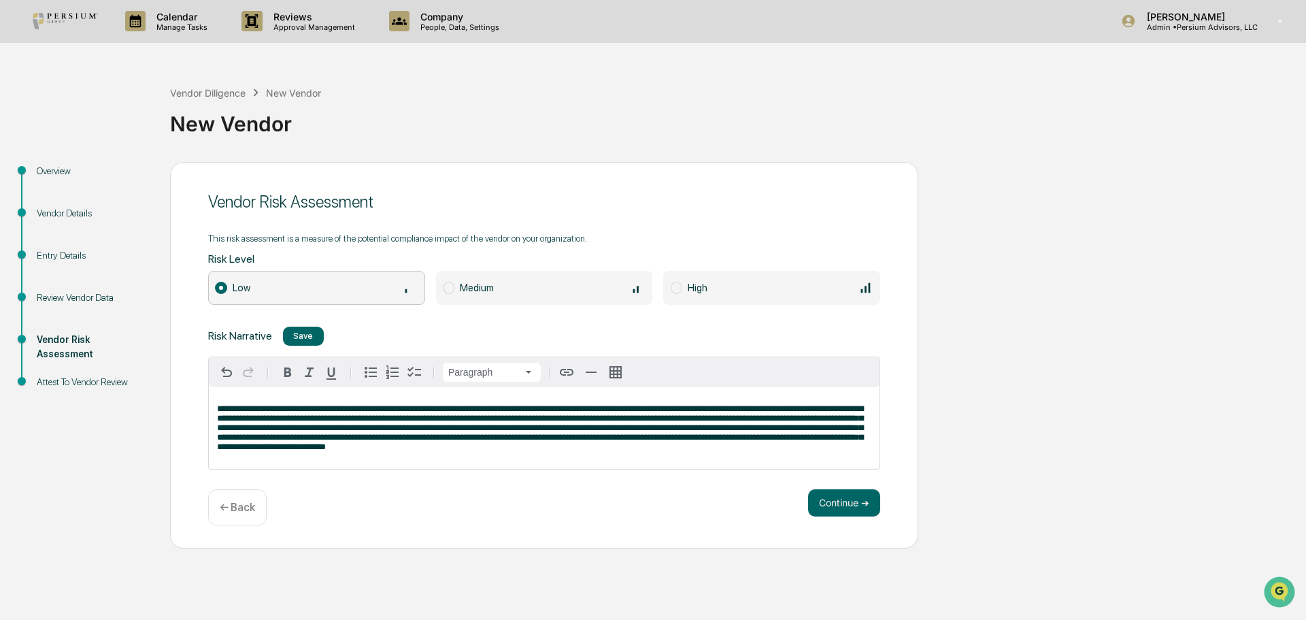
click at [535, 503] on div "Continue ➔ ← Back" at bounding box center [544, 507] width 672 height 36
click at [301, 335] on div "Save" at bounding box center [303, 336] width 20 height 10
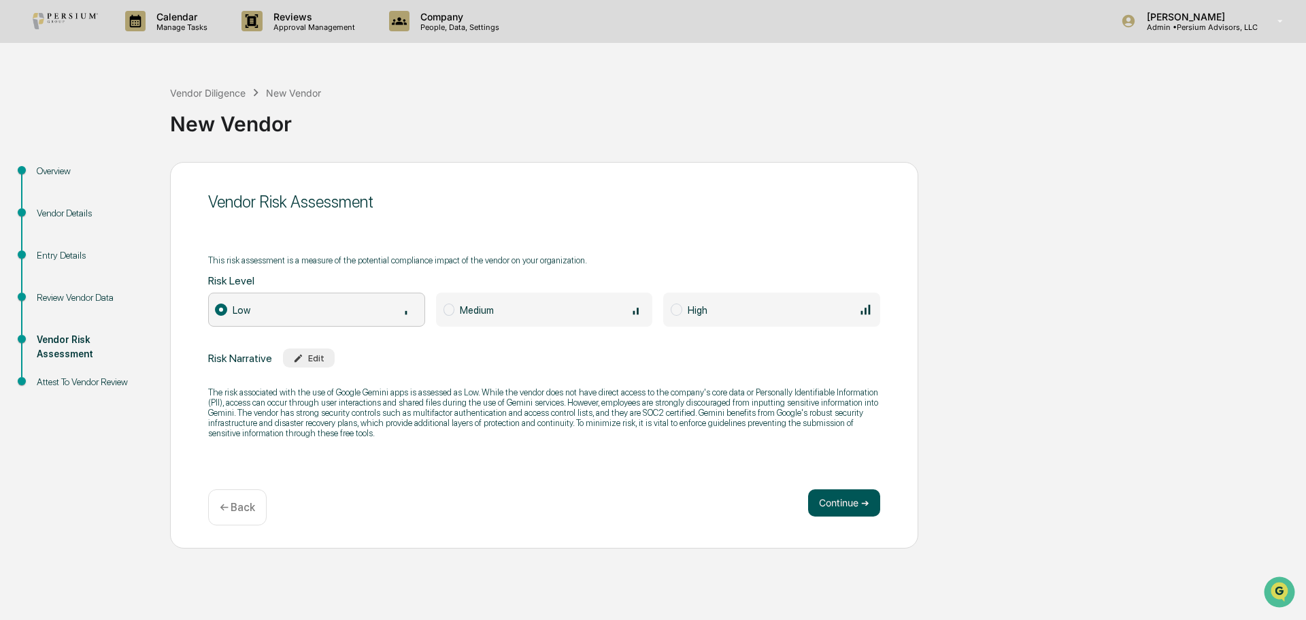
click at [841, 502] on button "Continue ➔" at bounding box center [844, 502] width 72 height 27
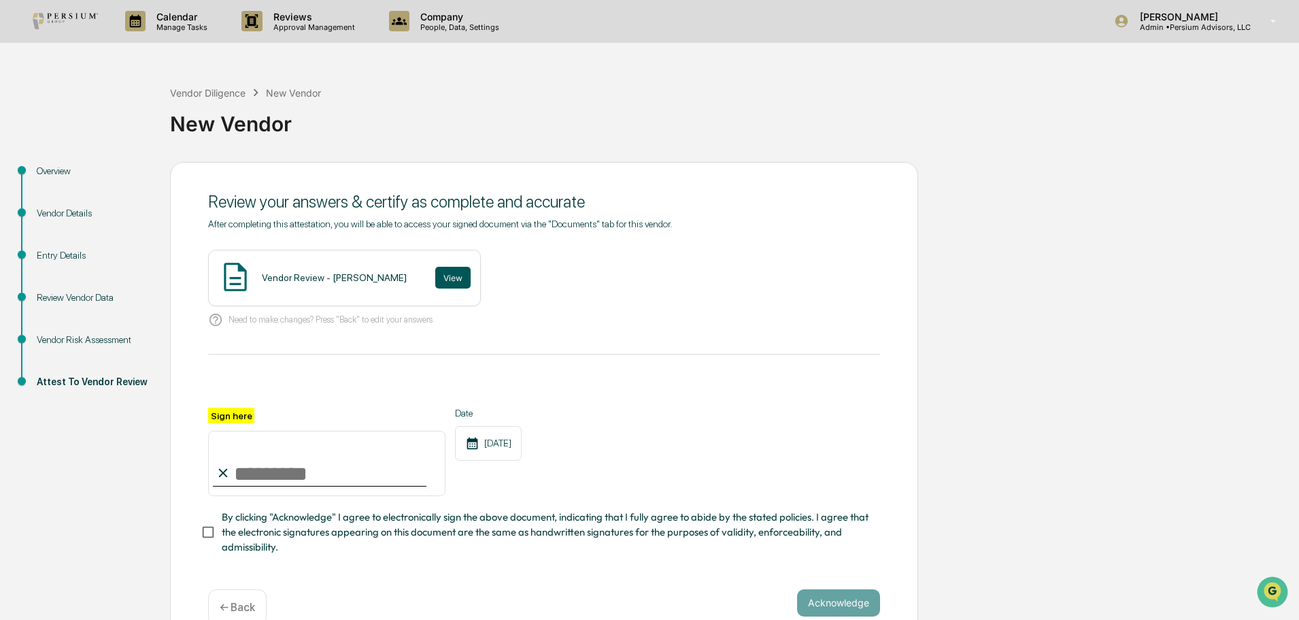
click at [435, 275] on button "View" at bounding box center [452, 278] width 35 height 22
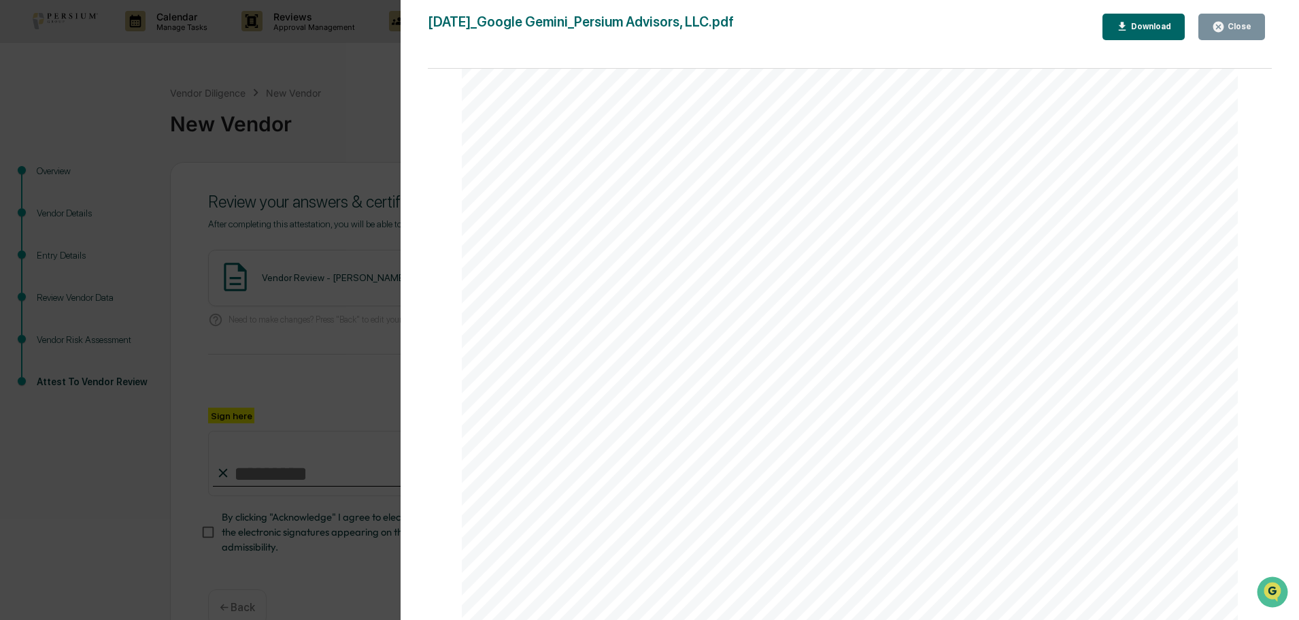
scroll to position [2565, 0]
click at [1249, 23] on div "Close" at bounding box center [1238, 27] width 27 height 10
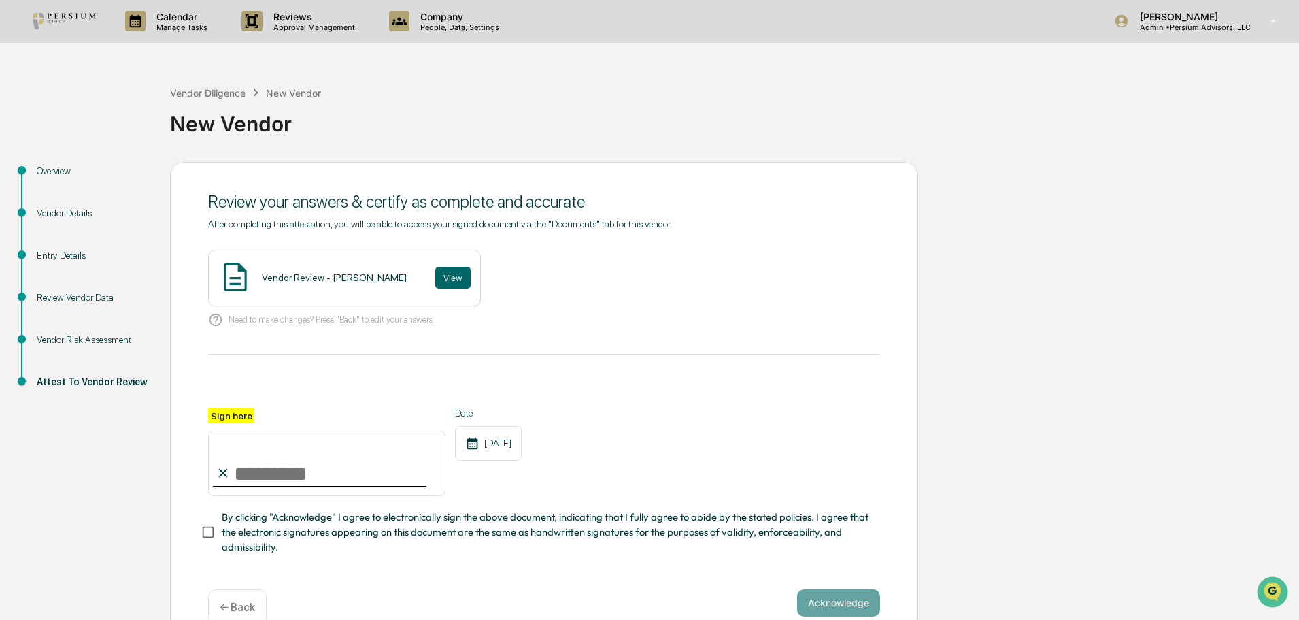
scroll to position [33, 0]
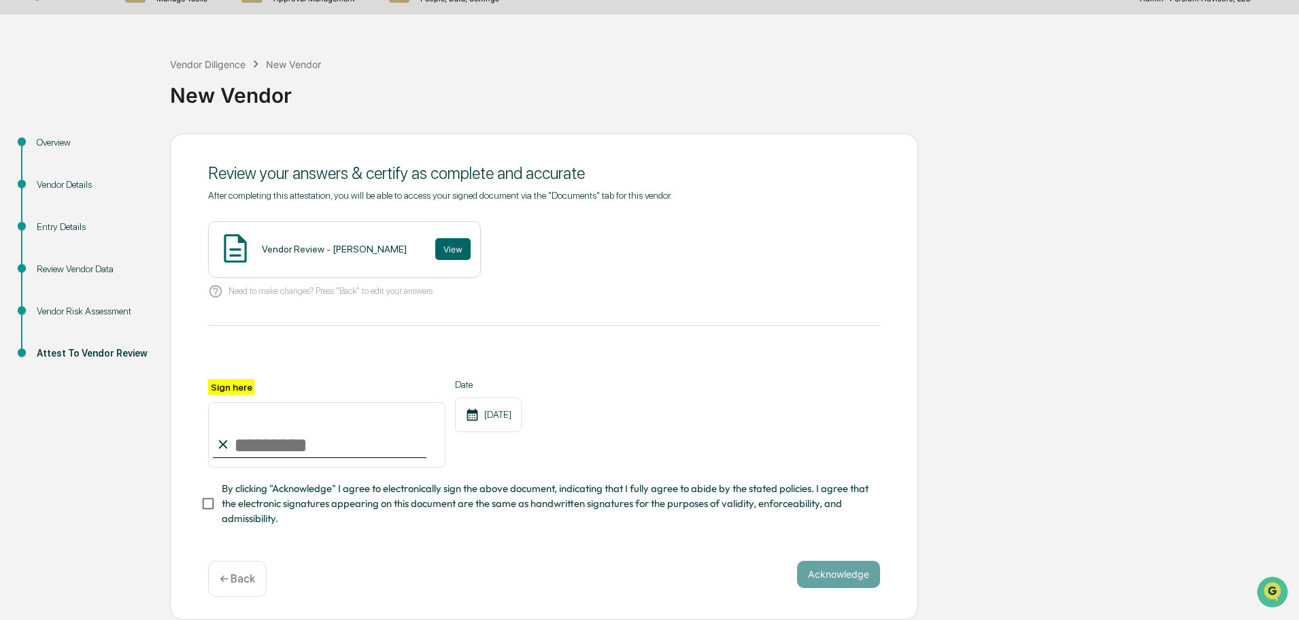
click at [293, 445] on input "Sign here" at bounding box center [326, 434] width 237 height 65
type input "**********"
click at [823, 565] on button "Acknowledge" at bounding box center [838, 573] width 83 height 27
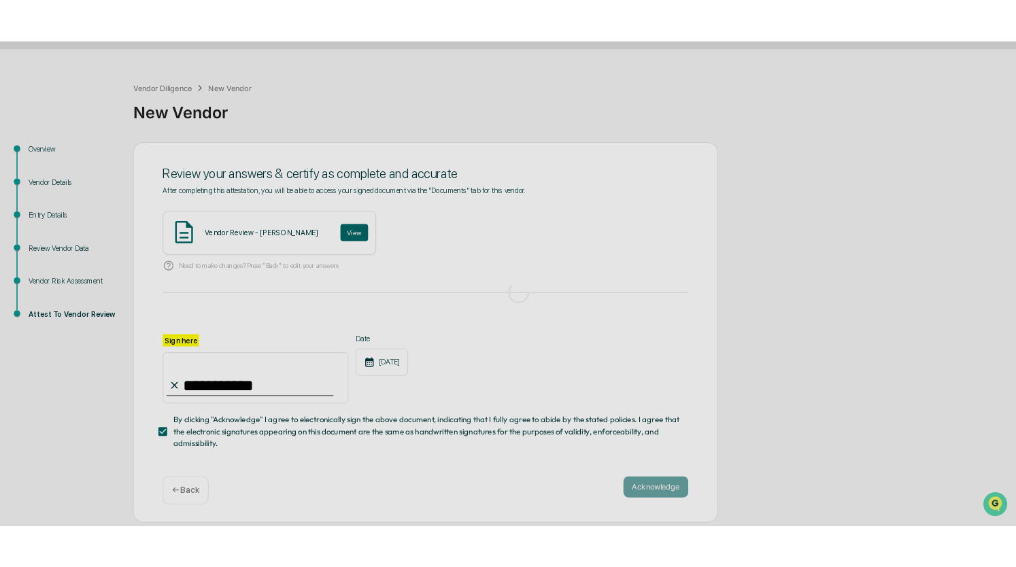
scroll to position [0, 0]
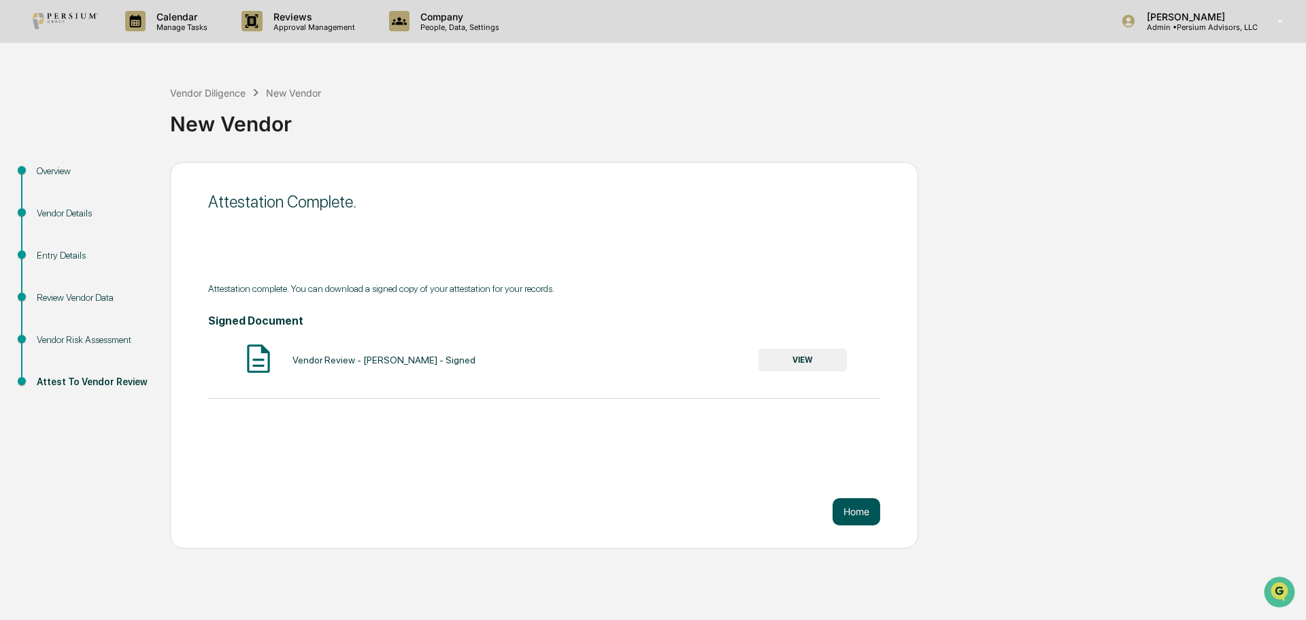
click at [860, 507] on button "Home" at bounding box center [856, 511] width 48 height 27
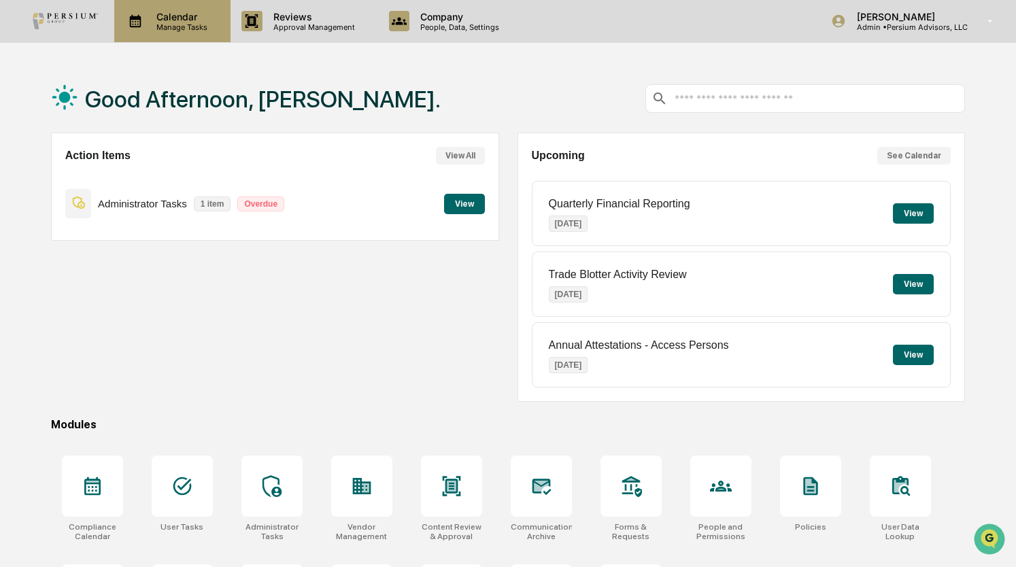
click at [197, 21] on p "Calendar" at bounding box center [180, 17] width 69 height 12
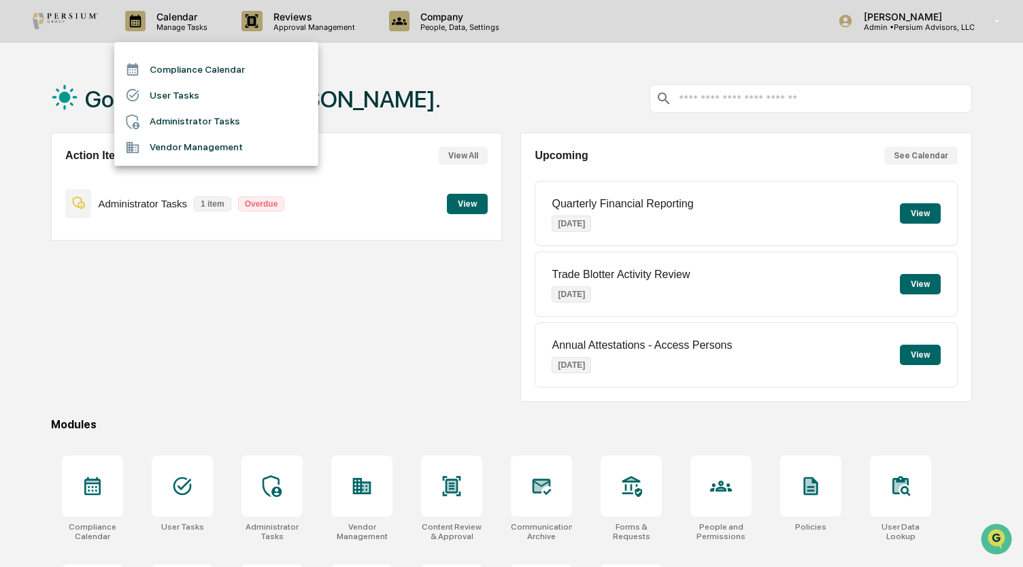
click at [199, 122] on li "Administrator Tasks" at bounding box center [216, 122] width 204 height 26
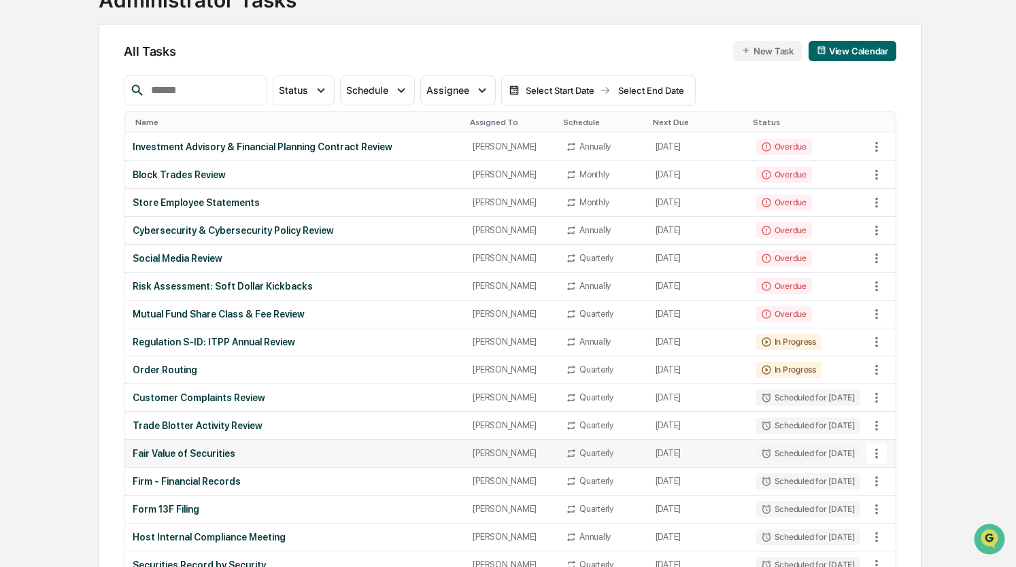
scroll to position [110, 0]
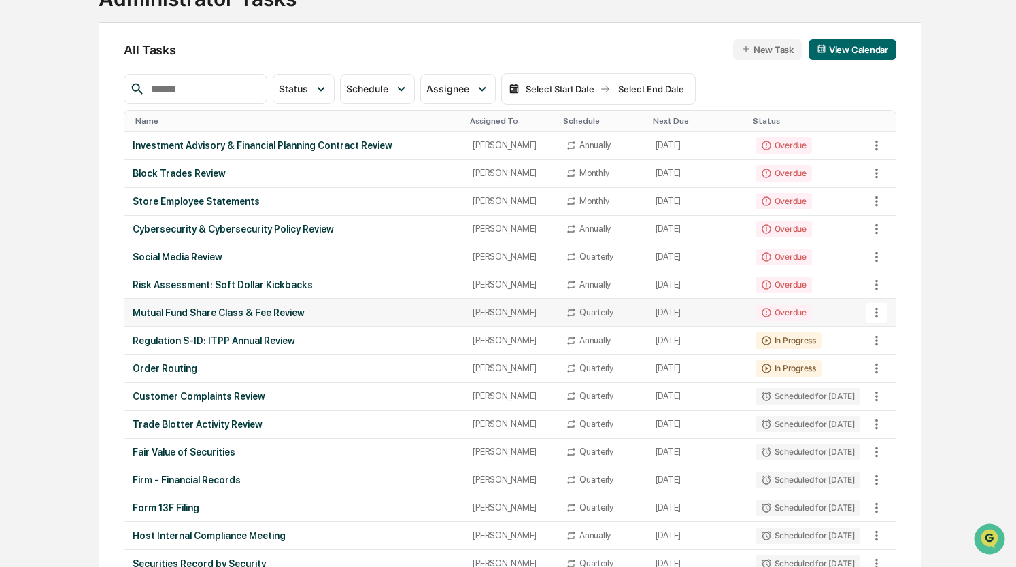
click at [237, 309] on div "Mutual Fund Share Class & Fee Review" at bounding box center [295, 312] width 324 height 11
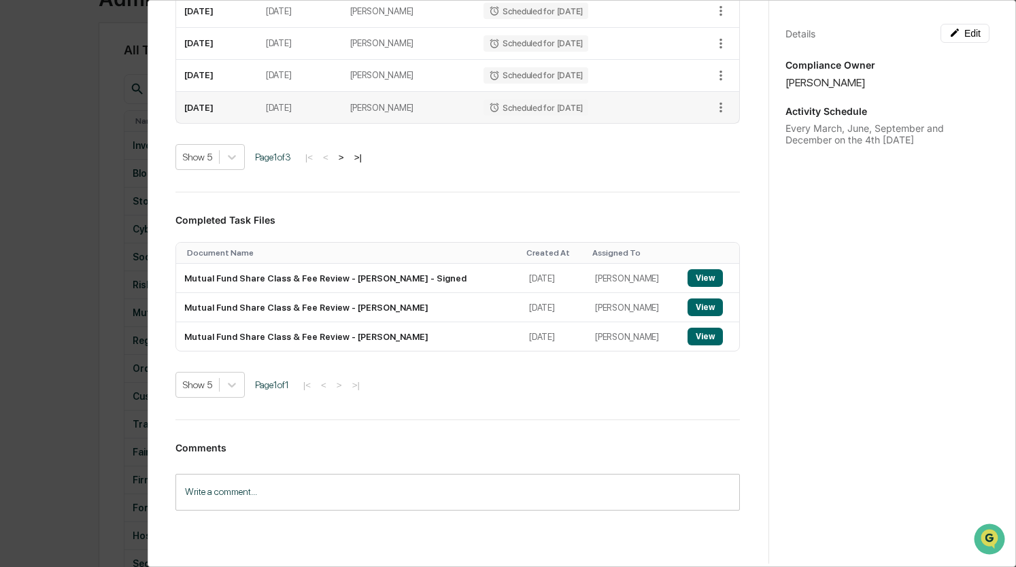
scroll to position [421, 0]
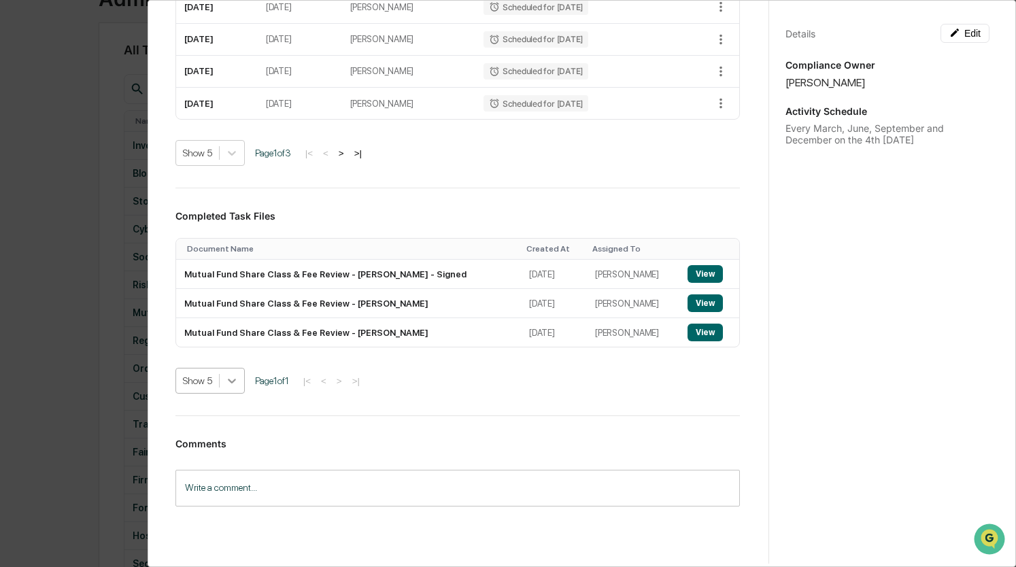
click at [235, 376] on icon at bounding box center [232, 381] width 14 height 14
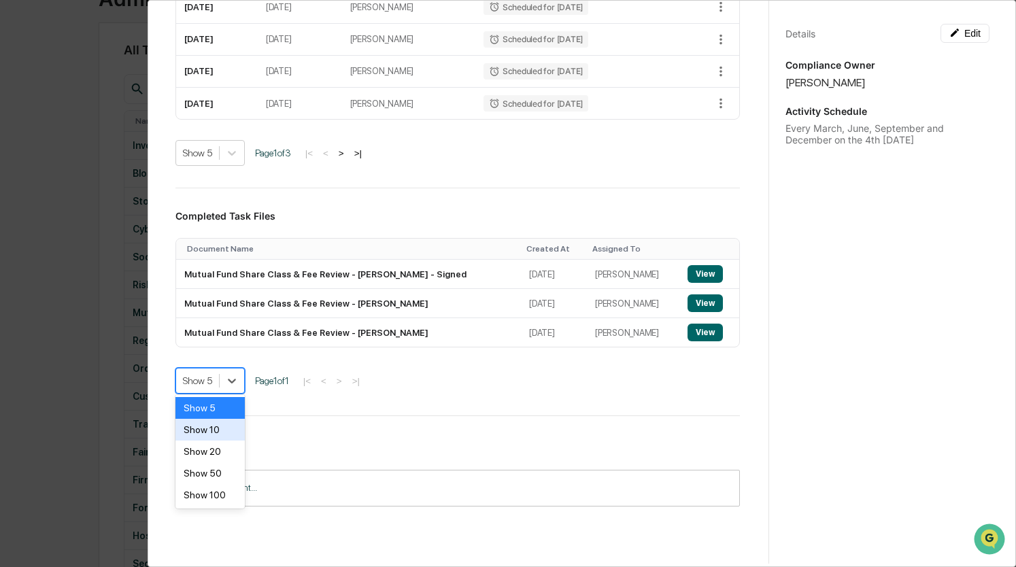
click at [209, 426] on div "Show 10" at bounding box center [209, 430] width 69 height 22
click at [244, 373] on div at bounding box center [236, 381] width 24 height 24
click at [231, 407] on div "Show 5" at bounding box center [211, 408] width 73 height 22
click at [314, 408] on div "Administrator Activity List Mutual Fund Share Class & Fee Review Continue Task …" at bounding box center [457, 72] width 597 height 966
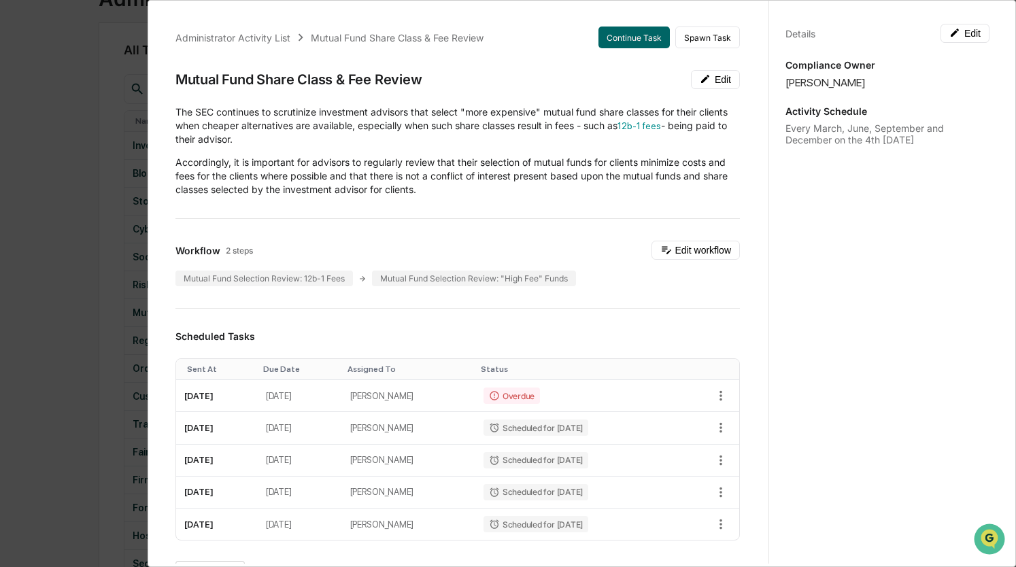
scroll to position [0, 0]
click at [55, 186] on div "Administrator Activity List Mutual Fund Share Class & Fee Review Continue Task …" at bounding box center [508, 283] width 1016 height 567
